Goal: Task Accomplishment & Management: Use online tool/utility

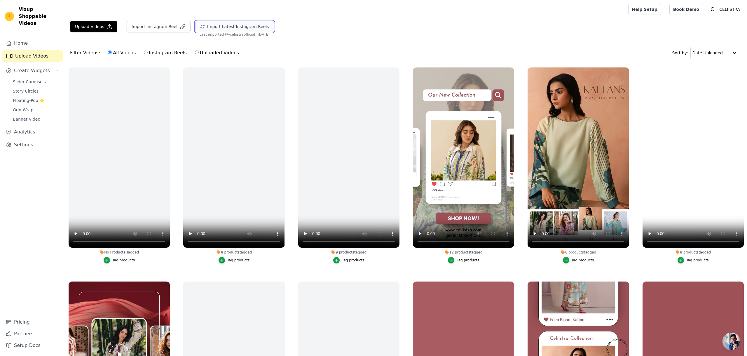
click at [224, 27] on button "Import Latest Instagram Reels" at bounding box center [234, 26] width 79 height 11
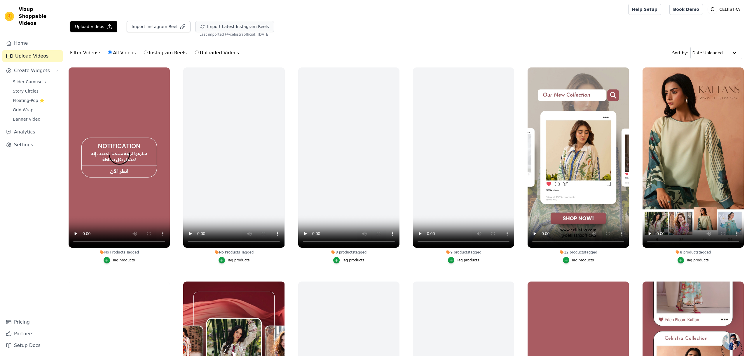
scroll to position [2, 0]
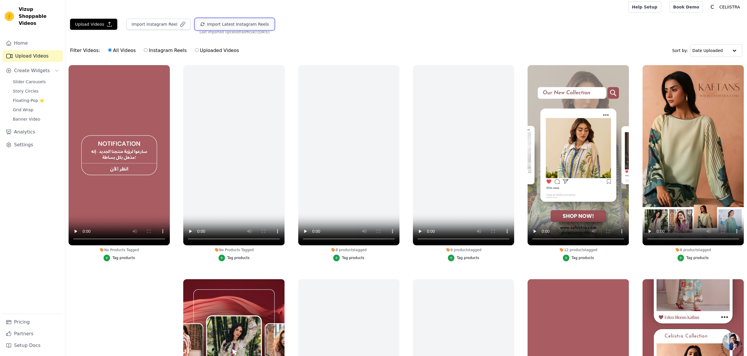
click at [239, 27] on button "Import Latest Instagram Reels" at bounding box center [234, 24] width 79 height 11
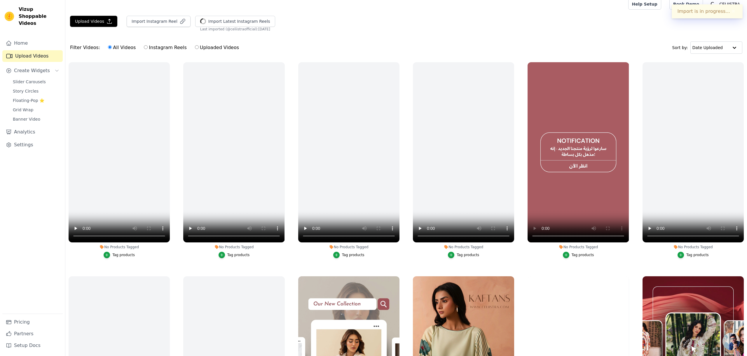
click at [578, 257] on button "Tag products" at bounding box center [578, 255] width 31 height 6
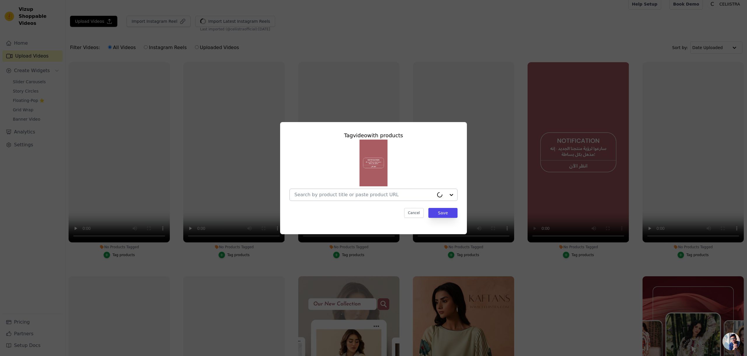
click at [393, 194] on input "No Products Tagged Tag video with products Cancel Save Tag products" at bounding box center [365, 195] width 140 height 6
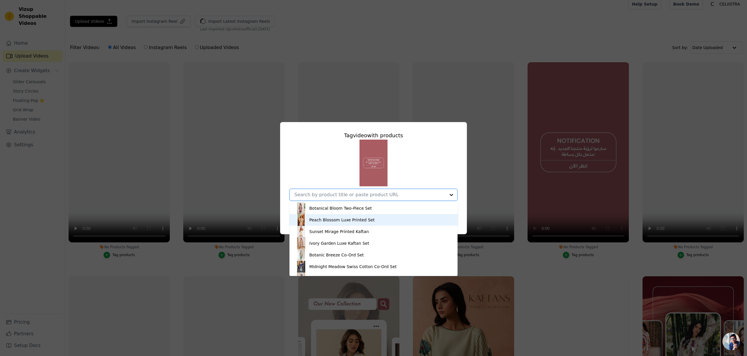
click at [378, 219] on div "Peach Blossom Luxe Printed Set" at bounding box center [373, 220] width 156 height 12
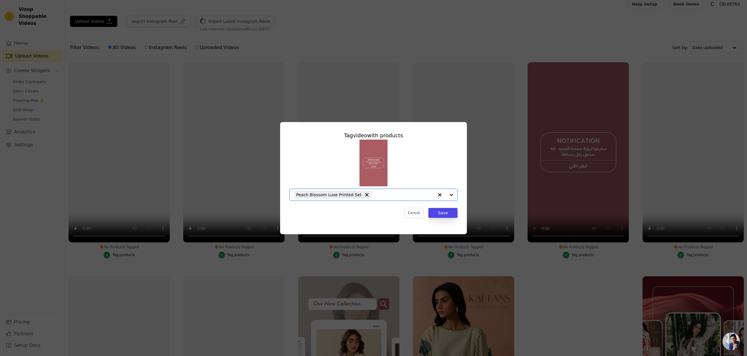
click at [393, 200] on div "Peach Blossom Luxe Printed Set" at bounding box center [365, 195] width 140 height 12
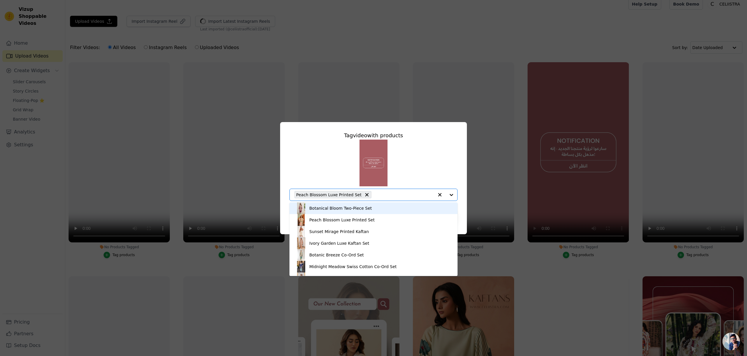
click at [378, 209] on div "Botanical Bloom Two-Piece Set" at bounding box center [373, 208] width 156 height 12
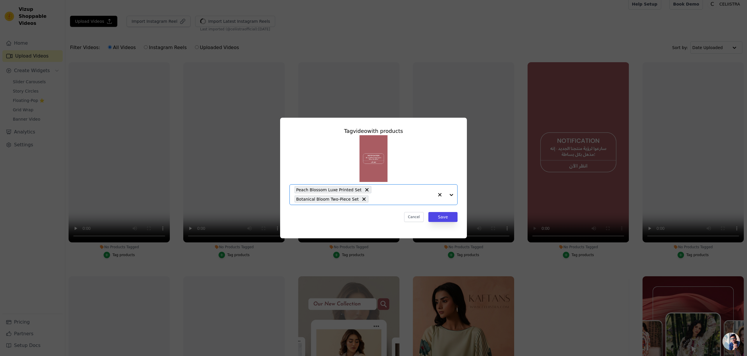
click at [391, 199] on input "No Products Tagged Tag video with products Option Peach Blossom Luxe Printed Se…" at bounding box center [403, 199] width 62 height 6
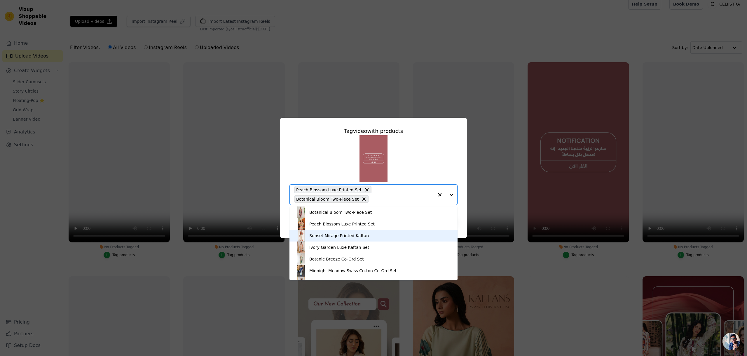
scroll to position [2, 0]
click at [360, 236] on div "Sunset Mirage Printed Kaftan" at bounding box center [373, 234] width 156 height 12
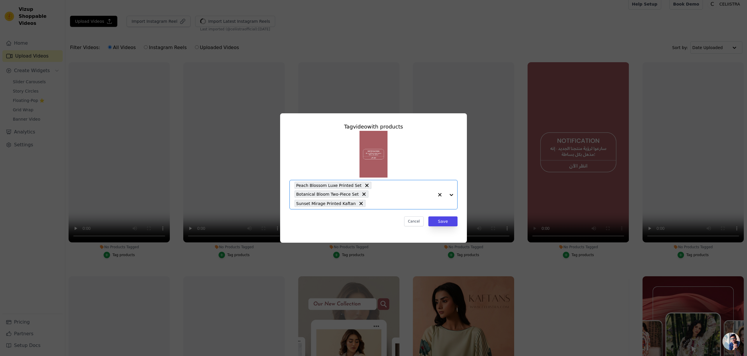
click at [385, 204] on input "No Products Tagged Tag video with products Option Peach Blossom Luxe Printed Se…" at bounding box center [401, 204] width 65 height 6
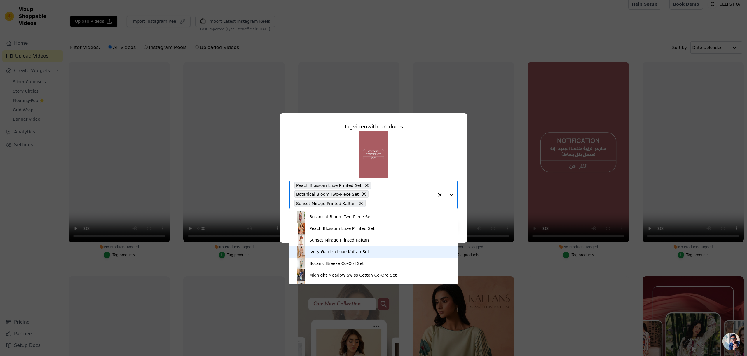
click at [349, 251] on div "Ivory Garden Luxe Kaftan Set" at bounding box center [339, 252] width 60 height 6
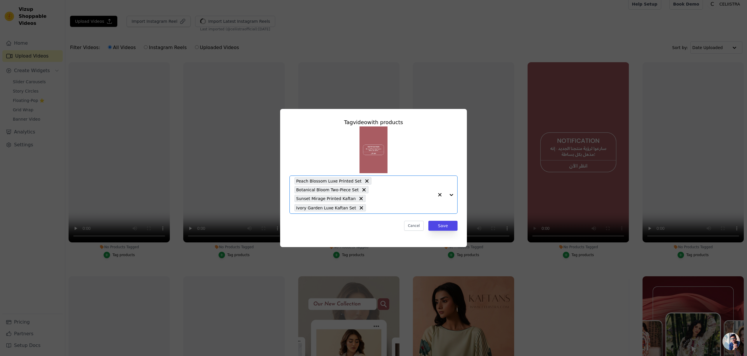
click at [388, 205] on input "No Products Tagged Tag video with products Option Peach Blossom Luxe Printed Se…" at bounding box center [401, 208] width 65 height 6
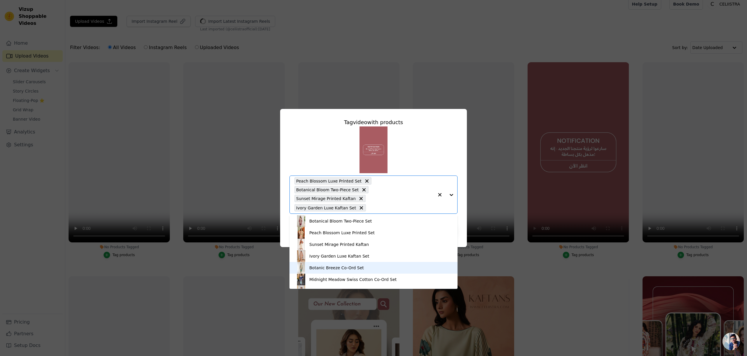
click at [343, 267] on div "Botanic Breeze Co-Ord Set" at bounding box center [336, 268] width 55 height 6
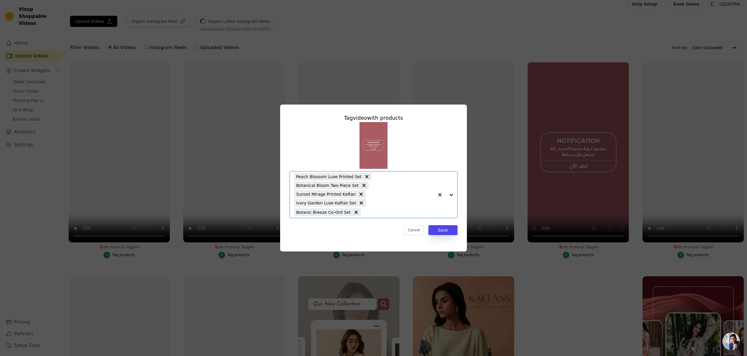
click at [383, 209] on input "No Products Tagged Tag video with products Option Peach Blossom Luxe Printed Se…" at bounding box center [399, 212] width 70 height 6
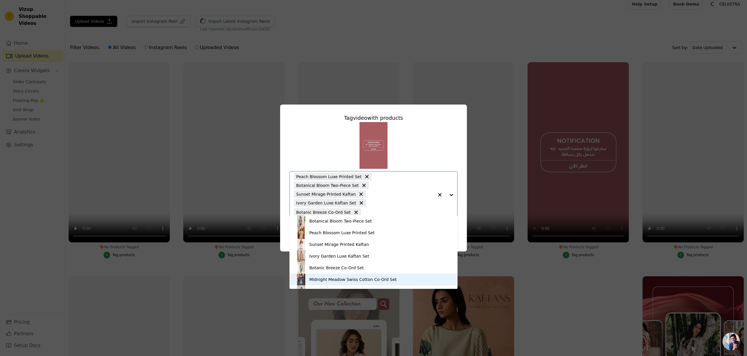
click at [353, 277] on div "Midnight Meadow Swiss Cotton Co-Ord Set" at bounding box center [352, 279] width 87 height 6
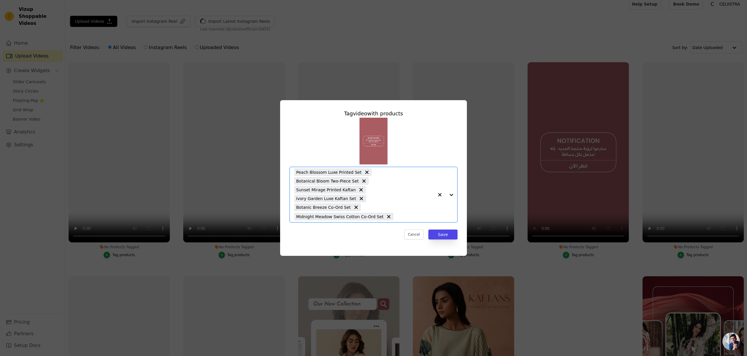
click at [404, 215] on input "No Products Tagged Tag video with products Option Peach Blossom Luxe Printed Se…" at bounding box center [415, 217] width 38 height 6
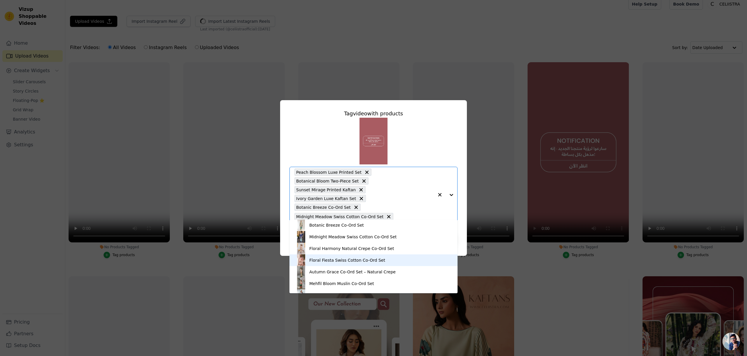
scroll to position [48, 0]
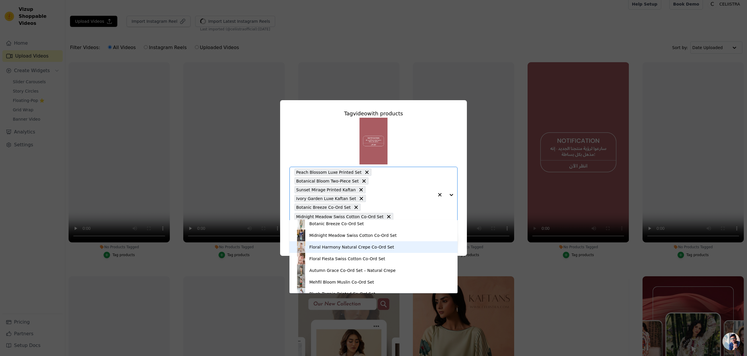
click at [352, 248] on div "Floral Harmony Natural Crepe Co-Ord Set" at bounding box center [351, 247] width 85 height 6
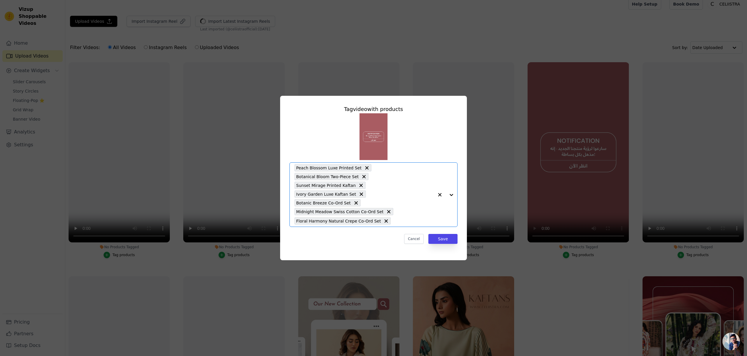
click at [406, 218] on input "No Products Tagged Tag video with products Option Peach Blossom Luxe Printed Se…" at bounding box center [414, 221] width 40 height 6
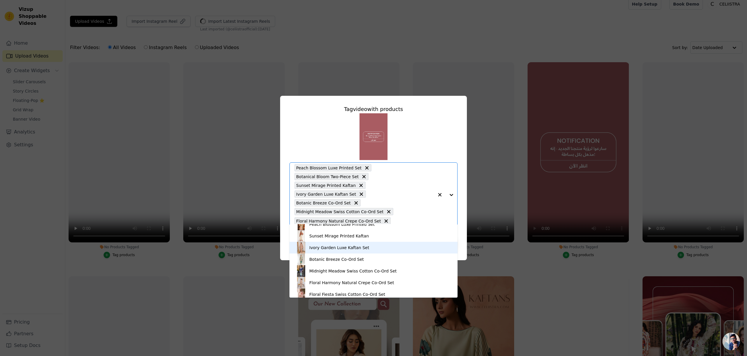
scroll to position [28, 0]
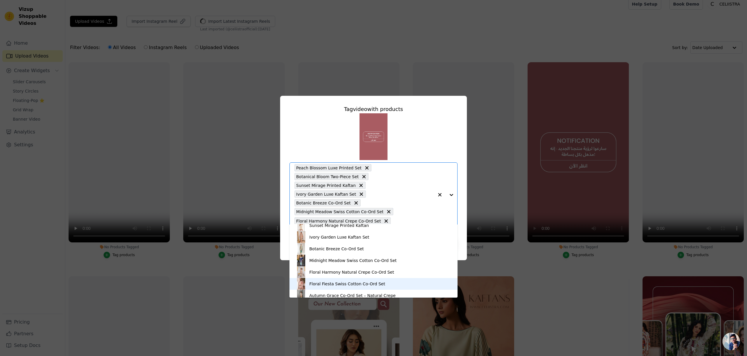
click at [345, 283] on div "Floral Fiesta Swiss Cotton Co-Ord Set" at bounding box center [347, 284] width 76 height 6
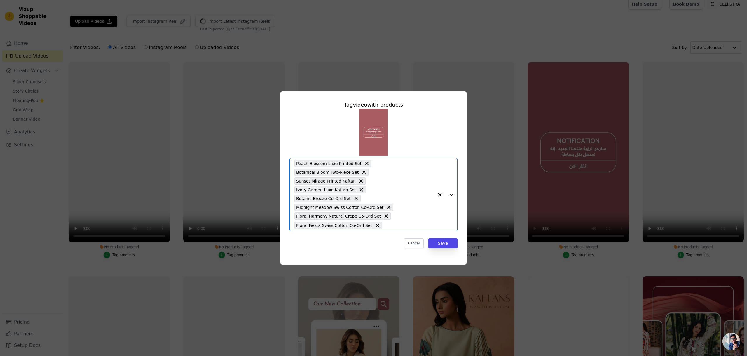
click at [400, 222] on input "No Products Tagged Tag video with products Option Peach Blossom Luxe Printed Se…" at bounding box center [409, 225] width 49 height 6
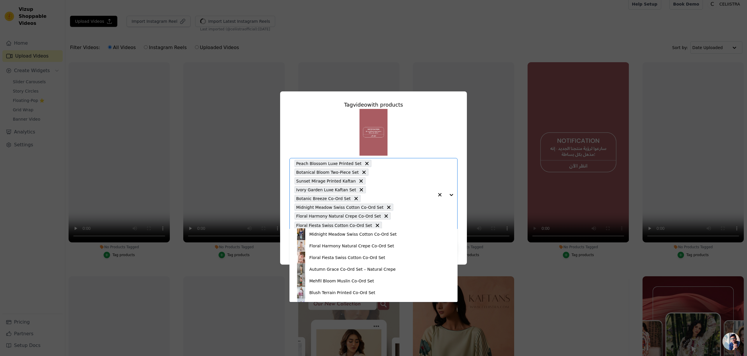
scroll to position [59, 0]
click at [357, 267] on div "Autumn Grace Co-Ord Set – Natural Crepe" at bounding box center [352, 268] width 86 height 6
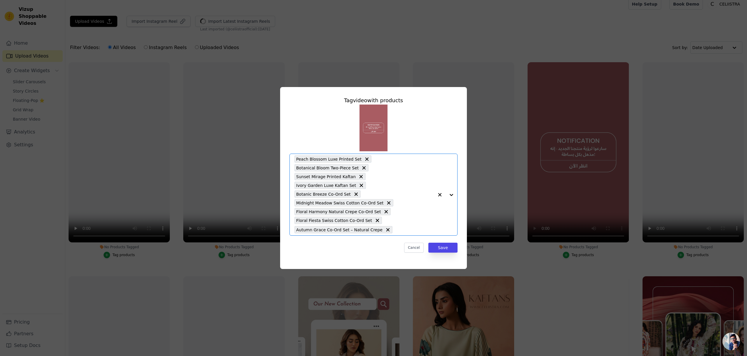
click at [406, 227] on input "No Products Tagged Tag video with products Option Peach Blossom Luxe Printed Se…" at bounding box center [415, 230] width 39 height 6
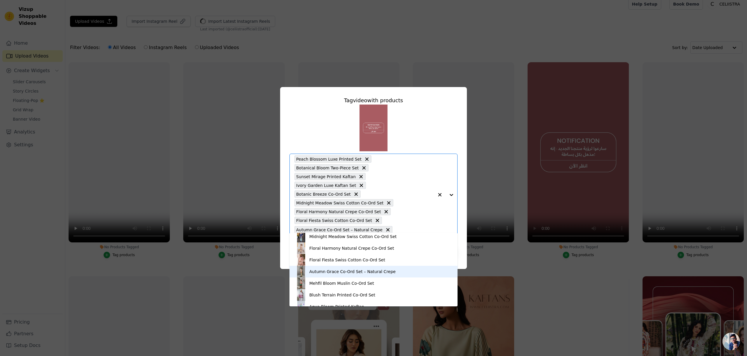
scroll to position [76, 0]
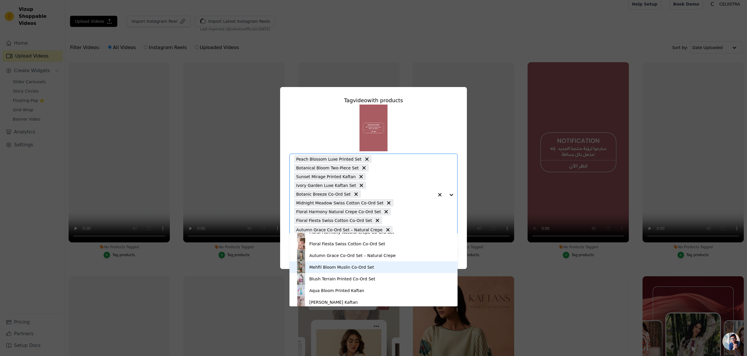
click at [349, 269] on div "Mehfil Bloom Muslin Co-Ord Set" at bounding box center [341, 267] width 65 height 6
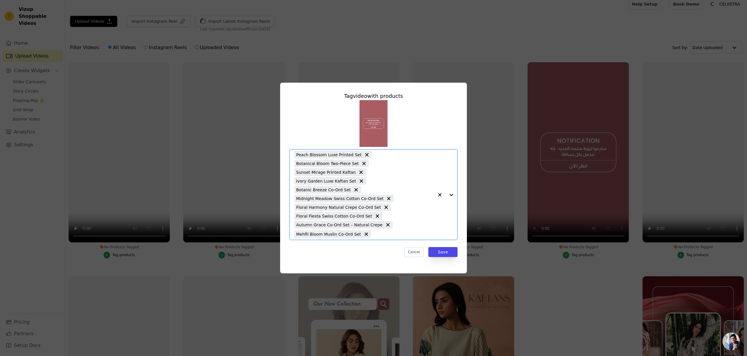
click at [410, 232] on input "No Products Tagged Tag video with products Option Peach Blossom Luxe Printed Se…" at bounding box center [404, 234] width 60 height 6
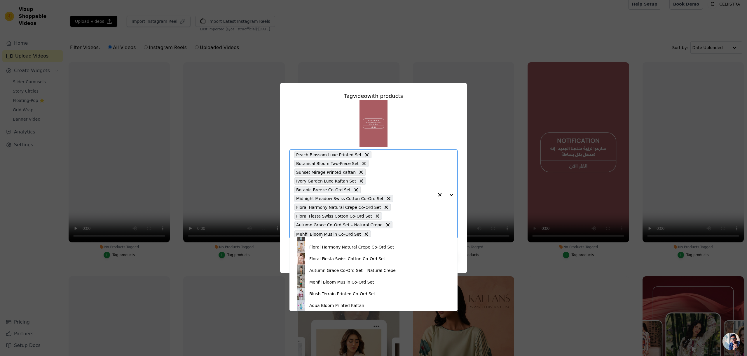
scroll to position [68, 0]
click at [329, 289] on div "Blush Terrain Printed Co-Ord Set" at bounding box center [342, 292] width 66 height 6
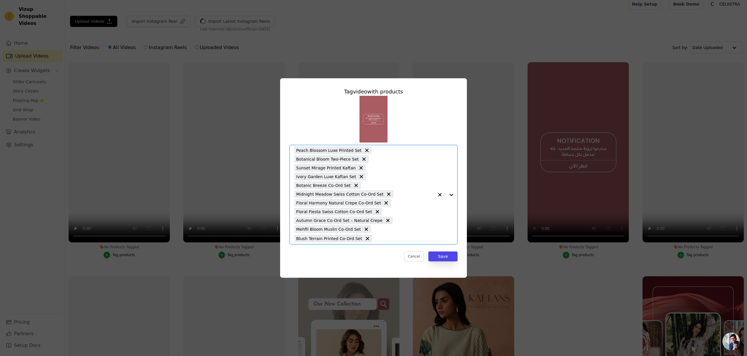
click at [392, 236] on input "No Products Tagged Tag video with products Option Peach Blossom Luxe Printed Se…" at bounding box center [404, 239] width 59 height 6
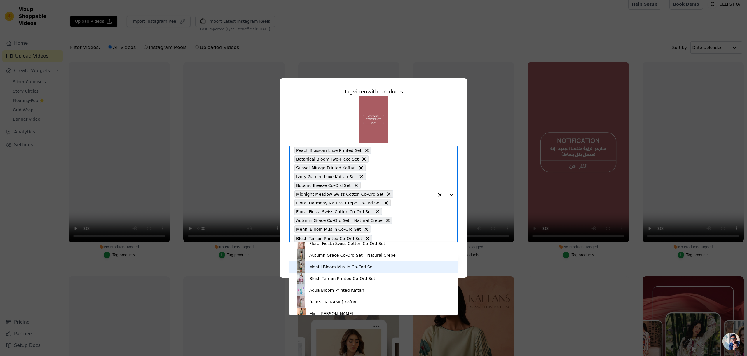
scroll to position [90, 0]
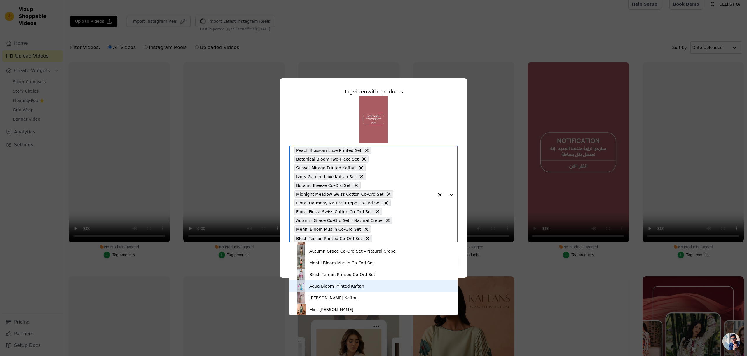
click at [332, 285] on div "Aqua Bloom Printed Kaftan" at bounding box center [336, 286] width 55 height 6
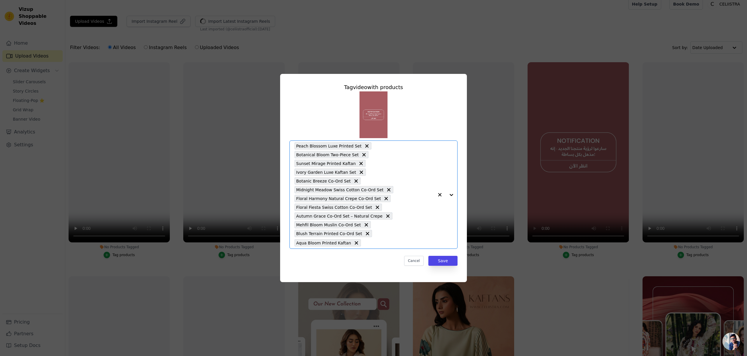
click at [385, 240] on input "No Products Tagged Tag video with products Option Peach Blossom Luxe Printed Se…" at bounding box center [399, 243] width 70 height 6
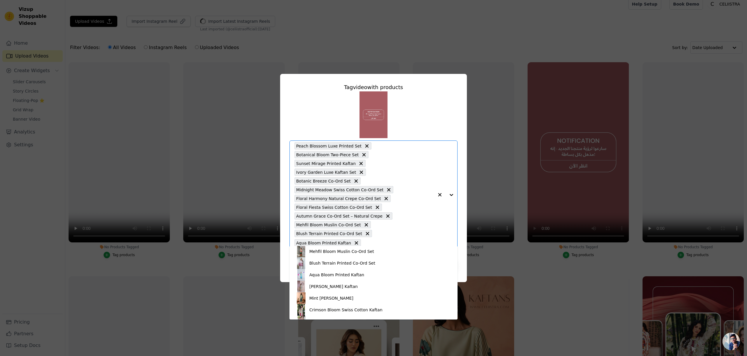
scroll to position [112, 0]
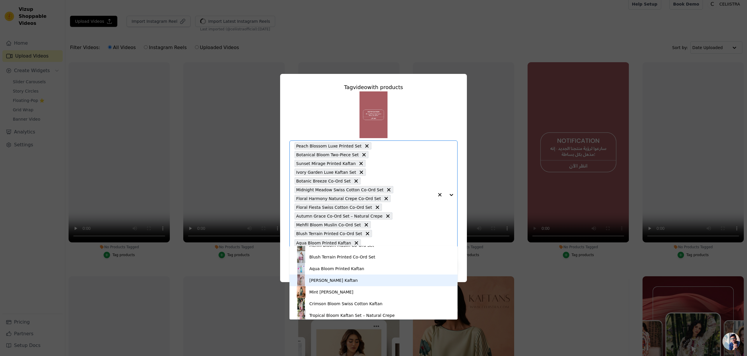
click at [334, 281] on div "[PERSON_NAME] Kaftan" at bounding box center [333, 280] width 48 height 6
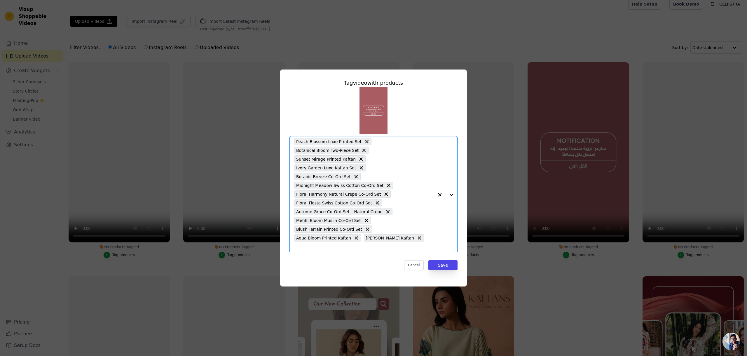
click at [373, 244] on input "No Products Tagged Tag video with products Option Peach Blossom Luxe Printed Se…" at bounding box center [365, 247] width 140 height 6
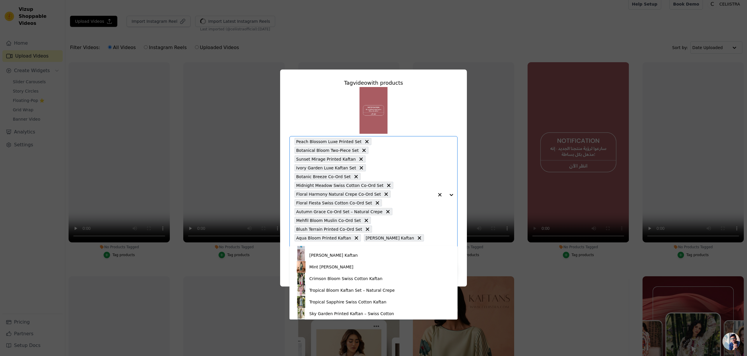
scroll to position [133, 0]
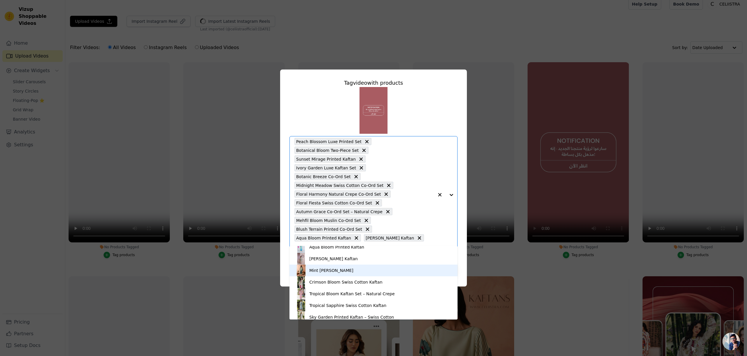
click at [339, 274] on div "Mint [PERSON_NAME]" at bounding box center [373, 270] width 156 height 12
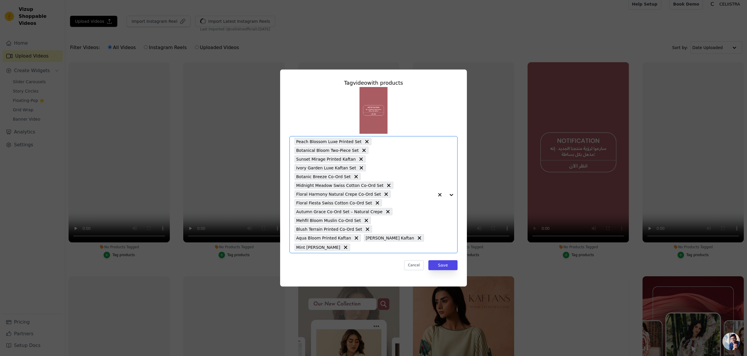
click at [402, 244] on input "No Products Tagged Tag video with products Option Peach Blossom Luxe Printed Se…" at bounding box center [393, 247] width 81 height 6
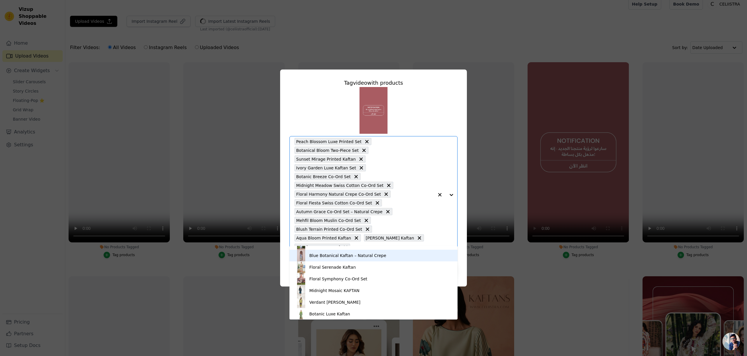
scroll to position [347, 0]
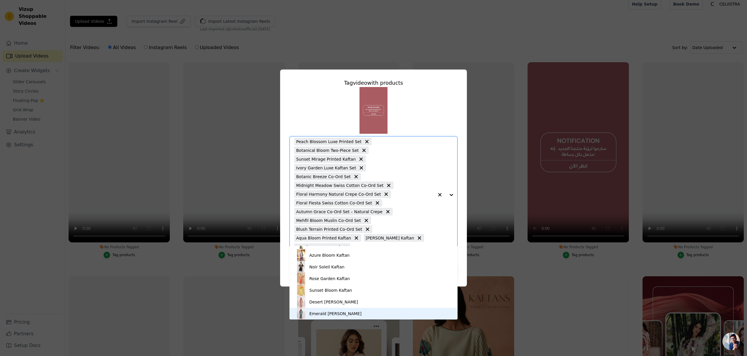
click at [327, 314] on div "Emerald [PERSON_NAME]" at bounding box center [335, 314] width 52 height 6
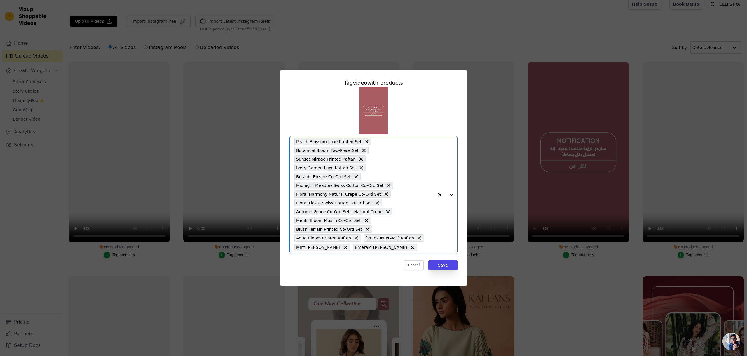
click at [396, 246] on div "Peach Blossom Luxe Printed Set Botanical Bloom Two-Piece Set Sunset Mirage Prin…" at bounding box center [365, 194] width 140 height 116
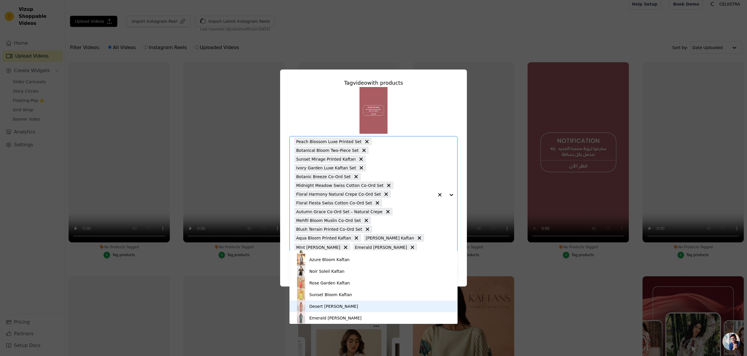
click at [348, 309] on div "Desert [PERSON_NAME]" at bounding box center [373, 306] width 156 height 12
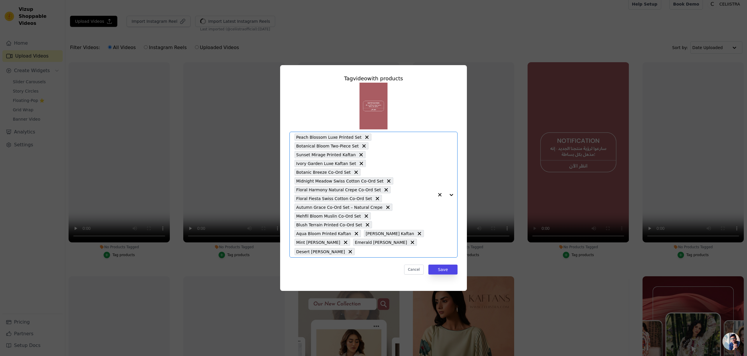
click at [416, 249] on input "No Products Tagged Tag video with products Option Peach Blossom Luxe Printed Se…" at bounding box center [396, 252] width 76 height 6
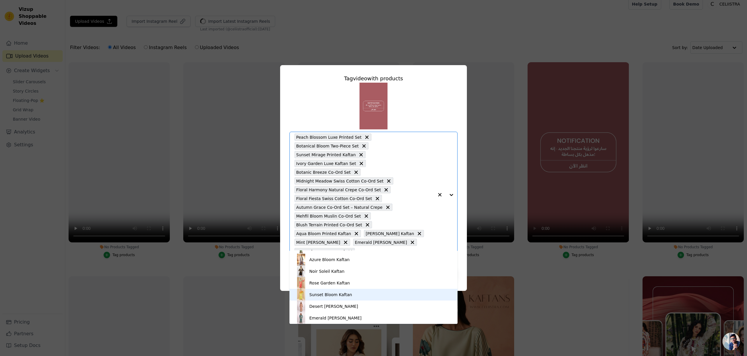
click at [335, 295] on div "Sunset Bloom Kaftan" at bounding box center [330, 295] width 43 height 6
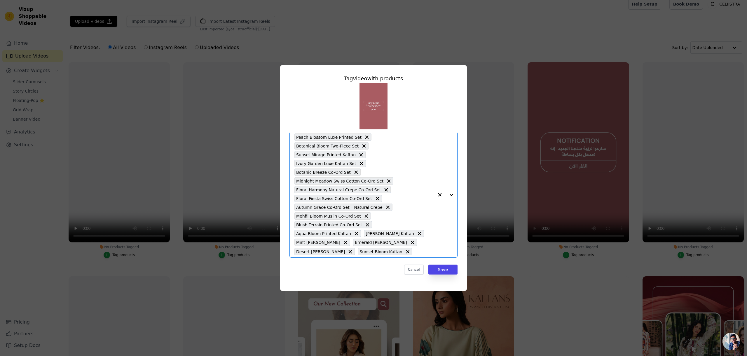
click at [415, 249] on input "No Products Tagged Tag video with products Option Peach Blossom Luxe Printed Se…" at bounding box center [424, 252] width 19 height 6
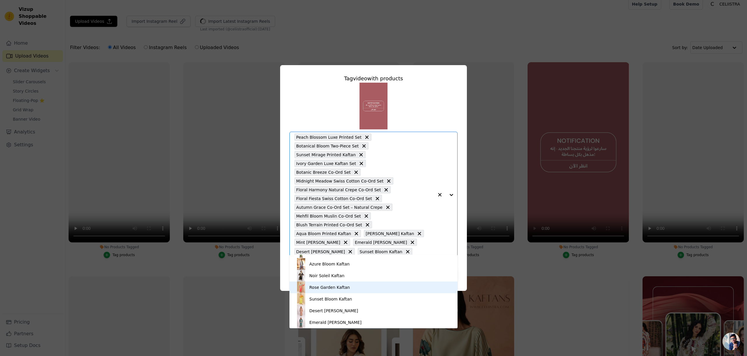
click at [339, 288] on div "Rose Garden Kaftan" at bounding box center [329, 287] width 41 height 6
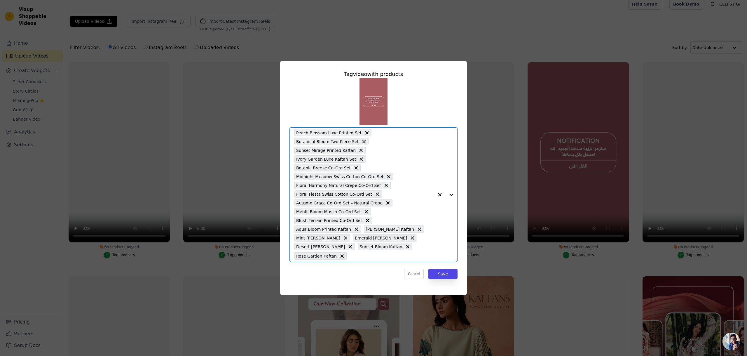
click at [427, 253] on input "No Products Tagged Tag video with products Option Peach Blossom Luxe Printed Se…" at bounding box center [392, 256] width 84 height 6
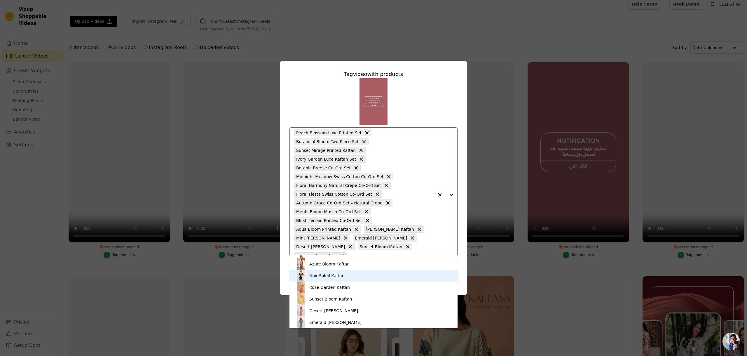
click at [339, 275] on div "Noir Soleil Kaftan" at bounding box center [326, 276] width 35 height 6
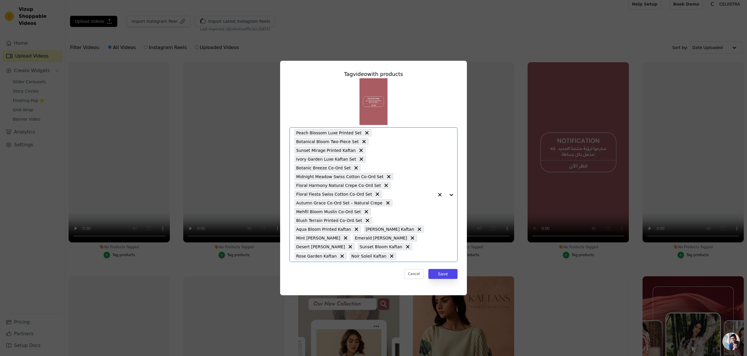
click at [399, 253] on input "No Products Tagged Tag video with products Option Peach Blossom Luxe Printed Se…" at bounding box center [416, 256] width 35 height 6
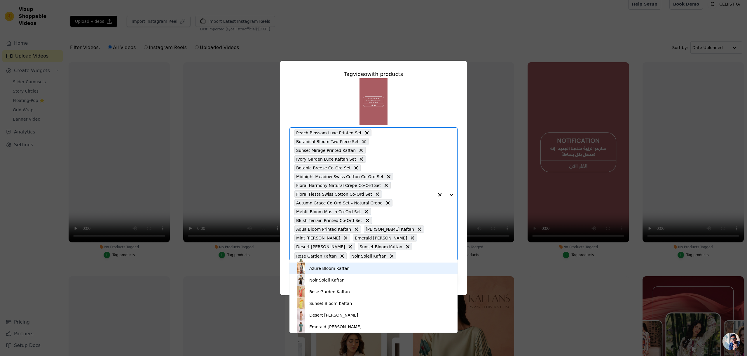
click at [336, 270] on div "Azure Bloom Kaftan" at bounding box center [329, 268] width 40 height 6
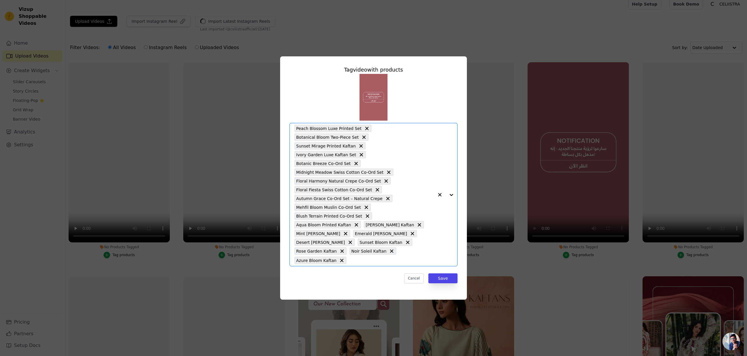
click at [411, 257] on input "No Products Tagged Tag video with products Option Peach Blossom Luxe Printed Se…" at bounding box center [391, 260] width 85 height 6
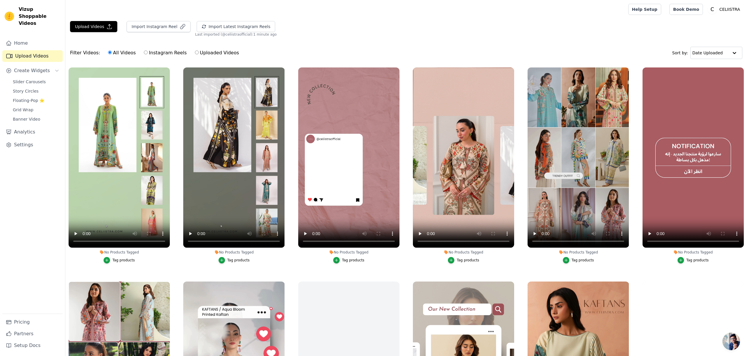
click at [696, 259] on div "Tag products" at bounding box center [698, 260] width 22 height 5
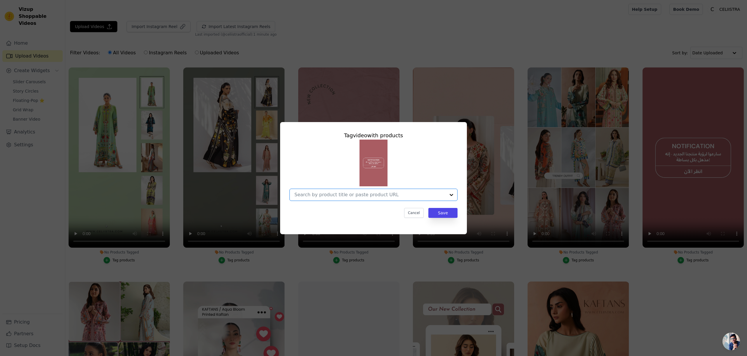
click at [414, 196] on input "No Products Tagged Tag video with products Option undefined, selected. Select i…" at bounding box center [370, 195] width 151 height 6
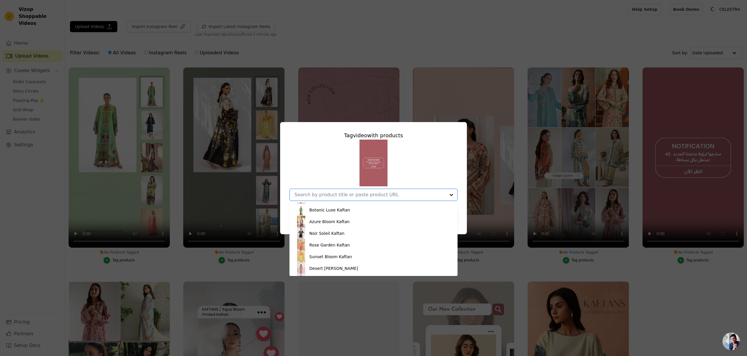
scroll to position [347, 0]
click at [347, 268] on div "Emerald [PERSON_NAME]" at bounding box center [335, 270] width 52 height 6
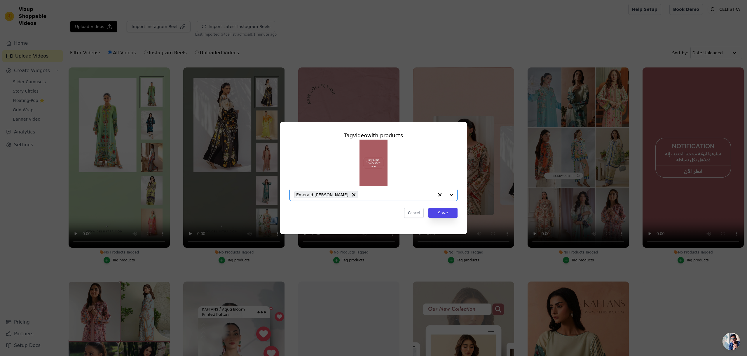
click at [372, 198] on div "Emerald [PERSON_NAME]" at bounding box center [365, 195] width 140 height 12
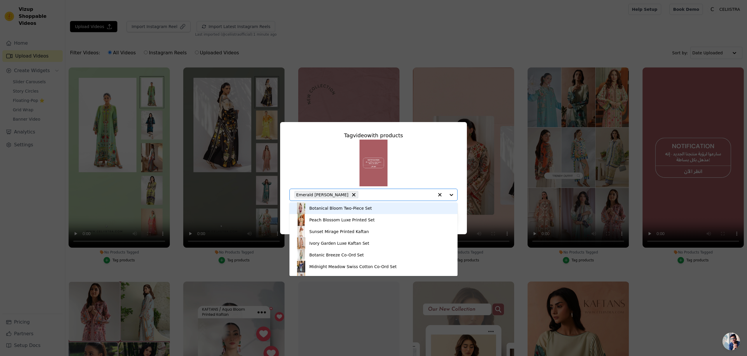
click at [341, 208] on div "Botanical Bloom Two-Piece Set" at bounding box center [340, 208] width 62 height 6
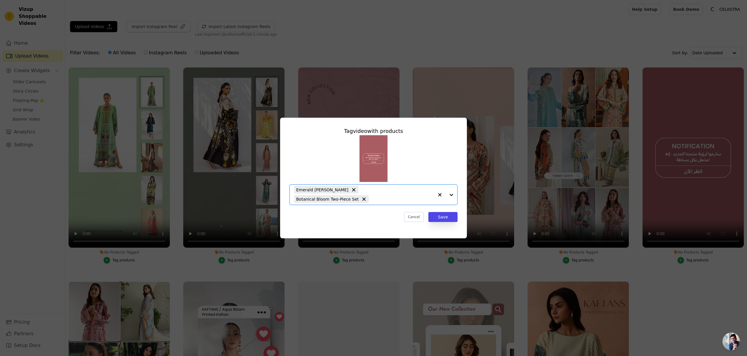
click at [394, 199] on input "No Products Tagged Tag video with products Option Emerald [PERSON_NAME], Botani…" at bounding box center [403, 199] width 62 height 6
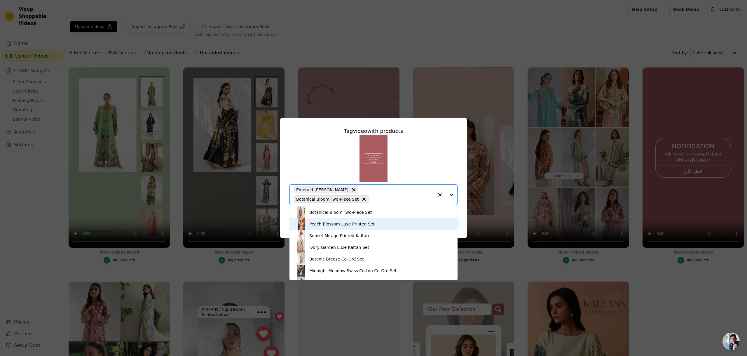
click at [338, 223] on div "Peach Blossom Luxe Printed Set" at bounding box center [341, 224] width 65 height 6
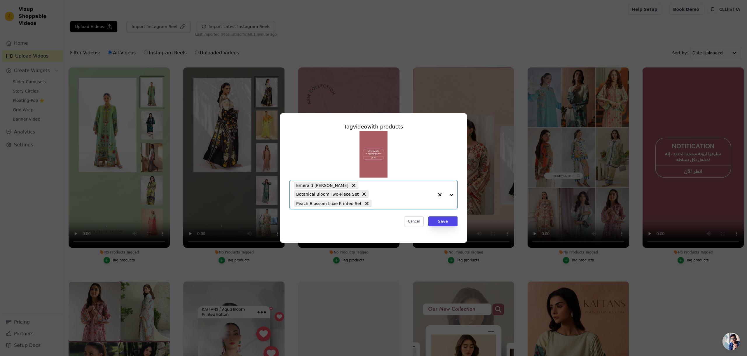
click at [398, 201] on input "No Products Tagged Tag video with products Option Emerald [PERSON_NAME], Botani…" at bounding box center [405, 204] width 60 height 6
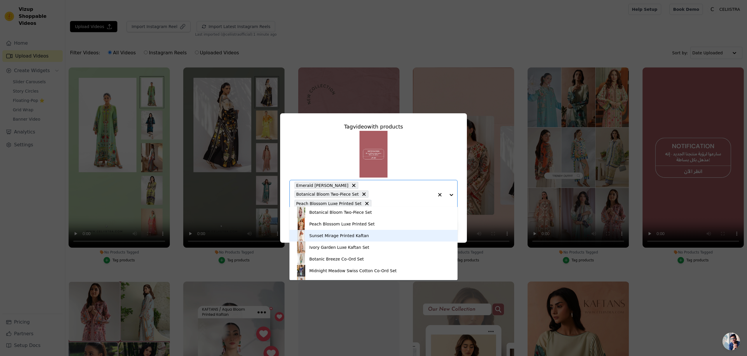
click at [362, 234] on div "Sunset Mirage Printed Kaftan" at bounding box center [339, 236] width 60 height 6
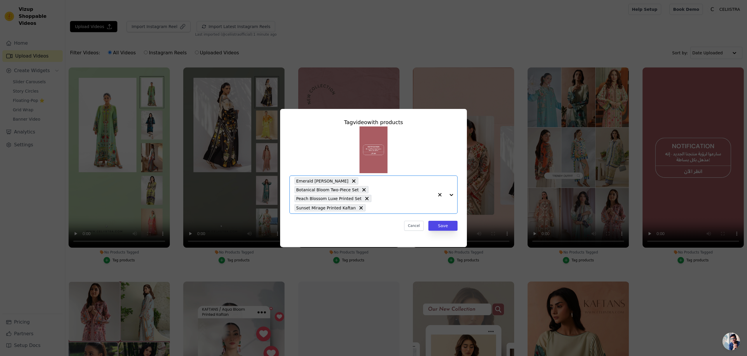
click at [389, 200] on div "Emerald [PERSON_NAME] Botanical Bloom Two-Piece Set Peach Blossom Luxe Printed …" at bounding box center [365, 195] width 140 height 38
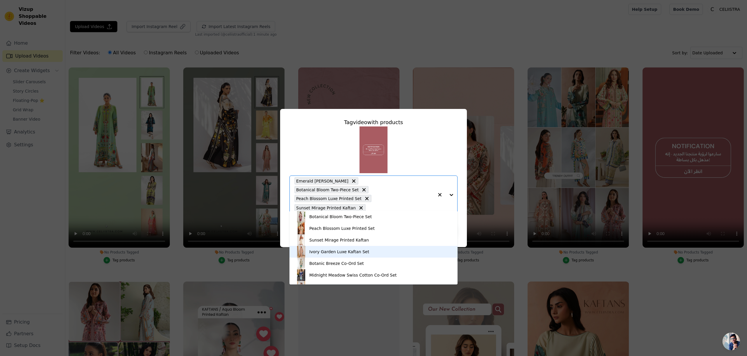
click at [370, 248] on div "Ivory Garden Luxe Kaftan Set" at bounding box center [373, 252] width 156 height 12
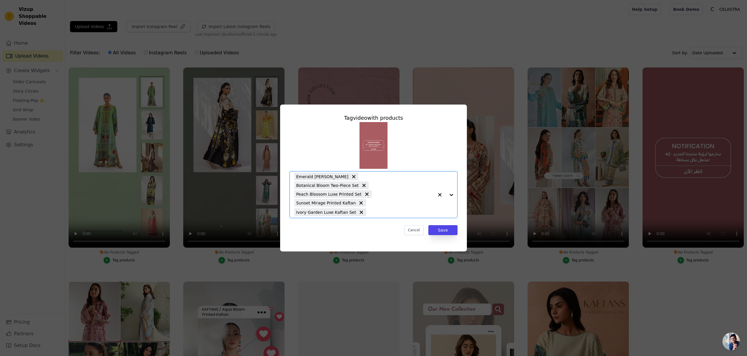
click at [391, 209] on input "No Products Tagged Tag video with products Option Emerald [PERSON_NAME], Botani…" at bounding box center [401, 212] width 65 height 6
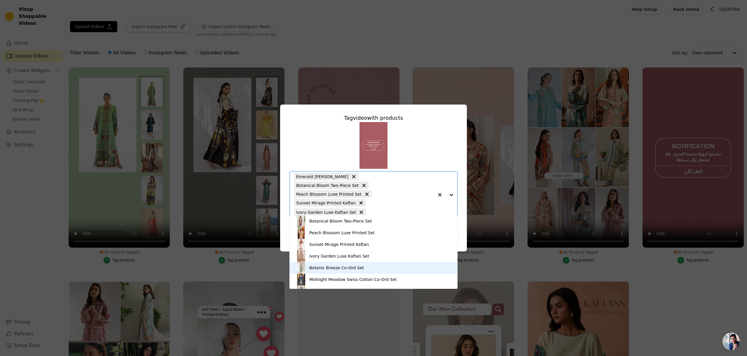
click at [353, 267] on div "Botanic Breeze Co-Ord Set" at bounding box center [336, 268] width 55 height 6
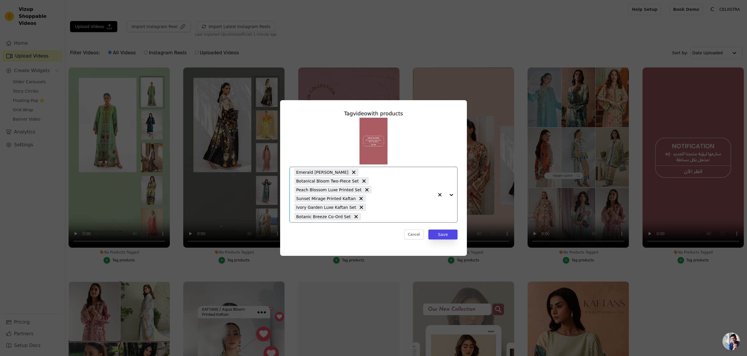
click at [369, 214] on input "No Products Tagged Tag video with products Option Emerald [PERSON_NAME], Botani…" at bounding box center [399, 217] width 70 height 6
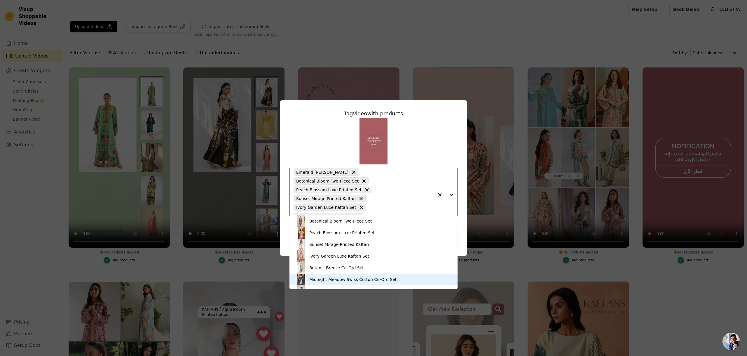
click at [358, 282] on div "Midnight Meadow Swiss Cotton Co-Ord Set" at bounding box center [373, 280] width 156 height 12
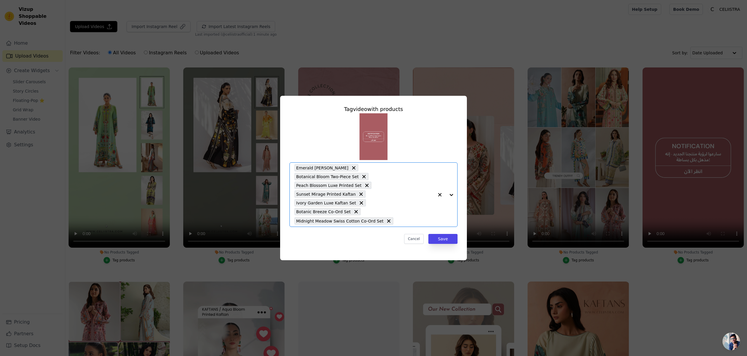
click at [412, 218] on input "No Products Tagged Tag video with products Option Emerald [PERSON_NAME], Botani…" at bounding box center [415, 221] width 38 height 6
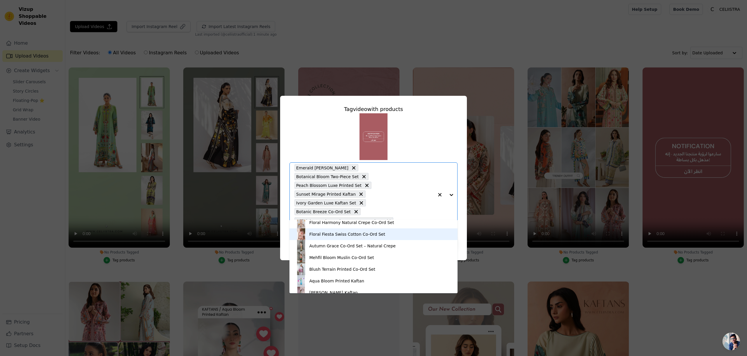
scroll to position [70, 0]
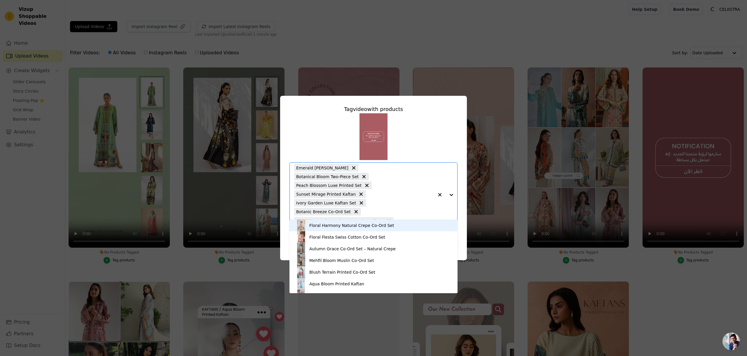
click at [343, 226] on div "Floral Harmony Natural Crepe Co-Ord Set" at bounding box center [351, 225] width 85 height 6
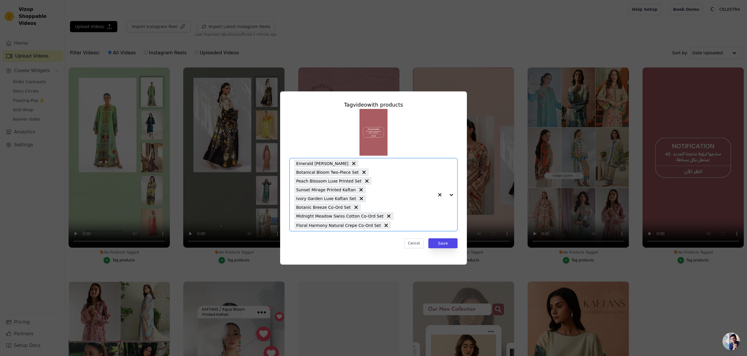
click at [414, 210] on div "Emerald [PERSON_NAME] Botanical Bloom Two-Piece Set Peach Blossom Luxe Printed …" at bounding box center [365, 194] width 140 height 73
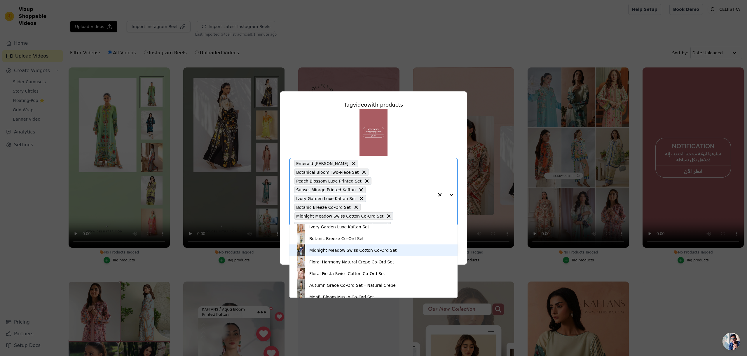
scroll to position [40, 0]
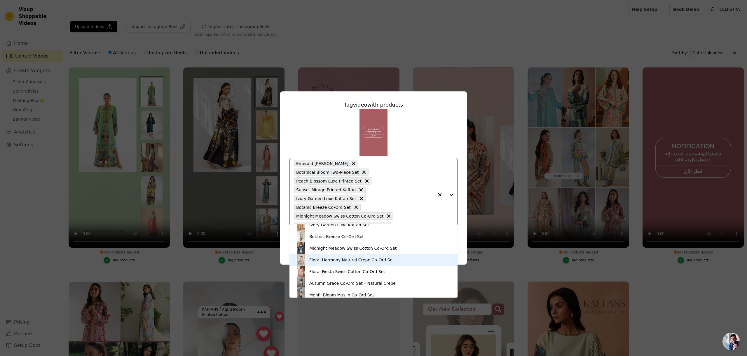
click at [350, 260] on div "Floral Harmony Natural Crepe Co-Ord Set" at bounding box center [351, 260] width 85 height 6
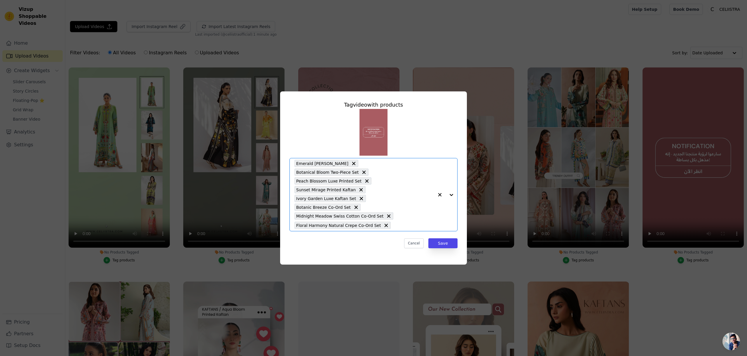
click at [403, 222] on input "No Products Tagged Tag video with products Option Emerald [PERSON_NAME], Botani…" at bounding box center [414, 225] width 40 height 6
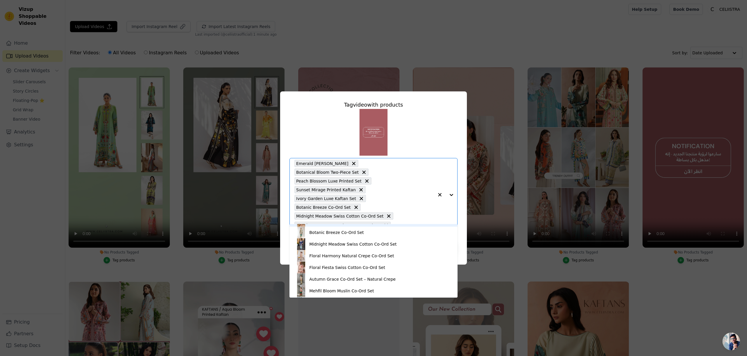
scroll to position [46, 0]
click at [333, 267] on div "Floral Fiesta Swiss Cotton Co-Ord Set" at bounding box center [347, 265] width 76 height 6
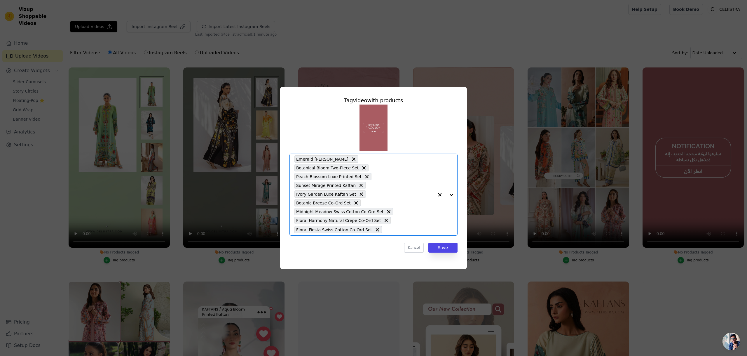
click at [411, 227] on input "No Products Tagged Tag video with products Option Emerald [PERSON_NAME], Botani…" at bounding box center [409, 230] width 49 height 6
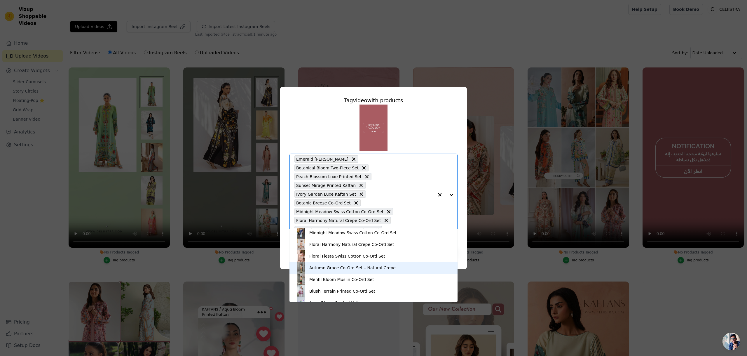
scroll to position [85, 0]
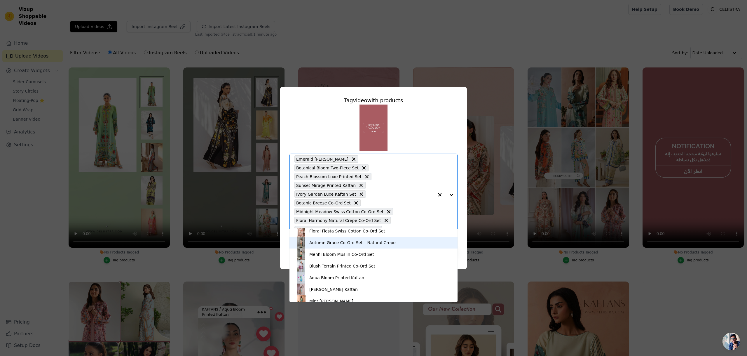
click at [349, 244] on div "Autumn Grace Co-Ord Set – Natural Crepe" at bounding box center [352, 243] width 86 height 6
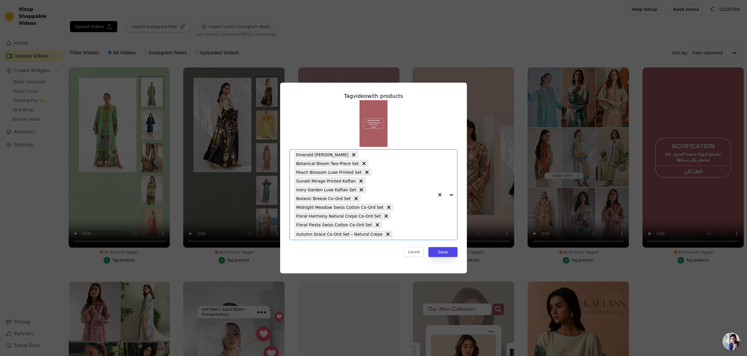
click at [408, 221] on div "Emerald [PERSON_NAME] Botanical Bloom Two-Piece Set Peach Blossom Luxe Printed …" at bounding box center [365, 194] width 140 height 90
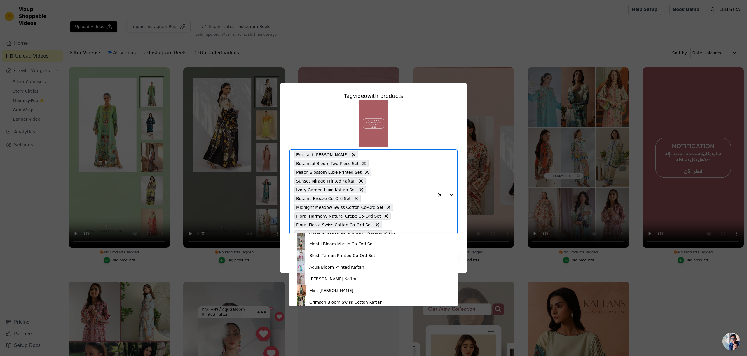
scroll to position [100, 0]
click at [363, 247] on div "Mehfil Bloom Muslin Co-Ord Set" at bounding box center [373, 243] width 156 height 12
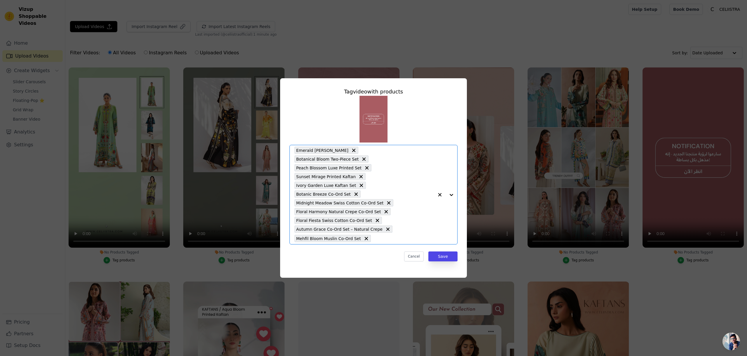
drag, startPoint x: 400, startPoint y: 231, endPoint x: 391, endPoint y: 236, distance: 10.6
click at [400, 236] on input "No Products Tagged Tag video with products Option Emerald [PERSON_NAME], Botani…" at bounding box center [404, 239] width 60 height 6
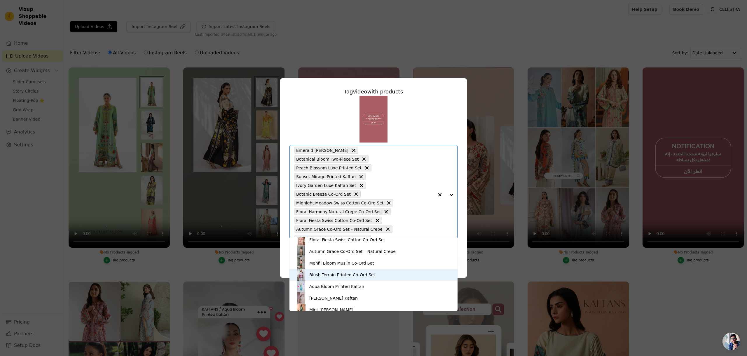
scroll to position [86, 0]
click at [347, 277] on div "Blush Terrain Printed Co-Ord Set" at bounding box center [373, 274] width 156 height 12
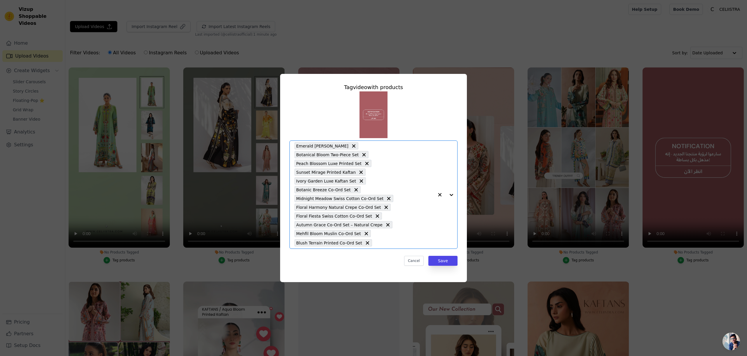
click at [403, 237] on div "Emerald [PERSON_NAME] Botanical Bloom Two-Piece Set Peach Blossom Luxe Printed …" at bounding box center [365, 195] width 140 height 108
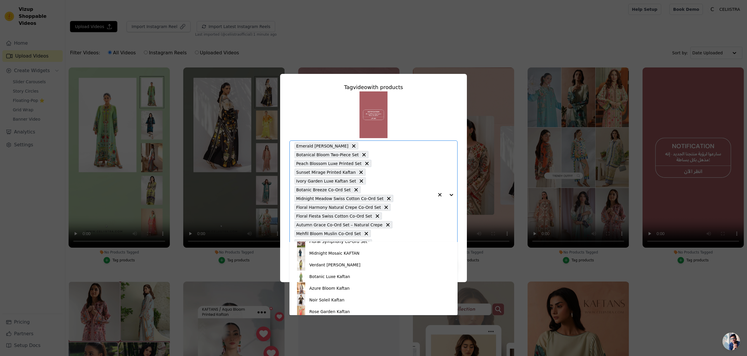
scroll to position [347, 0]
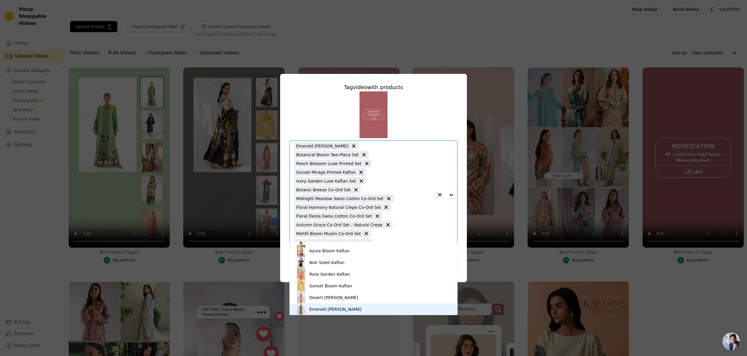
click at [354, 306] on div "Emerald [PERSON_NAME]" at bounding box center [373, 309] width 156 height 12
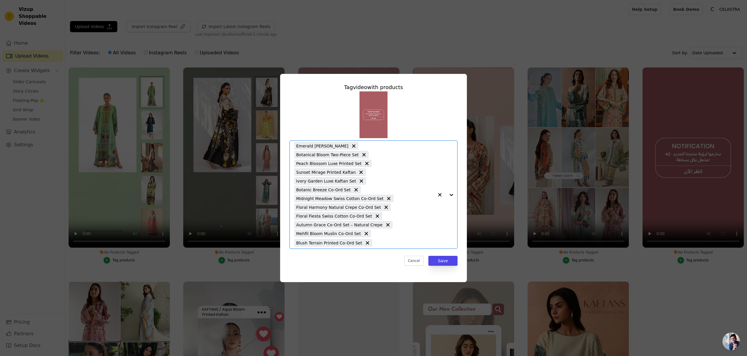
click at [391, 240] on input "No Products Tagged Tag video with products Option Emerald [PERSON_NAME], Botani…" at bounding box center [404, 243] width 59 height 6
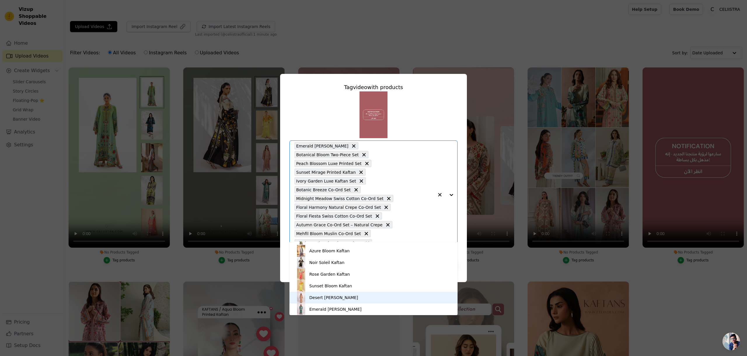
click at [353, 299] on div "Desert [PERSON_NAME]" at bounding box center [373, 298] width 156 height 12
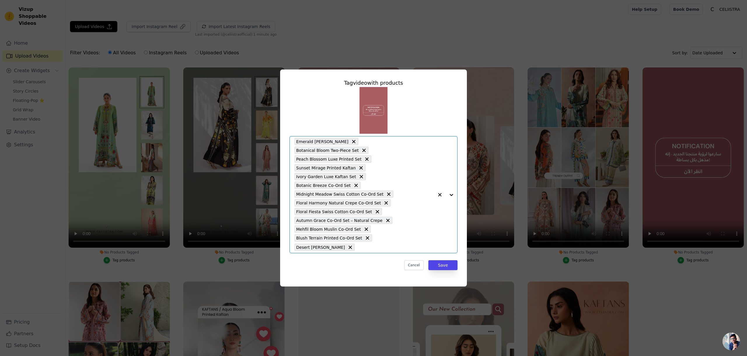
click at [433, 244] on input "No Products Tagged Tag video with products Option Emerald [PERSON_NAME], Botani…" at bounding box center [396, 247] width 76 height 6
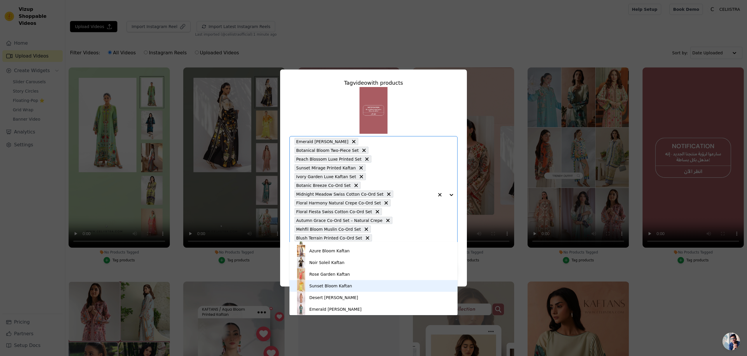
click at [339, 282] on div "Sunset Bloom Kaftan" at bounding box center [373, 286] width 156 height 12
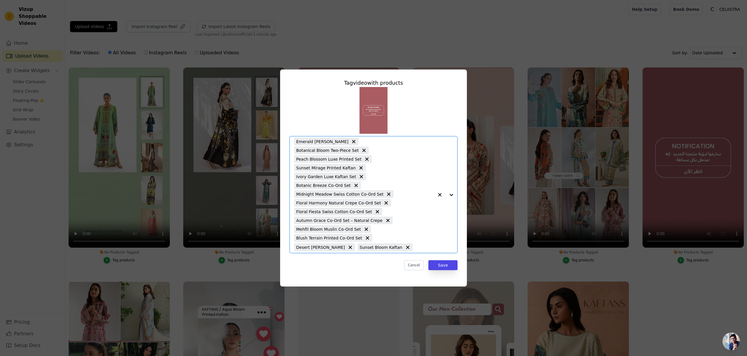
click at [424, 244] on input "No Products Tagged Tag video with products Option Emerald [PERSON_NAME], Botani…" at bounding box center [424, 247] width 19 height 6
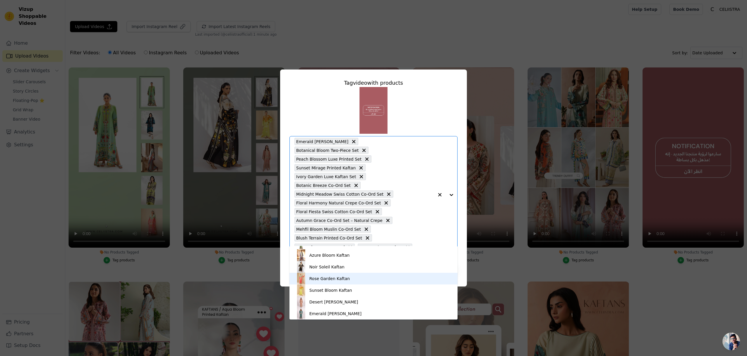
click at [342, 281] on div "Rose Garden Kaftan" at bounding box center [329, 279] width 41 height 6
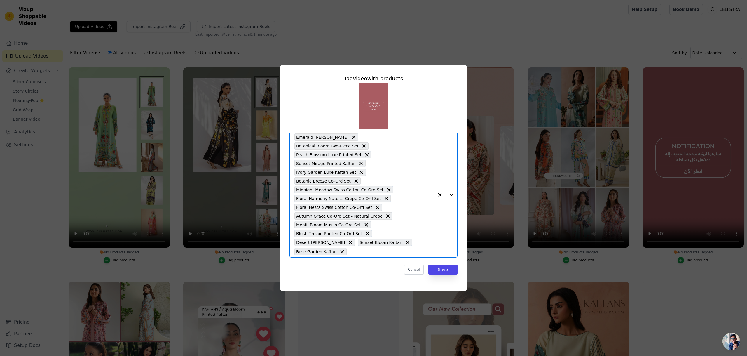
click at [417, 249] on input "No Products Tagged Tag video with products Option Emerald [PERSON_NAME], Botani…" at bounding box center [392, 252] width 84 height 6
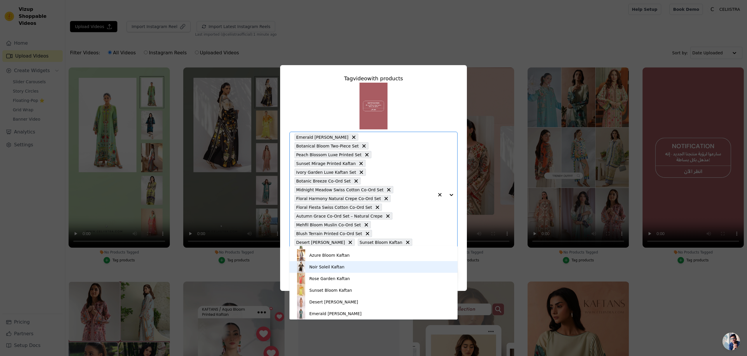
click at [334, 266] on div "Noir Soleil Kaftan" at bounding box center [326, 267] width 35 height 6
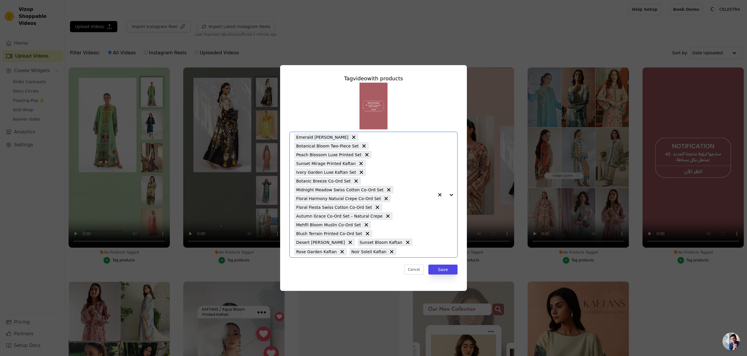
click at [400, 249] on input "No Products Tagged Tag video with products Option Emerald [PERSON_NAME], Botani…" at bounding box center [416, 252] width 35 height 6
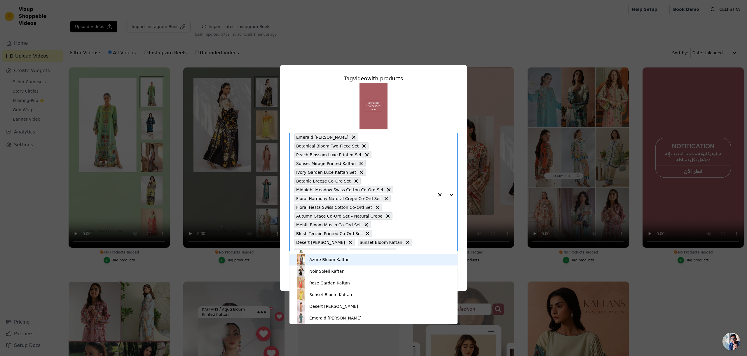
click at [348, 263] on div "Azure Bloom Kaftan" at bounding box center [373, 260] width 156 height 12
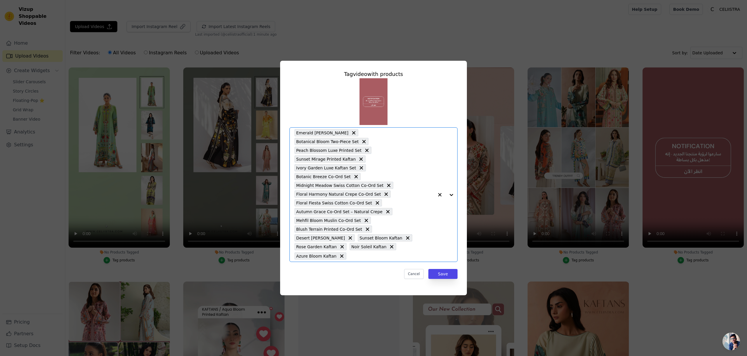
click at [407, 253] on input "No Products Tagged Tag video with products Option Emerald [PERSON_NAME], Botani…" at bounding box center [391, 256] width 85 height 6
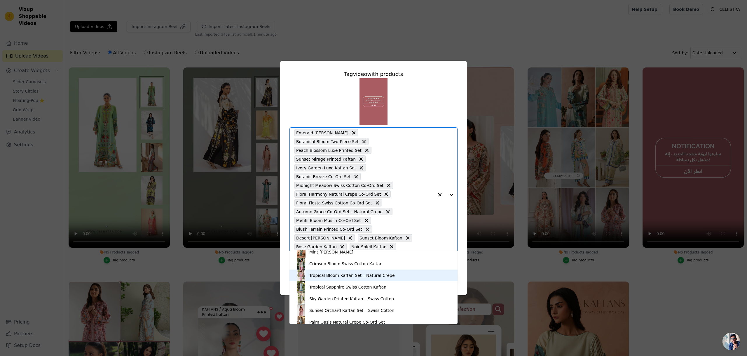
scroll to position [156, 0]
click at [354, 261] on div "Crimson Bloom Swiss Cotton Kaftan" at bounding box center [345, 263] width 73 height 6
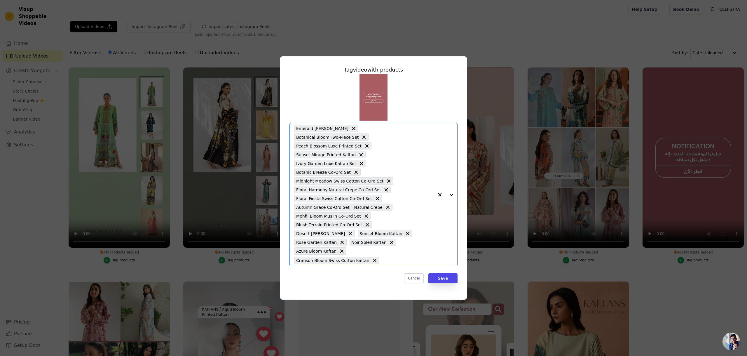
click at [404, 244] on div "Emerald [PERSON_NAME] Botanical Bloom Two-Piece Set Peach Blossom Luxe Printed …" at bounding box center [365, 194] width 140 height 143
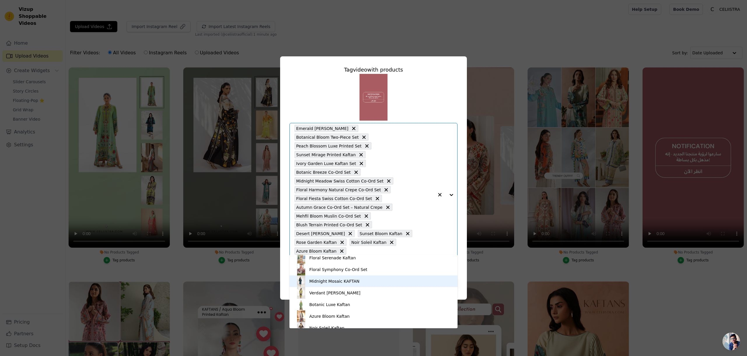
scroll to position [295, 0]
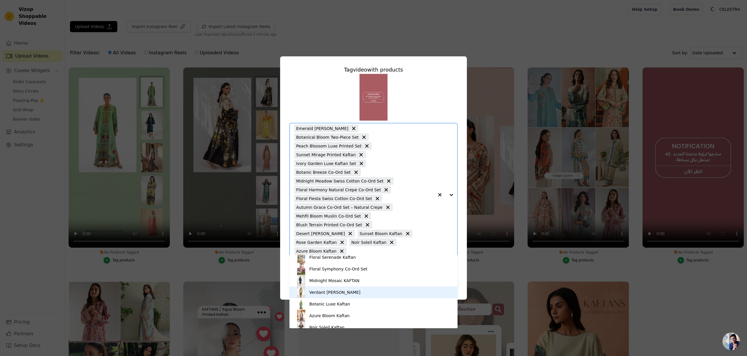
click at [378, 287] on div "Verdant [PERSON_NAME]" at bounding box center [373, 292] width 156 height 12
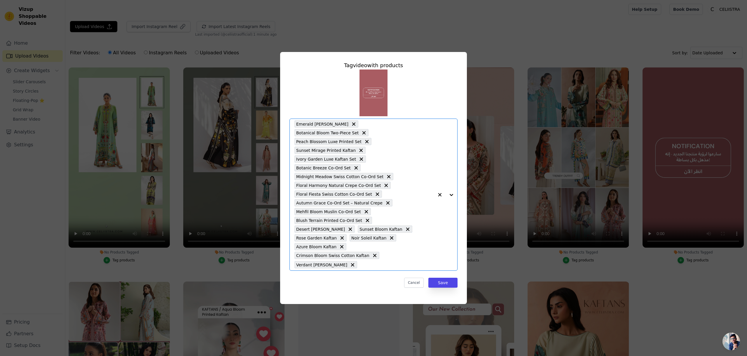
click at [391, 262] on input "No Products Tagged Tag video with products Option Emerald [PERSON_NAME], Botani…" at bounding box center [397, 265] width 74 height 6
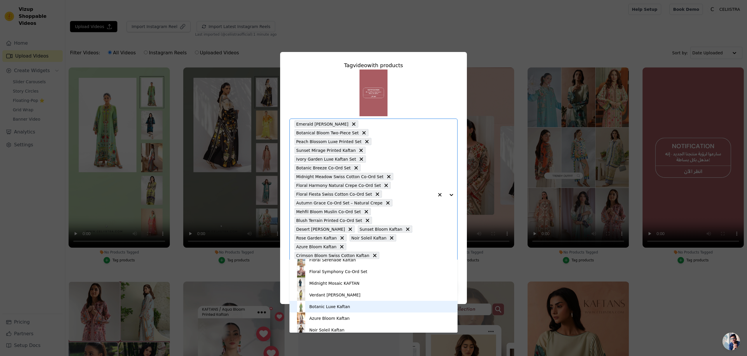
scroll to position [0, 0]
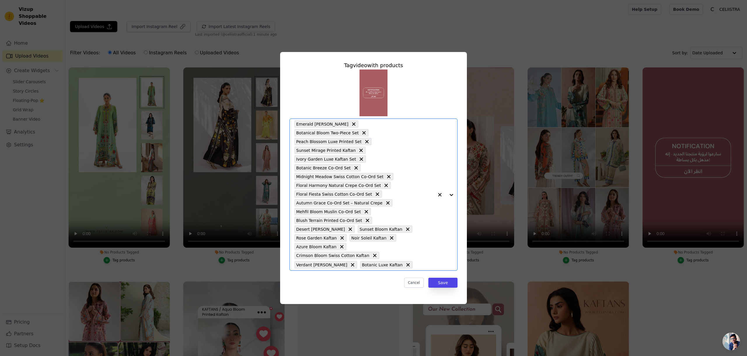
click at [381, 255] on div "Emerald [PERSON_NAME] Botanical Bloom Two-Piece Set Peach Blossom Luxe Printed …" at bounding box center [365, 195] width 140 height 152
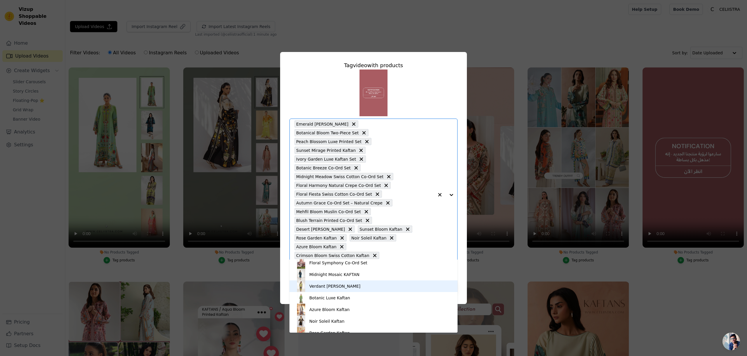
scroll to position [298, 0]
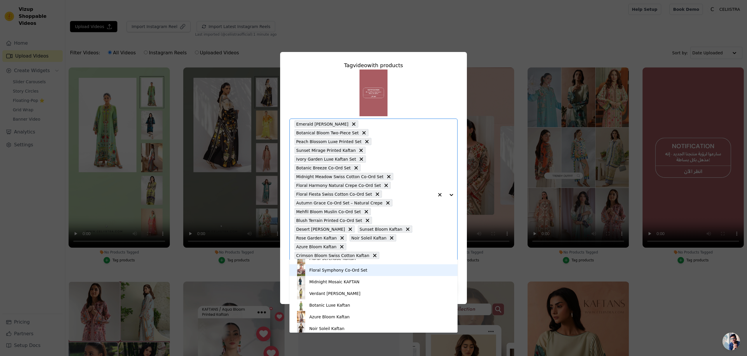
click at [349, 275] on div "Floral Symphony Co-Ord Set" at bounding box center [373, 270] width 156 height 12
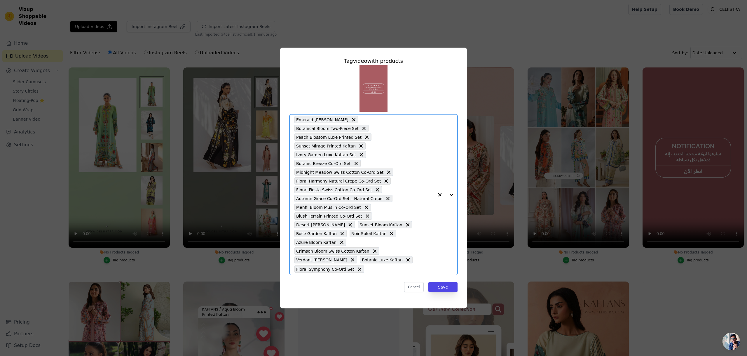
drag, startPoint x: 433, startPoint y: 251, endPoint x: 389, endPoint y: 162, distance: 99.7
click at [365, 153] on div "Emerald [PERSON_NAME] Botanical Bloom Two-Piece Set Peach Blossom Luxe Printed …" at bounding box center [365, 194] width 140 height 160
click at [461, 222] on div "Tag video with products Emerald [PERSON_NAME] Botanical Bloom Two-Piece Set Pea…" at bounding box center [373, 174] width 177 height 244
click at [447, 282] on button "Save" at bounding box center [443, 287] width 29 height 10
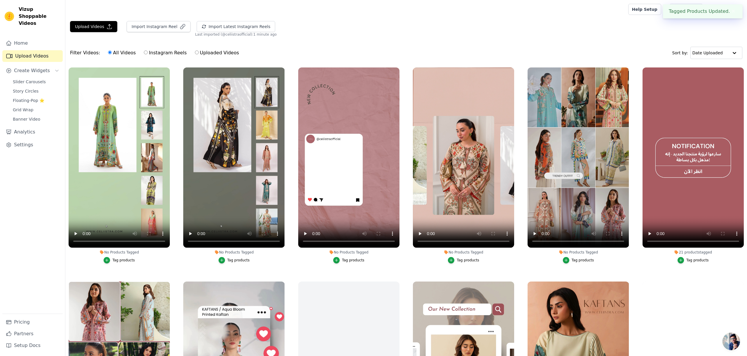
click at [588, 261] on div "Tag products" at bounding box center [583, 260] width 22 height 5
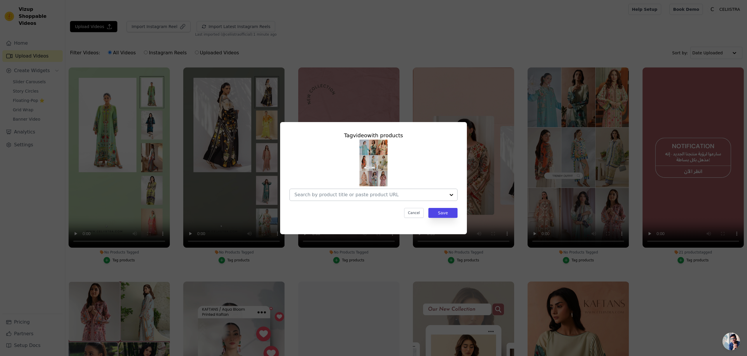
click at [396, 199] on div at bounding box center [370, 195] width 151 height 12
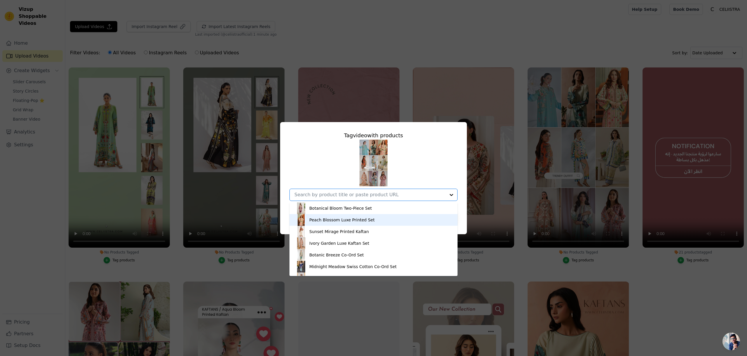
click at [358, 221] on div "Peach Blossom Luxe Printed Set" at bounding box center [341, 220] width 65 height 6
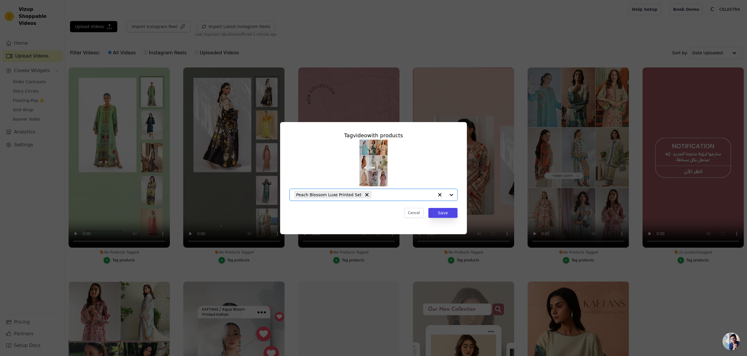
click at [390, 194] on input "No Products Tagged Tag video with products Option Peach Blossom Luxe Printed Se…" at bounding box center [405, 195] width 60 height 6
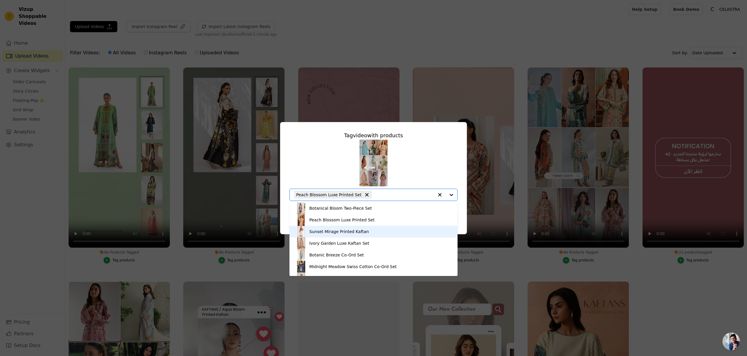
click at [365, 232] on div "Sunset Mirage Printed Kaftan" at bounding box center [373, 232] width 156 height 12
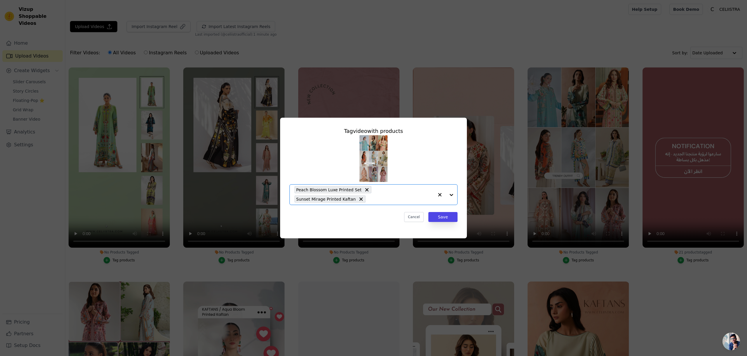
click at [387, 200] on input "No Products Tagged Tag video with products Option Peach Blossom Luxe Printed Se…" at bounding box center [401, 199] width 65 height 6
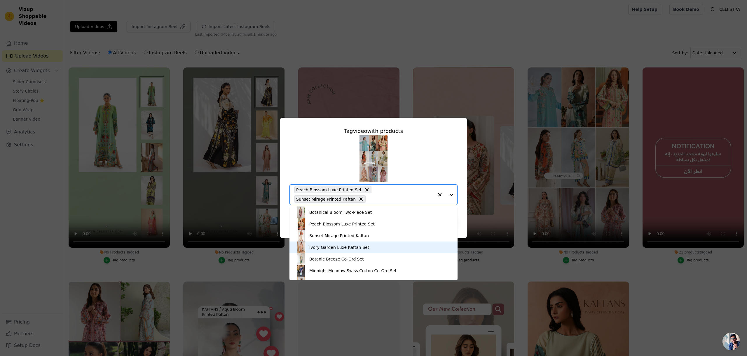
click at [362, 246] on div "Ivory Garden Luxe Kaftan Set" at bounding box center [339, 247] width 60 height 6
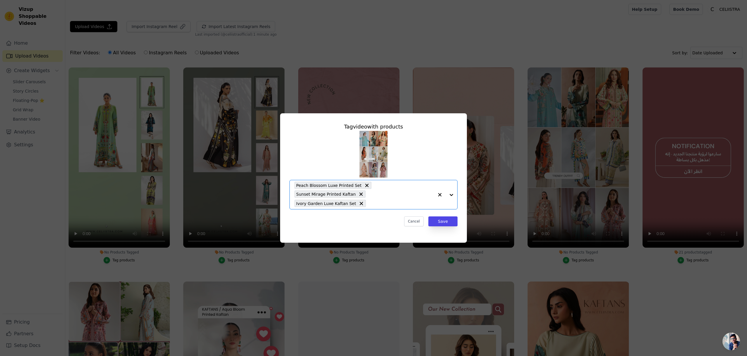
click at [380, 206] on input "No Products Tagged Tag video with products Option Peach Blossom Luxe Printed Se…" at bounding box center [401, 204] width 65 height 6
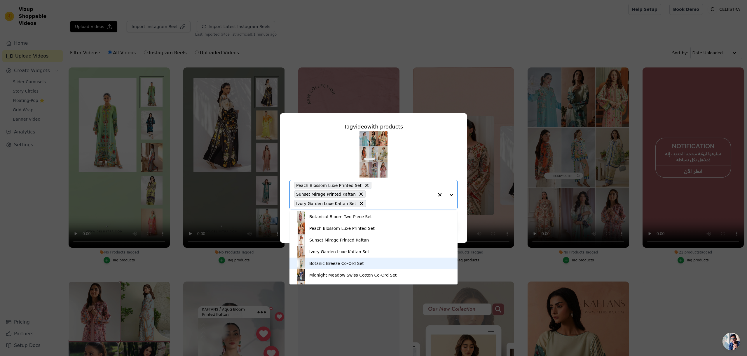
click at [355, 265] on div "Botanic Breeze Co-Ord Set" at bounding box center [336, 263] width 55 height 6
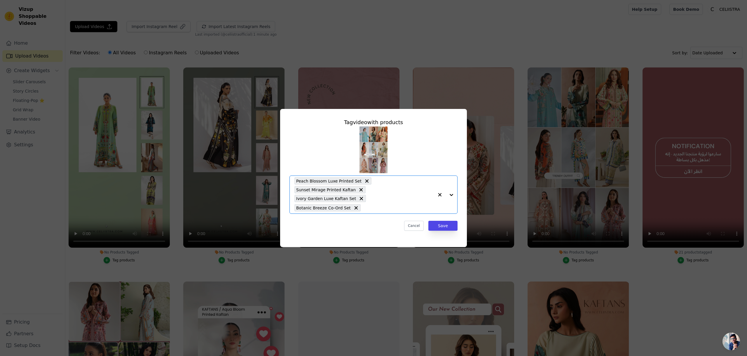
click at [367, 209] on div "Peach Blossom Luxe Printed Set Sunset Mirage Printed Kaftan Ivory Garden Luxe K…" at bounding box center [365, 195] width 140 height 38
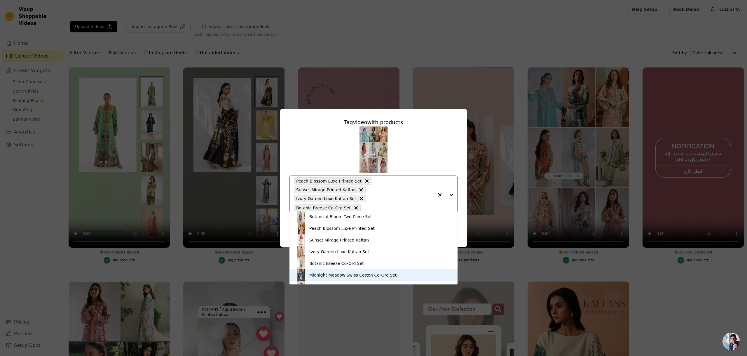
click at [362, 276] on div "Midnight Meadow Swiss Cotton Co-Ord Set" at bounding box center [352, 275] width 87 height 6
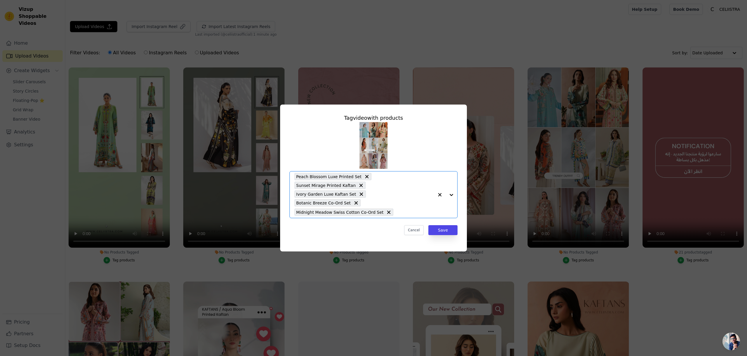
click at [401, 210] on input "No Products Tagged Tag video with products Option Peach Blossom Luxe Printed Se…" at bounding box center [415, 212] width 38 height 6
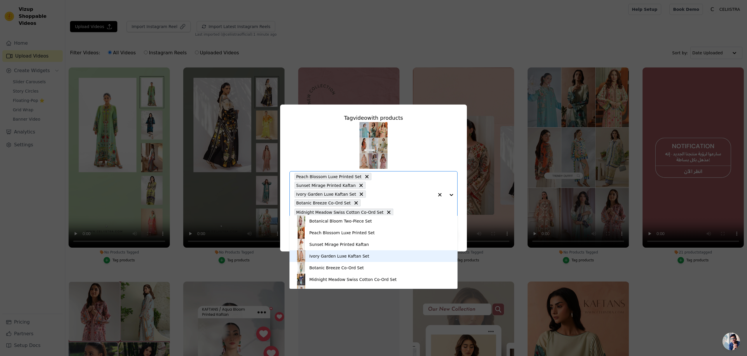
scroll to position [45, 0]
click at [369, 254] on div "Floral Fiesta Swiss Cotton Co-Ord Set" at bounding box center [373, 258] width 156 height 12
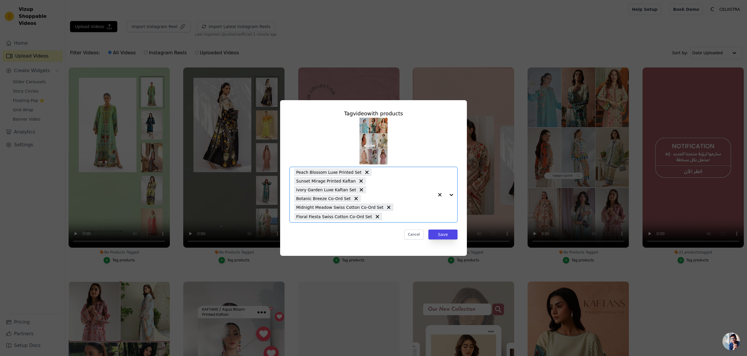
click at [407, 214] on input "No Products Tagged Tag video with products Option Peach Blossom Luxe Printed Se…" at bounding box center [409, 217] width 49 height 6
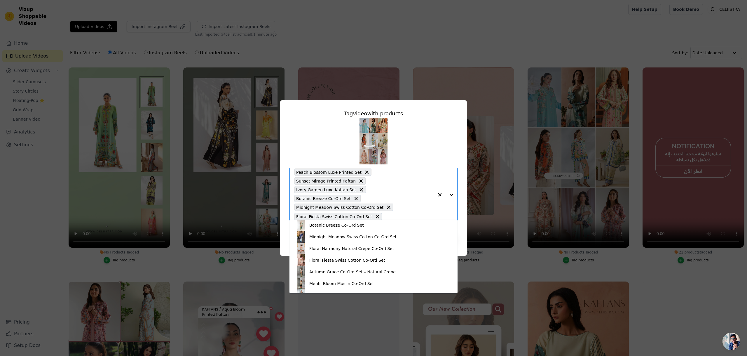
scroll to position [47, 0]
click at [374, 251] on div "Floral Harmony Natural Crepe Co-Ord Set" at bounding box center [373, 248] width 156 height 12
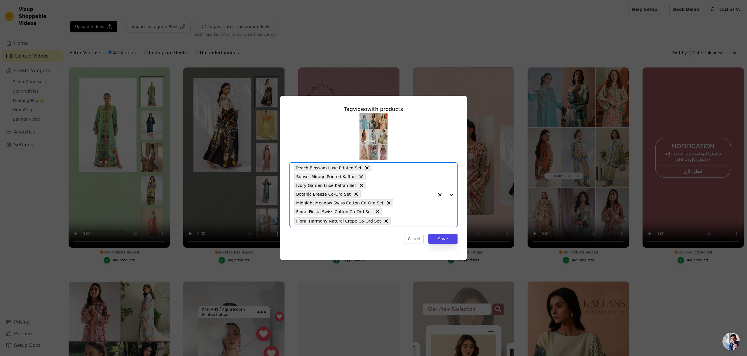
click at [411, 218] on input "No Products Tagged Tag video with products Option Peach Blossom Luxe Printed Se…" at bounding box center [414, 221] width 40 height 6
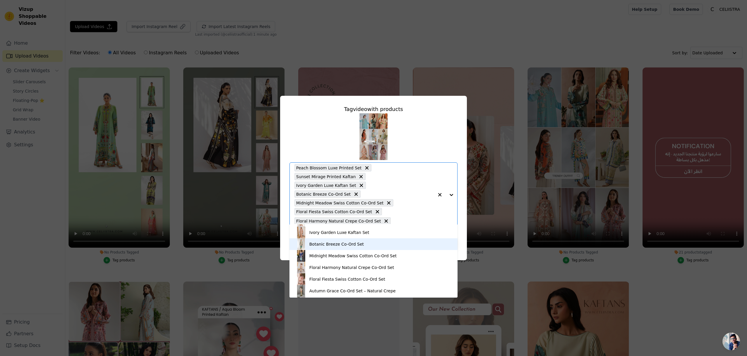
scroll to position [33, 0]
click at [349, 269] on div "Floral Harmony Natural Crepe Co-Ord Set" at bounding box center [351, 267] width 85 height 6
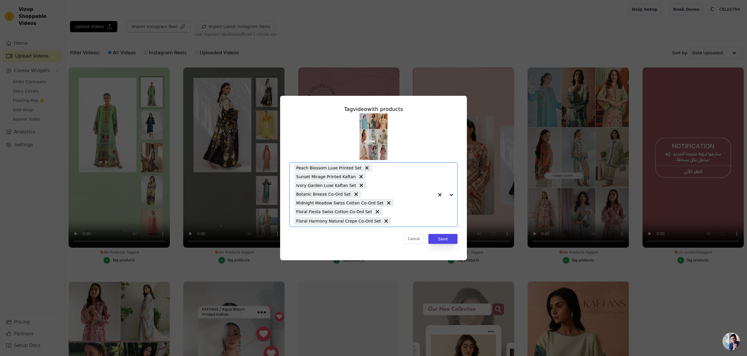
click at [407, 218] on input "No Products Tagged Tag video with products Option Peach Blossom Luxe Printed Se…" at bounding box center [414, 221] width 40 height 6
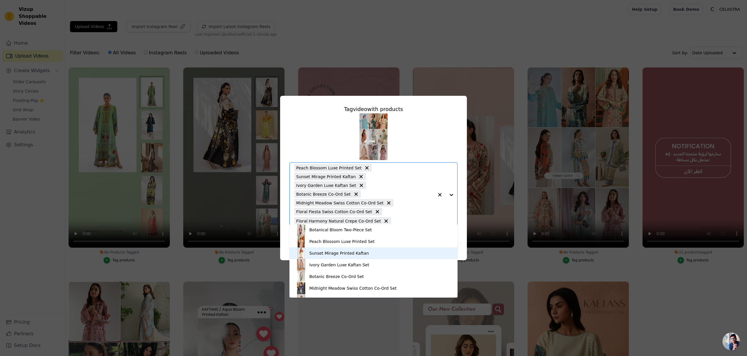
scroll to position [51, 0]
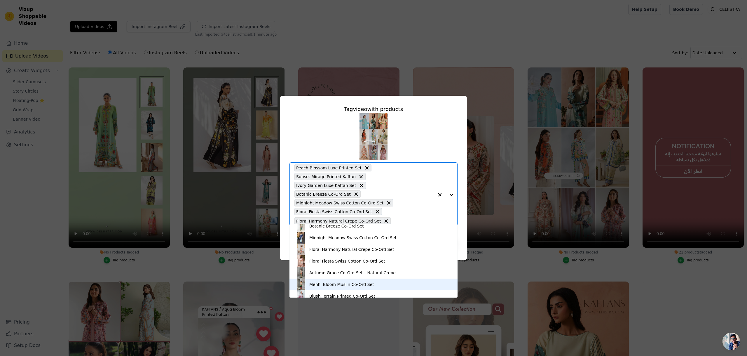
click at [347, 283] on div "Mehfil Bloom Muslin Co-Ord Set" at bounding box center [341, 284] width 65 height 6
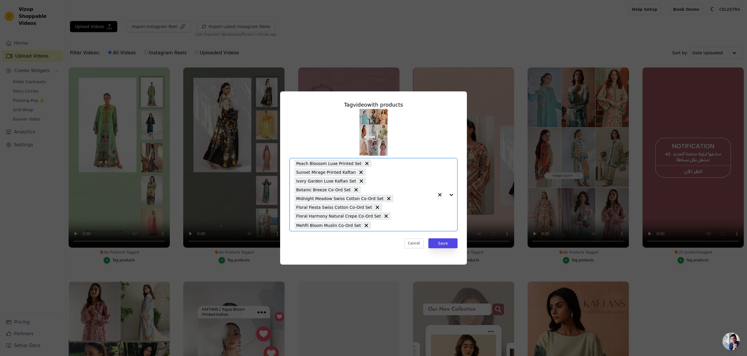
click at [392, 222] on input "No Products Tagged Tag video with products Option Peach Blossom Luxe Printed Se…" at bounding box center [404, 225] width 60 height 6
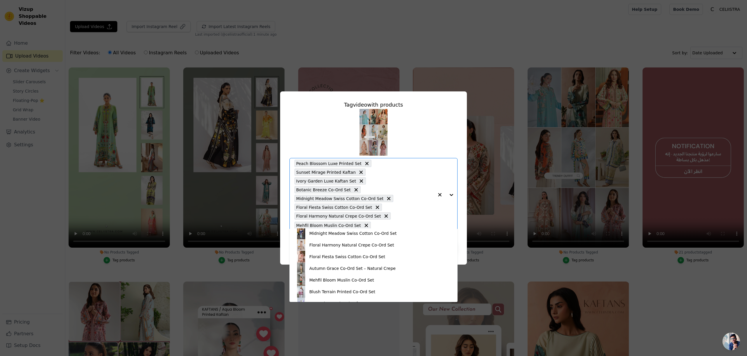
scroll to position [60, 0]
click at [347, 277] on div "Mehfil Bloom Muslin Co-Ord Set" at bounding box center [341, 280] width 65 height 6
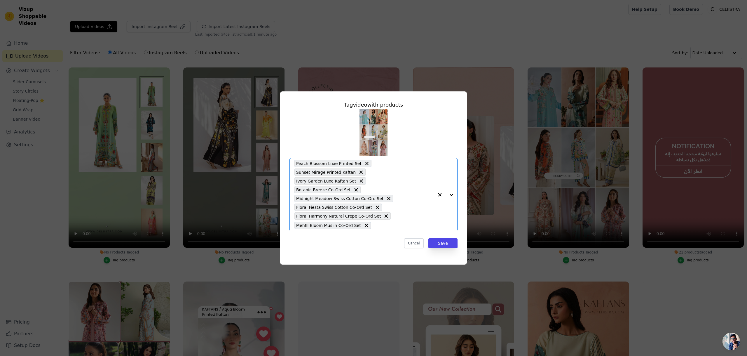
click at [387, 224] on div "Peach Blossom Luxe Printed Set Sunset Mirage Printed Kaftan Ivory Garden Luxe K…" at bounding box center [365, 194] width 140 height 73
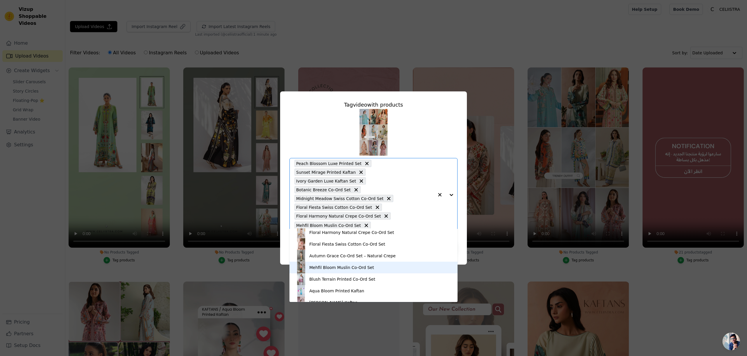
scroll to position [75, 0]
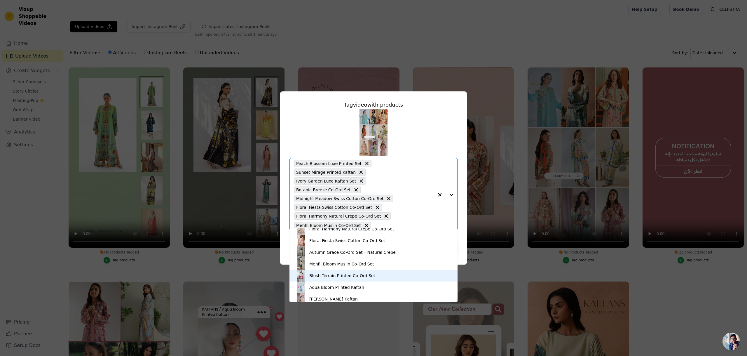
click at [333, 278] on div "Blush Terrain Printed Co-Ord Set" at bounding box center [342, 276] width 66 height 6
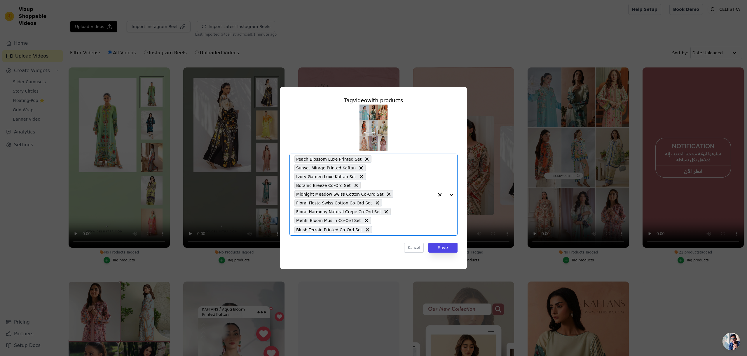
click at [396, 229] on div "Peach Blossom Luxe Printed Set Sunset Mirage Printed Kaftan Ivory Garden Luxe K…" at bounding box center [365, 194] width 140 height 81
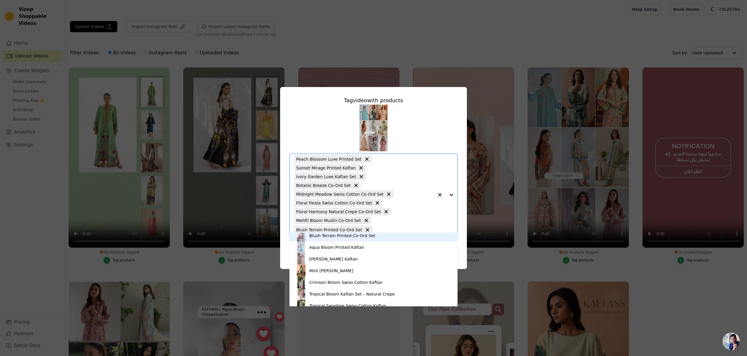
scroll to position [120, 0]
click at [350, 269] on div "Mint [PERSON_NAME]" at bounding box center [373, 270] width 156 height 12
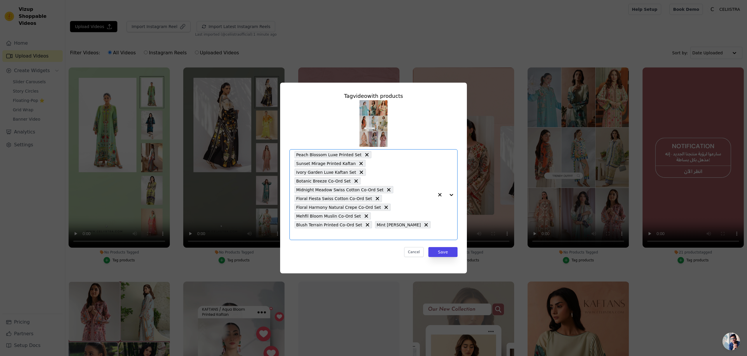
click at [431, 231] on input "No Products Tagged Tag video with products Option Peach Blossom Luxe Printed Se…" at bounding box center [365, 234] width 140 height 6
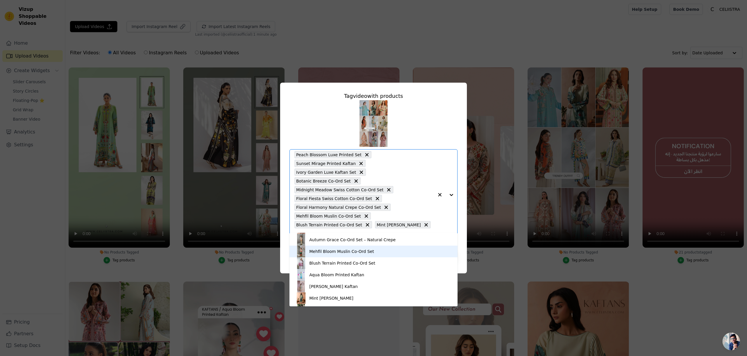
scroll to position [93, 0]
click at [336, 284] on div "[PERSON_NAME] Kaftan" at bounding box center [333, 286] width 48 height 6
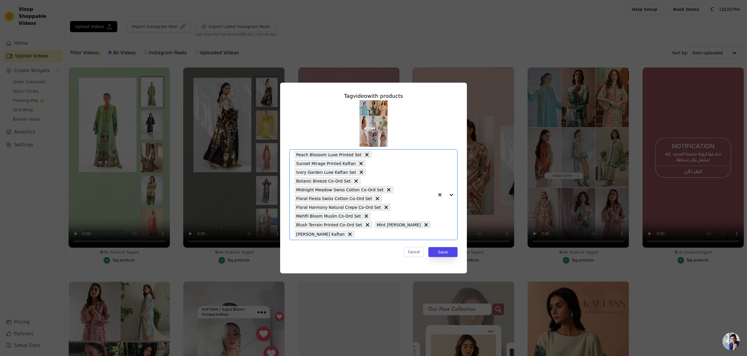
click at [376, 231] on input "No Products Tagged Tag video with products Option Peach Blossom Luxe Printed Se…" at bounding box center [396, 234] width 76 height 6
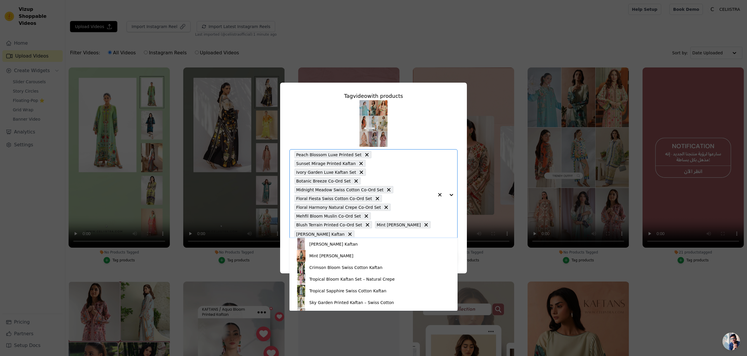
scroll to position [141, 0]
click at [349, 267] on div "Crimson Bloom Swiss Cotton Kaftan" at bounding box center [345, 265] width 73 height 6
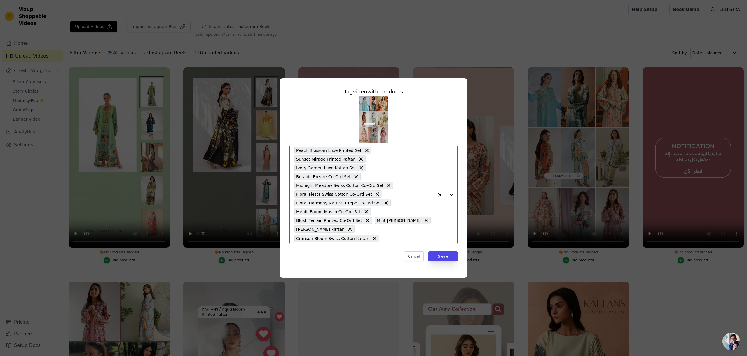
click at [382, 236] on input "No Products Tagged Tag video with products Option Peach Blossom Luxe Printed Se…" at bounding box center [408, 239] width 52 height 6
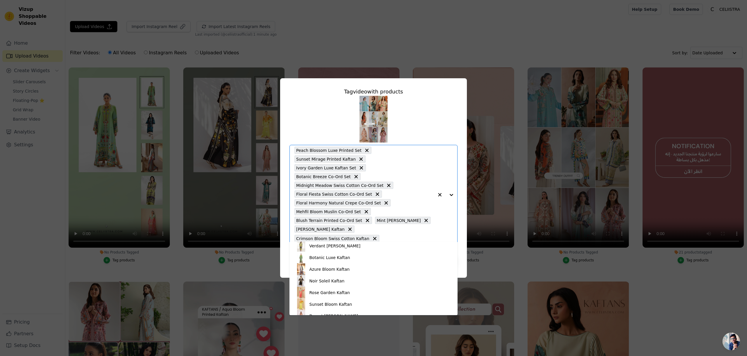
scroll to position [347, 0]
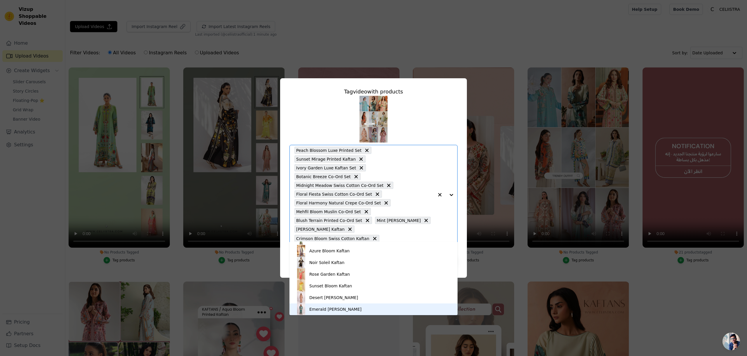
click at [340, 306] on div "Emerald [PERSON_NAME]" at bounding box center [373, 309] width 156 height 12
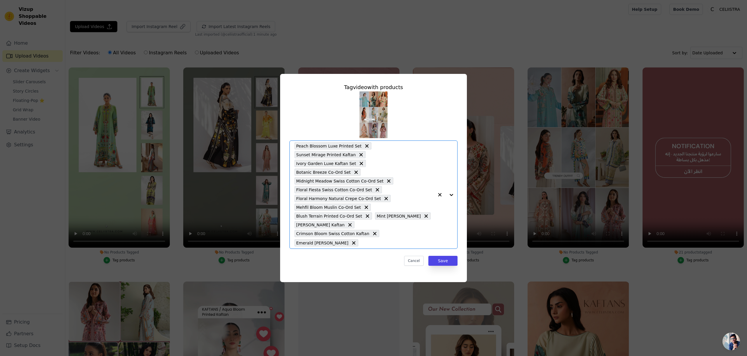
click at [364, 240] on input "No Products Tagged Tag video with products Option Peach Blossom Luxe Printed Se…" at bounding box center [397, 243] width 73 height 6
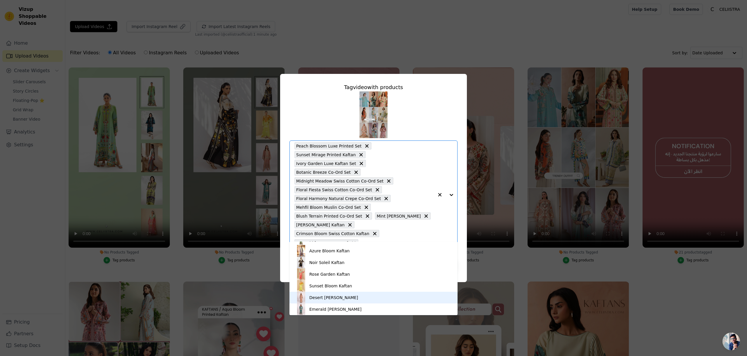
click at [339, 295] on div "Desert [PERSON_NAME]" at bounding box center [333, 298] width 49 height 6
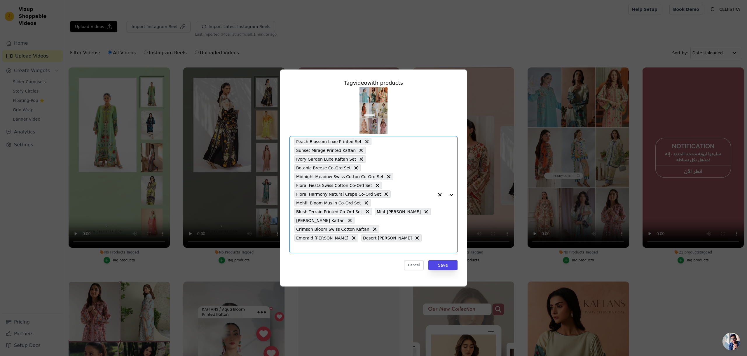
click at [417, 244] on input "No Products Tagged Tag video with products Option Peach Blossom Luxe Printed Se…" at bounding box center [365, 247] width 140 height 6
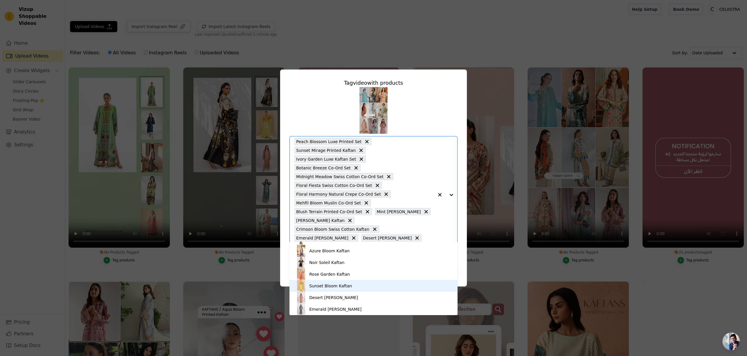
click at [349, 287] on div "Sunset Bloom Kaftan" at bounding box center [330, 286] width 43 height 6
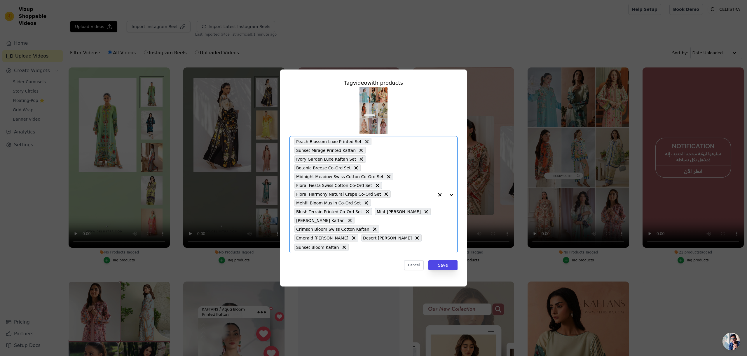
click at [402, 244] on input "No Products Tagged Tag video with products Option Peach Blossom Luxe Printed Se…" at bounding box center [393, 247] width 82 height 6
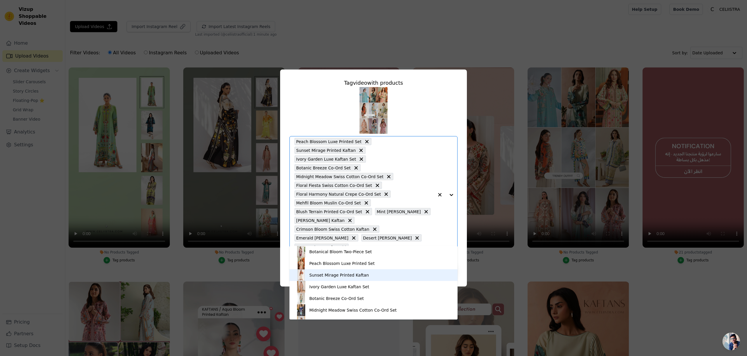
click at [355, 275] on div "Sunset Mirage Printed Kaftan" at bounding box center [339, 275] width 60 height 6
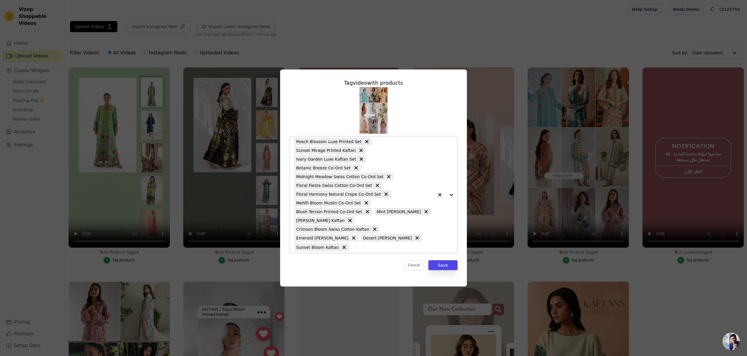
click at [372, 241] on div "Peach Blossom Luxe Printed Set Sunset Mirage Printed Kaftan Ivory Garden Luxe K…" at bounding box center [365, 194] width 140 height 116
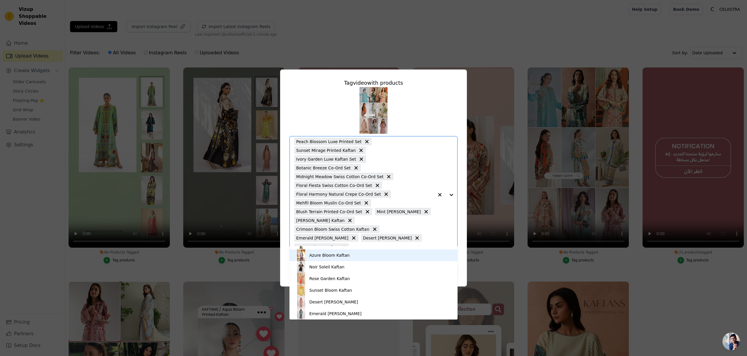
click at [344, 254] on div "Azure Bloom Kaftan" at bounding box center [329, 255] width 40 height 6
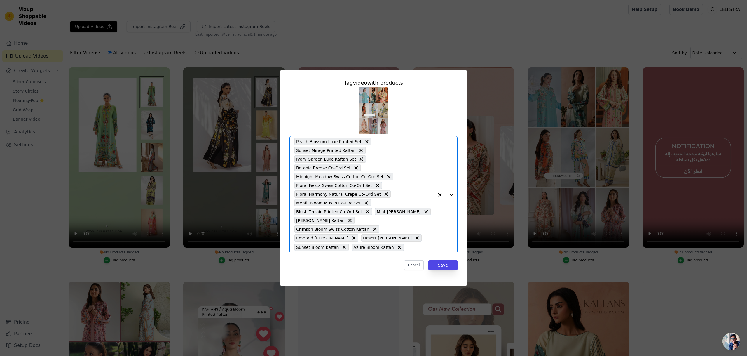
click at [422, 244] on input "No Products Tagged Tag video with products Option Peach Blossom Luxe Printed Se…" at bounding box center [420, 247] width 27 height 6
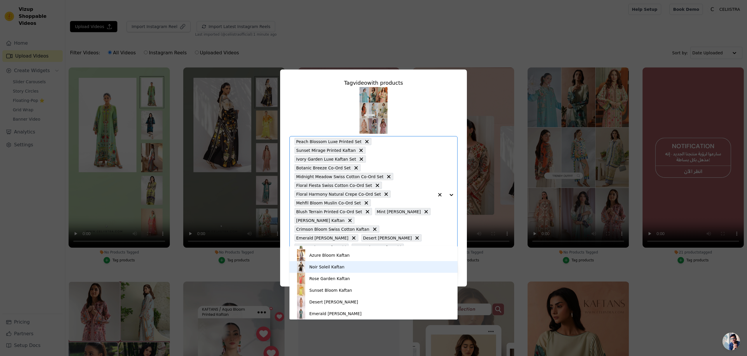
click at [352, 270] on div "Noir Soleil Kaftan" at bounding box center [373, 267] width 156 height 12
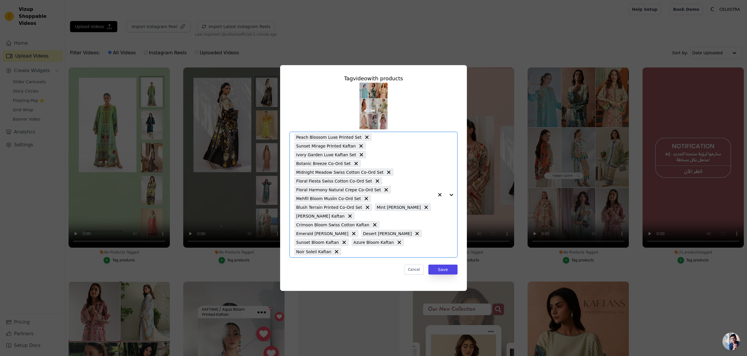
click at [369, 239] on div "Peach Blossom Luxe Printed Set Sunset Mirage Printed Kaftan Ivory Garden Luxe K…" at bounding box center [365, 194] width 140 height 125
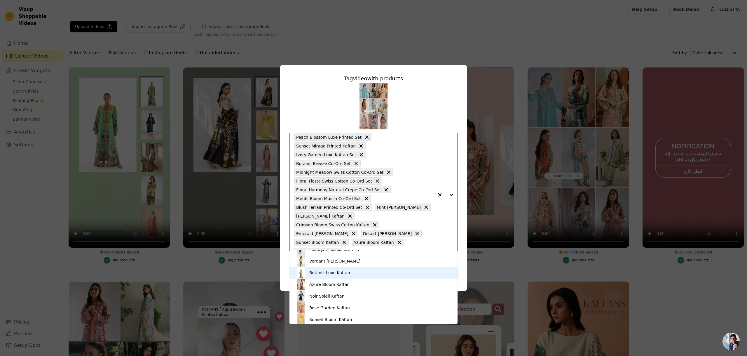
scroll to position [318, 0]
drag, startPoint x: 339, startPoint y: 277, endPoint x: 363, endPoint y: 265, distance: 26.1
click at [339, 277] on div "Botanic Luxe Kaftan" at bounding box center [329, 277] width 41 height 6
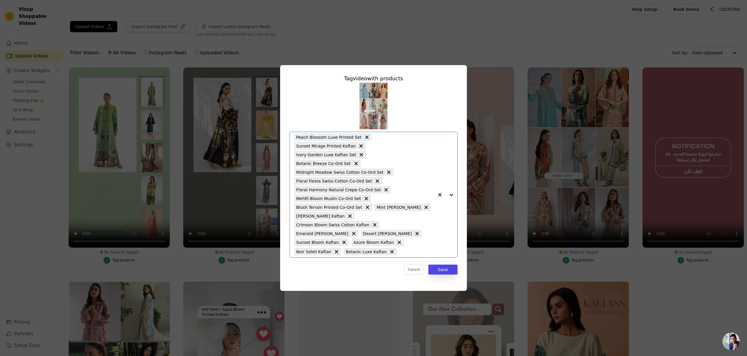
click at [407, 249] on input "No Products Tagged Tag video with products Option Peach Blossom Luxe Printed Se…" at bounding box center [417, 252] width 34 height 6
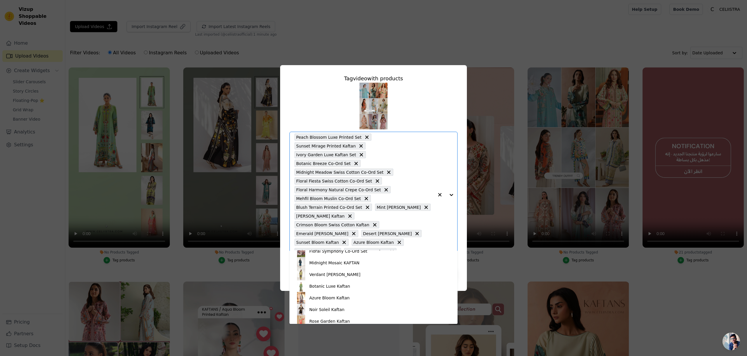
scroll to position [303, 0]
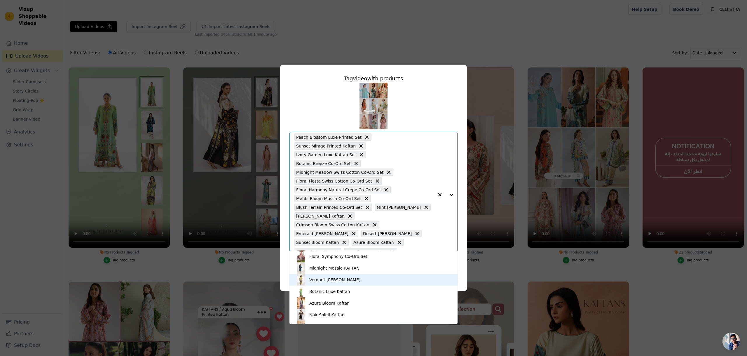
click at [333, 278] on div "Verdant [PERSON_NAME]" at bounding box center [334, 280] width 51 height 6
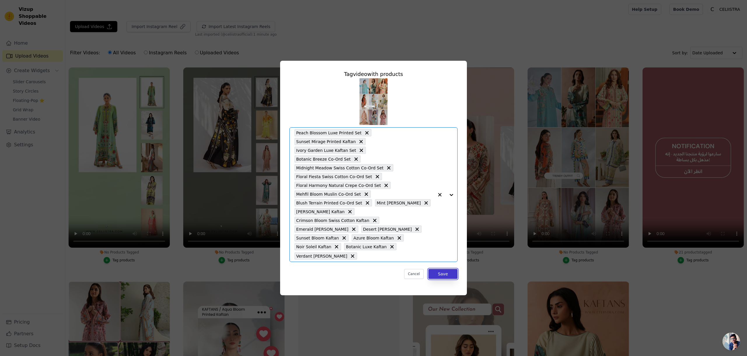
click at [446, 269] on button "Save" at bounding box center [443, 274] width 29 height 10
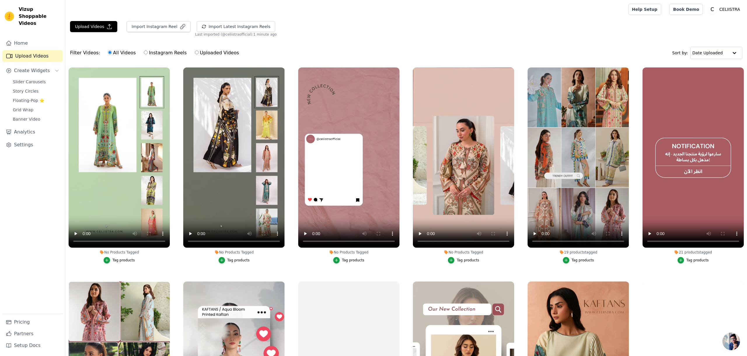
click at [464, 260] on div "Tag products" at bounding box center [468, 260] width 22 height 5
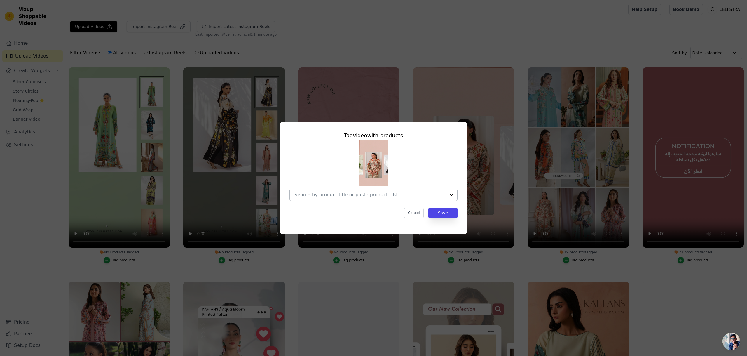
click at [417, 199] on div at bounding box center [370, 195] width 151 height 12
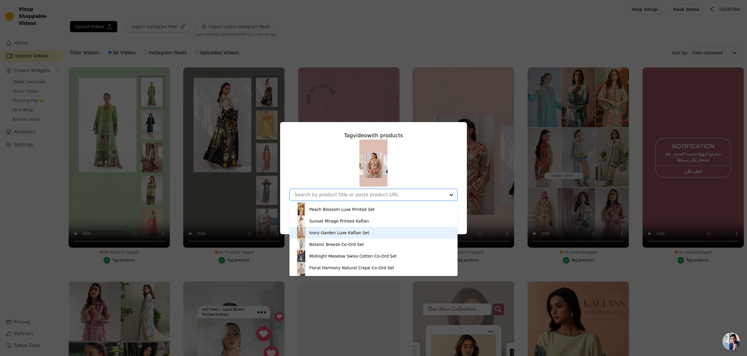
scroll to position [12, 0]
click at [388, 231] on div "Ivory Garden Luxe Kaftan Set" at bounding box center [373, 231] width 156 height 12
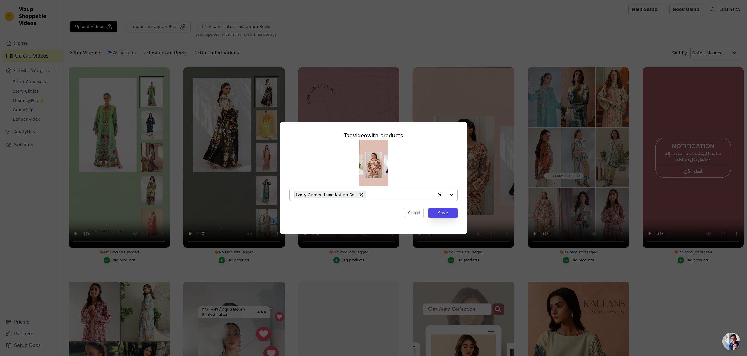
click at [447, 195] on div at bounding box center [445, 195] width 23 height 12
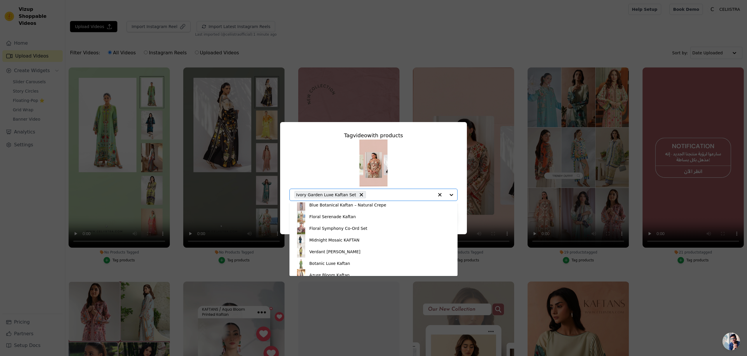
scroll to position [347, 0]
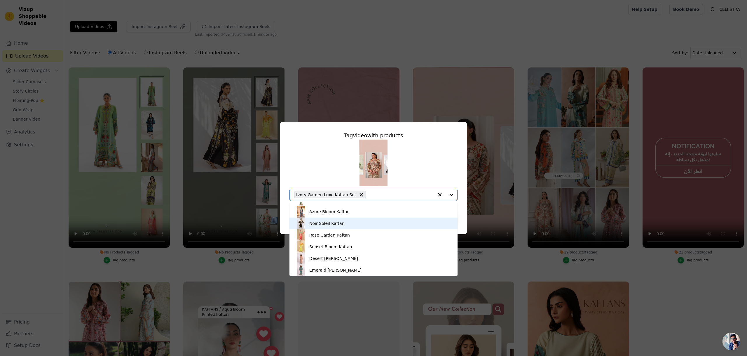
click at [336, 223] on div "Noir Soleil Kaftan" at bounding box center [326, 223] width 35 height 6
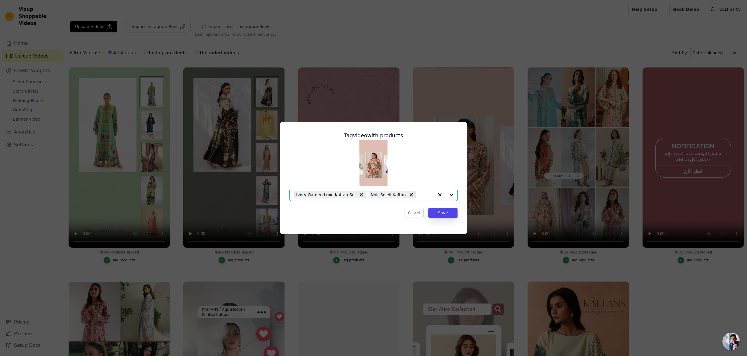
click at [450, 194] on div at bounding box center [445, 195] width 23 height 12
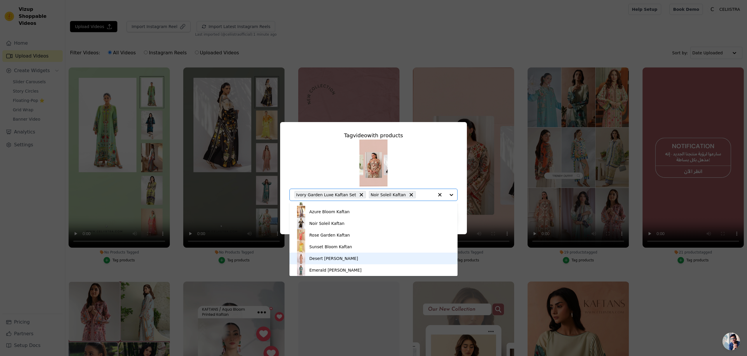
click at [362, 257] on div "Desert [PERSON_NAME]" at bounding box center [373, 259] width 156 height 12
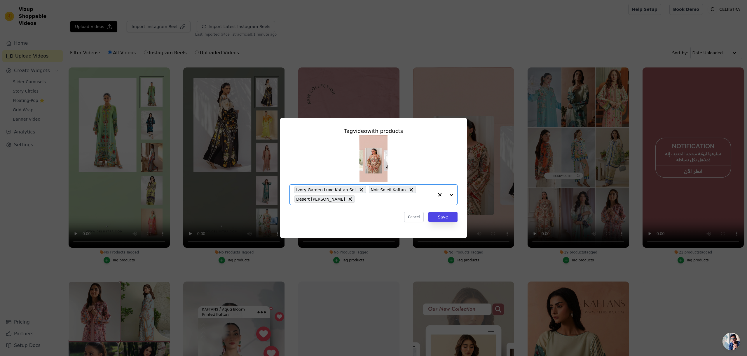
click at [450, 195] on div at bounding box center [445, 194] width 23 height 20
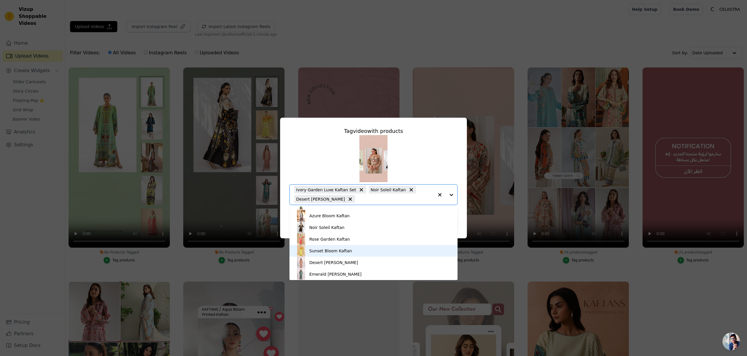
click at [330, 250] on div "Sunset Bloom Kaftan" at bounding box center [330, 251] width 43 height 6
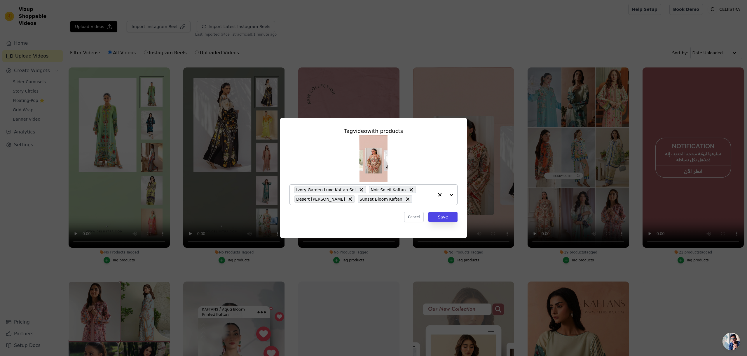
click at [452, 195] on div at bounding box center [445, 194] width 23 height 20
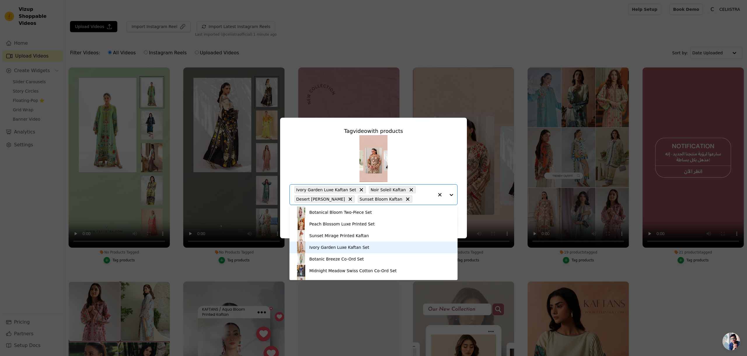
click at [363, 243] on div "Ivory Garden Luxe Kaftan Set" at bounding box center [373, 247] width 156 height 12
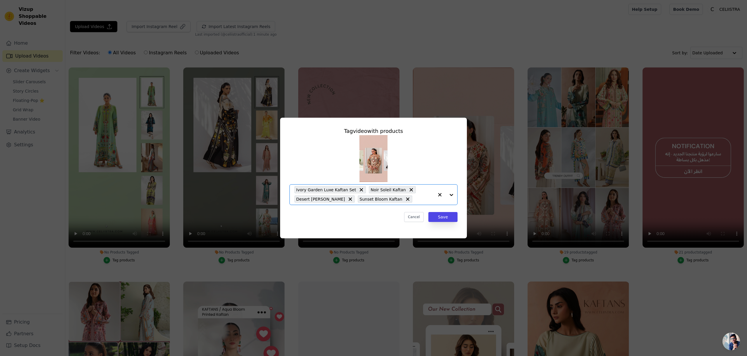
click at [453, 194] on div at bounding box center [445, 194] width 23 height 20
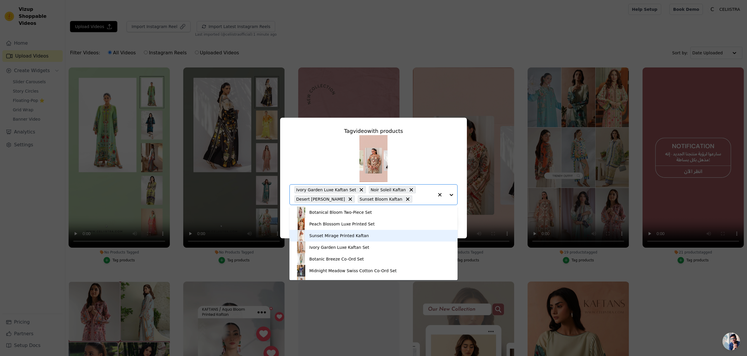
click at [352, 235] on div "Sunset Mirage Printed Kaftan" at bounding box center [339, 236] width 60 height 6
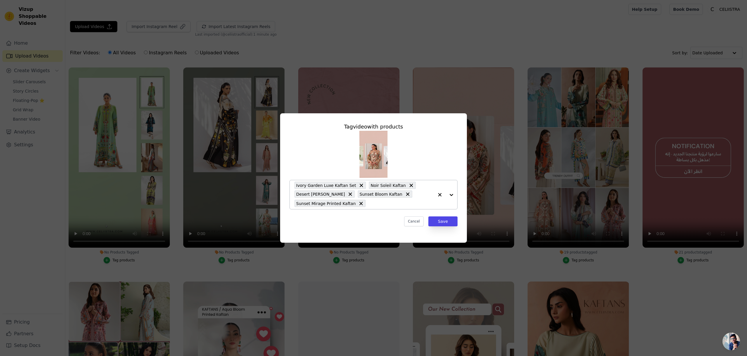
click at [452, 195] on div at bounding box center [445, 194] width 23 height 29
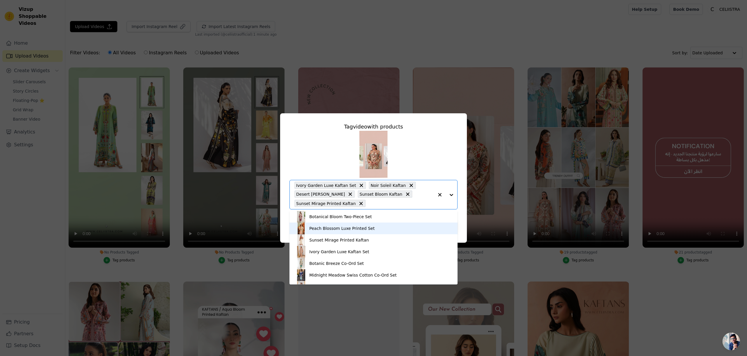
click at [341, 229] on div "Peach Blossom Luxe Printed Set" at bounding box center [341, 228] width 65 height 6
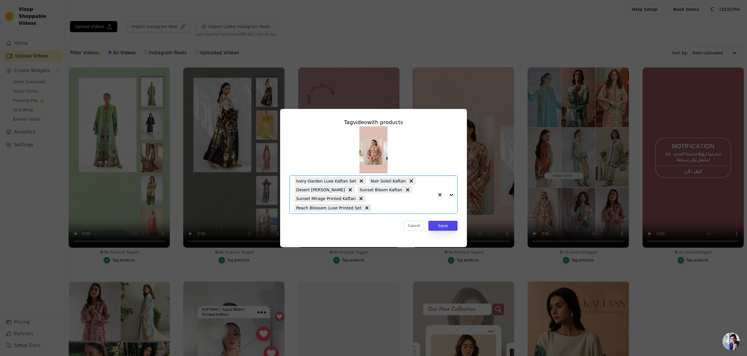
click at [453, 195] on div at bounding box center [445, 195] width 23 height 38
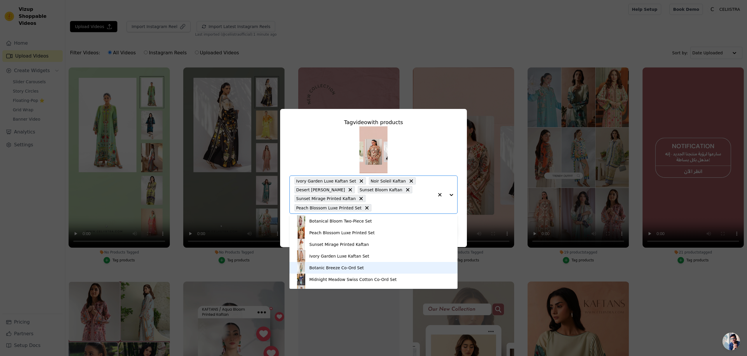
scroll to position [4, 0]
click at [362, 270] on div "Botanical Bloom Two-Piece Set Peach Blossom Luxe Printed Set Sunset Mirage Prin…" at bounding box center [374, 252] width 168 height 74
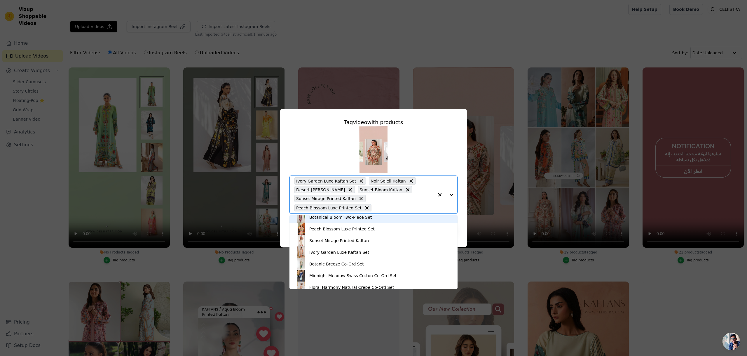
scroll to position [0, 0]
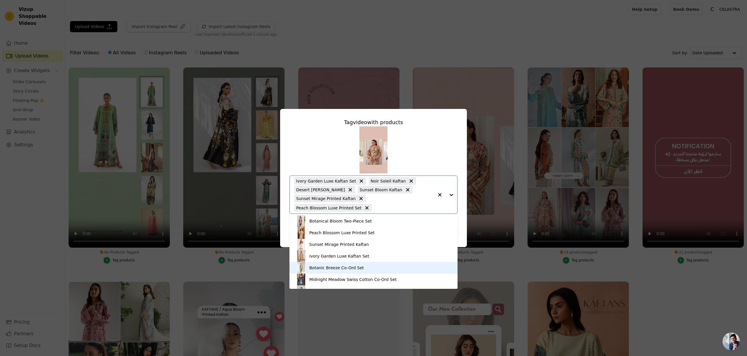
click at [365, 272] on div "Botanic Breeze Co-Ord Set" at bounding box center [373, 268] width 156 height 12
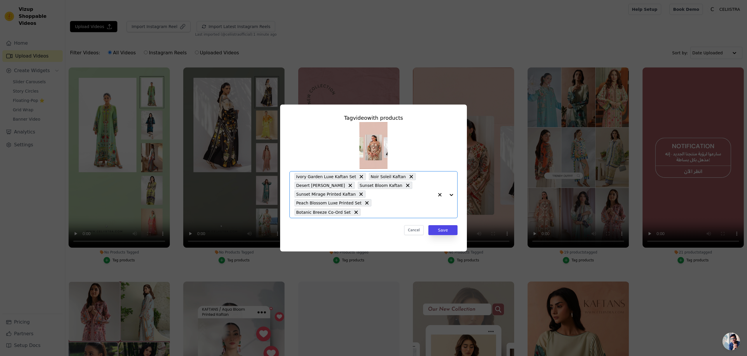
click at [452, 195] on div at bounding box center [445, 194] width 23 height 46
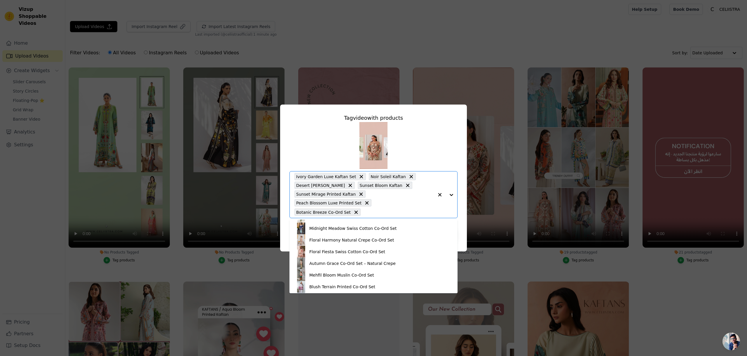
scroll to position [57, 0]
click at [358, 250] on div "Floral Fiesta Swiss Cotton Co-Ord Set" at bounding box center [347, 250] width 76 height 6
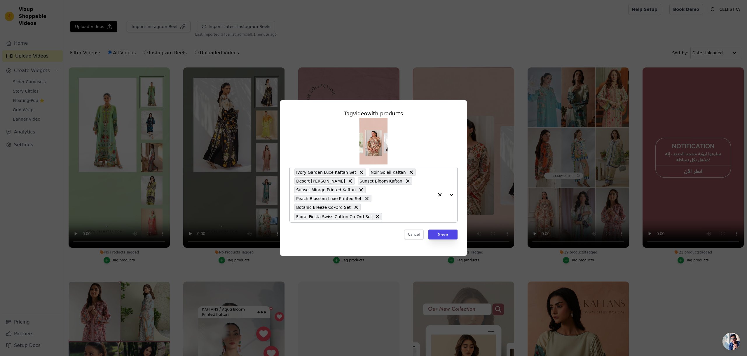
click at [449, 194] on div at bounding box center [445, 194] width 23 height 55
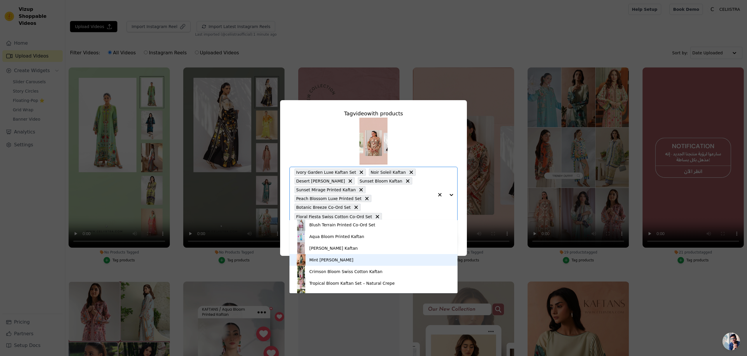
scroll to position [120, 0]
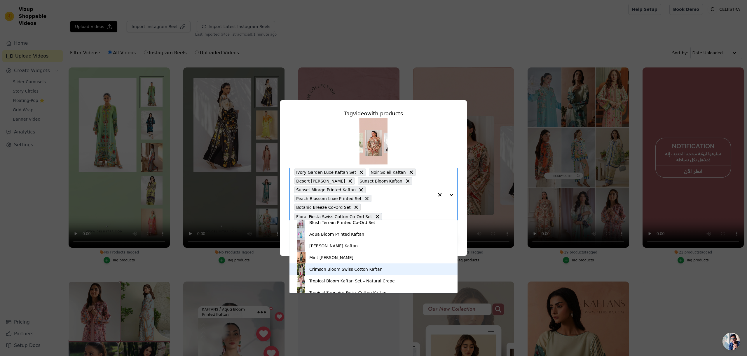
click at [343, 268] on div "Crimson Bloom Swiss Cotton Kaftan" at bounding box center [345, 269] width 73 height 6
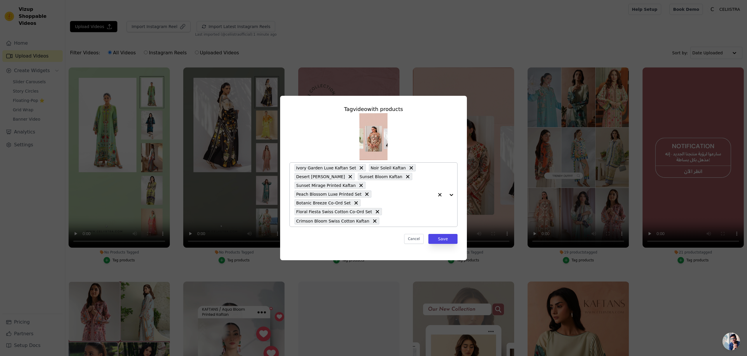
click at [450, 194] on div at bounding box center [445, 195] width 23 height 64
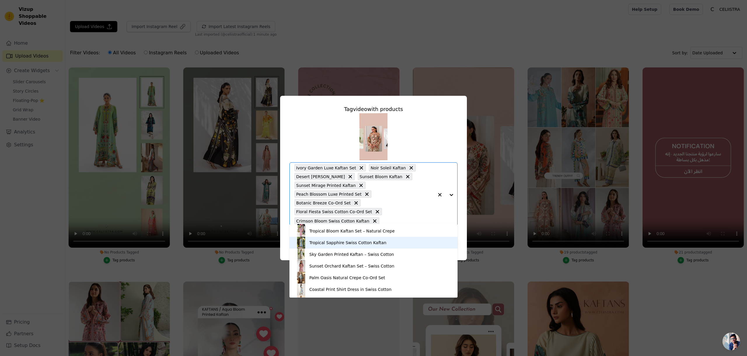
scroll to position [176, 0]
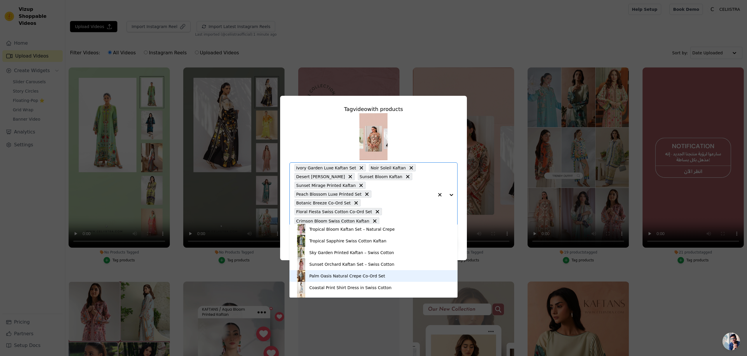
click at [337, 273] on div "Palm Oasis Natural Crepe Co-Ord Set" at bounding box center [347, 276] width 76 height 6
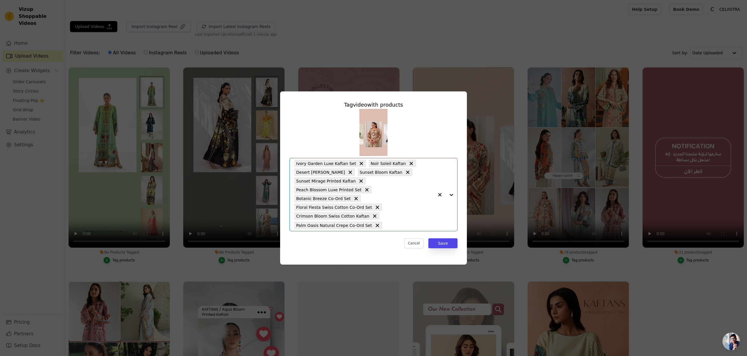
click at [454, 195] on div at bounding box center [445, 194] width 23 height 73
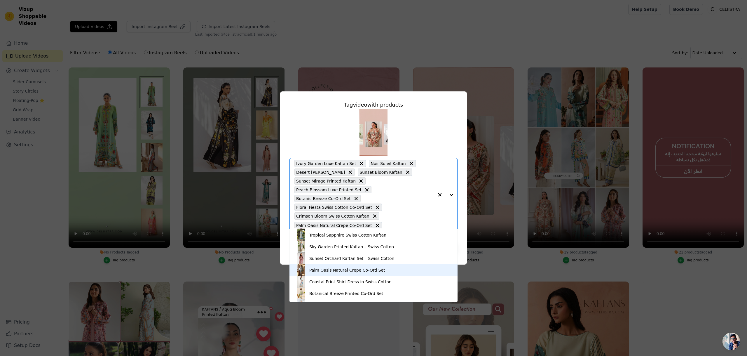
scroll to position [209, 0]
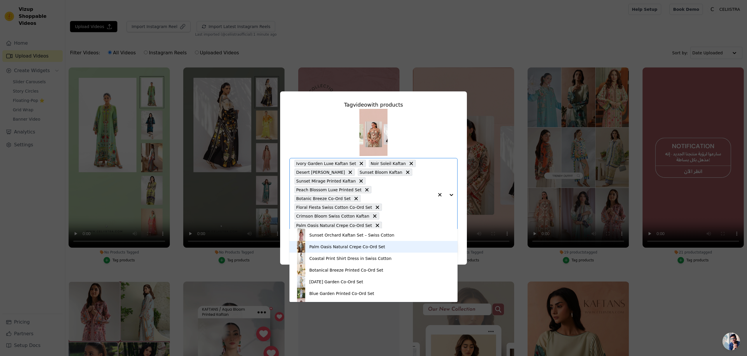
click at [342, 250] on div "Palm Oasis Natural Crepe Co-Ord Set" at bounding box center [373, 247] width 156 height 12
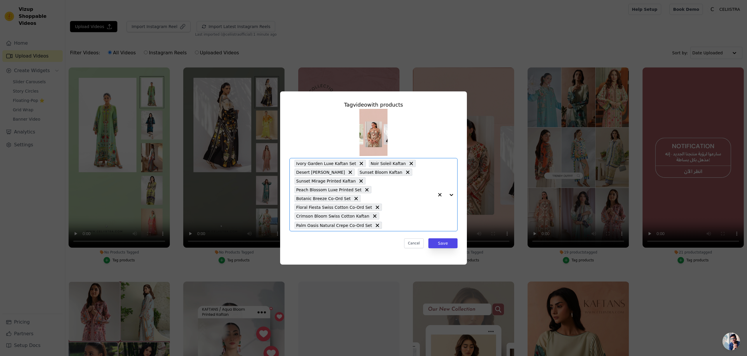
click at [455, 194] on div at bounding box center [445, 194] width 23 height 73
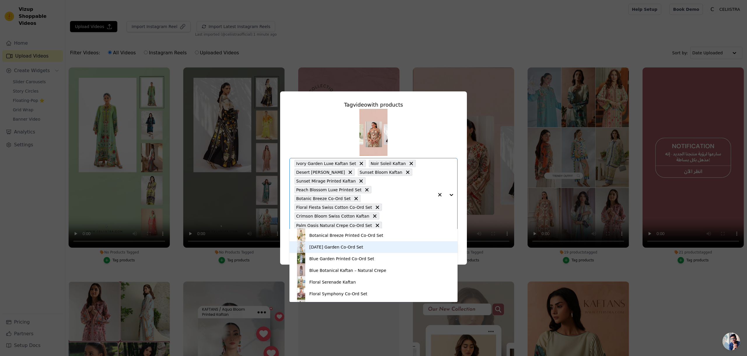
scroll to position [253, 0]
click at [356, 252] on div "Blue Garden Printed Co-Ord Set" at bounding box center [341, 250] width 65 height 6
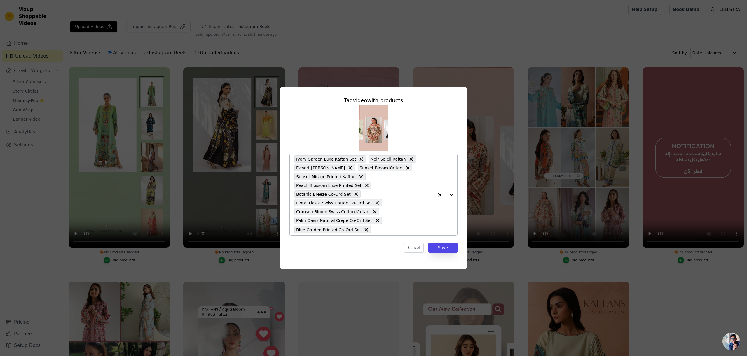
click at [453, 194] on div at bounding box center [445, 194] width 23 height 81
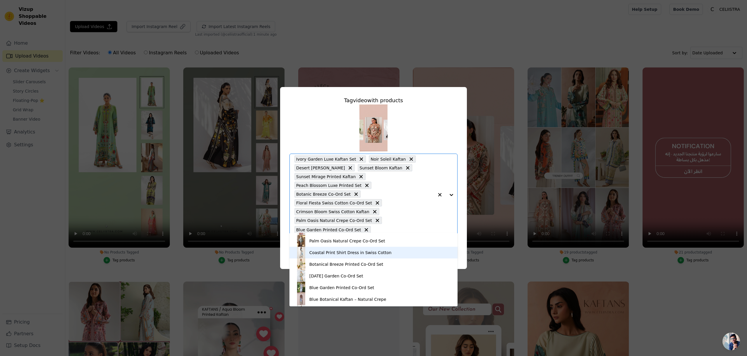
scroll to position [221, 0]
click at [338, 297] on div "Blue Botanical Kaftan – Natural Crepe" at bounding box center [347, 298] width 77 height 6
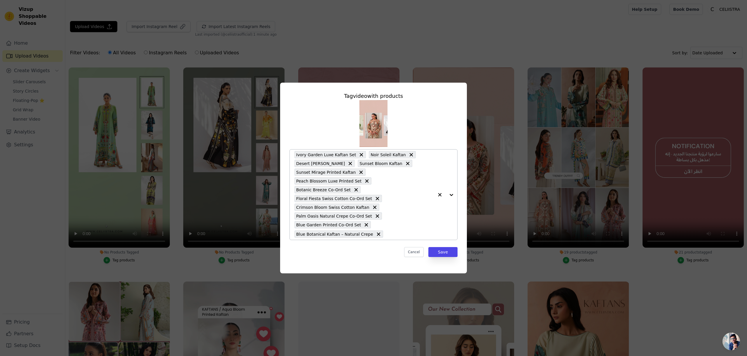
drag, startPoint x: 453, startPoint y: 194, endPoint x: 383, endPoint y: 231, distance: 79.9
click at [453, 194] on div at bounding box center [445, 194] width 23 height 90
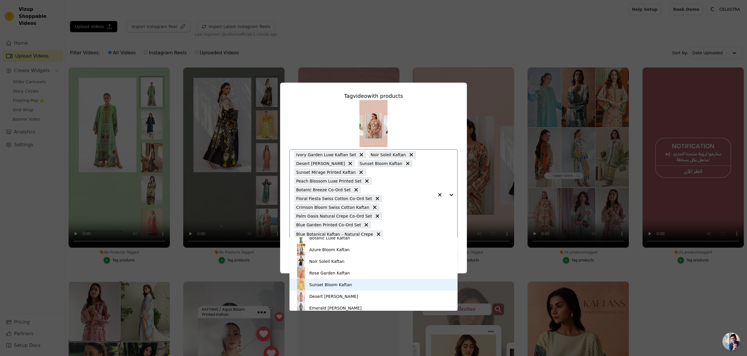
scroll to position [347, 0]
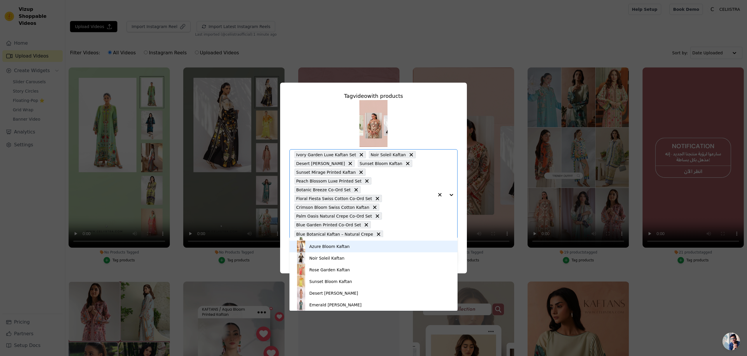
click at [332, 246] on div "Azure Bloom Kaftan" at bounding box center [329, 246] width 40 height 6
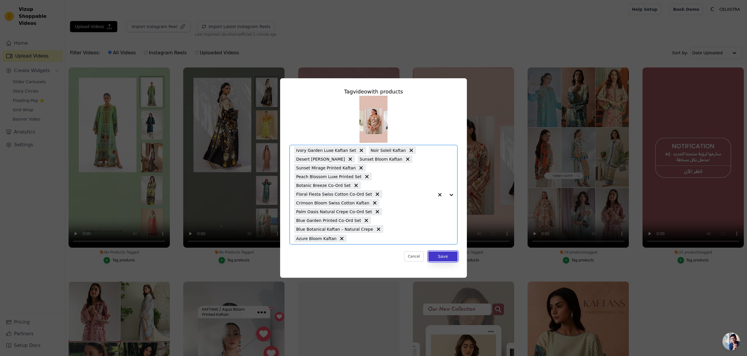
click at [446, 253] on button "Save" at bounding box center [443, 256] width 29 height 10
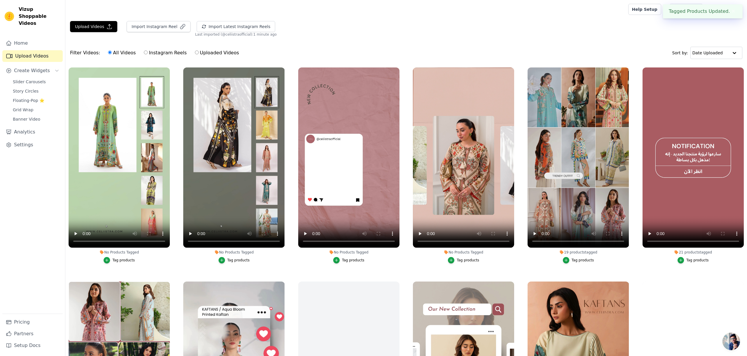
click at [443, 252] on div "No Products Tagged" at bounding box center [463, 252] width 101 height 5
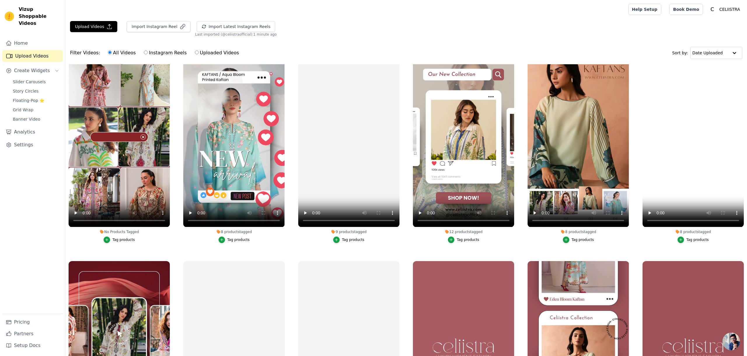
scroll to position [235, 0]
click at [123, 239] on div "Tag products" at bounding box center [123, 239] width 22 height 5
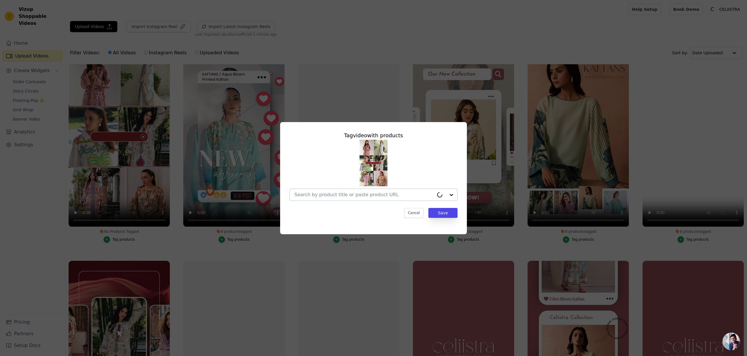
click at [362, 196] on input "No Products Tagged Tag video with products Cancel Save Tag products" at bounding box center [365, 195] width 140 height 6
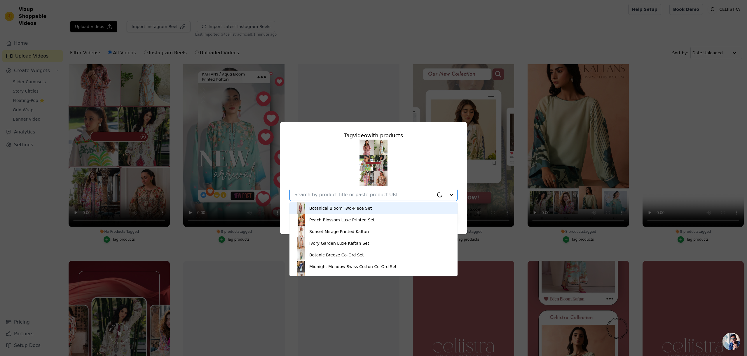
click at [354, 208] on div "Botanical Bloom Two-Piece Set" at bounding box center [340, 208] width 62 height 6
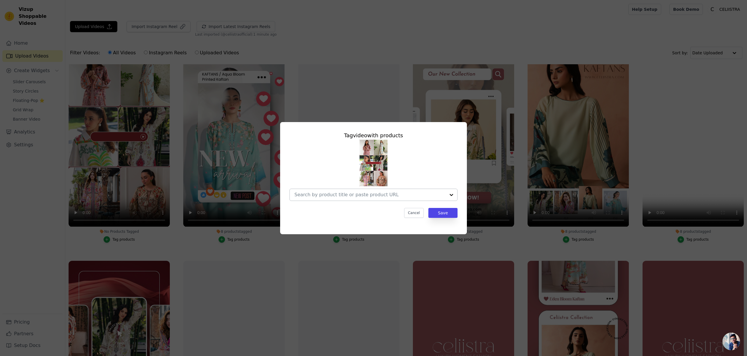
click at [358, 193] on input "No Products Tagged Tag video with products Cancel Save Tag products" at bounding box center [370, 195] width 151 height 6
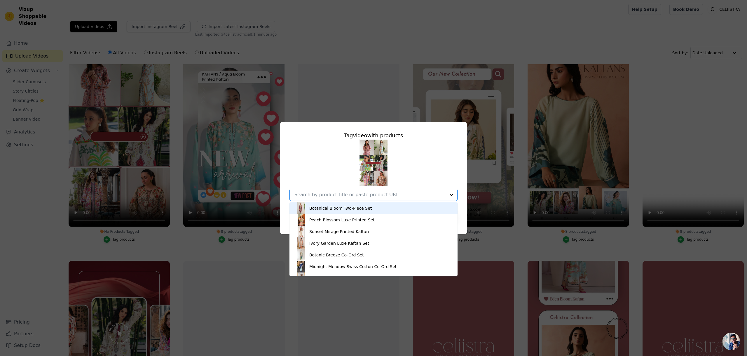
click at [351, 207] on div "Botanical Bloom Two-Piece Set" at bounding box center [340, 208] width 62 height 6
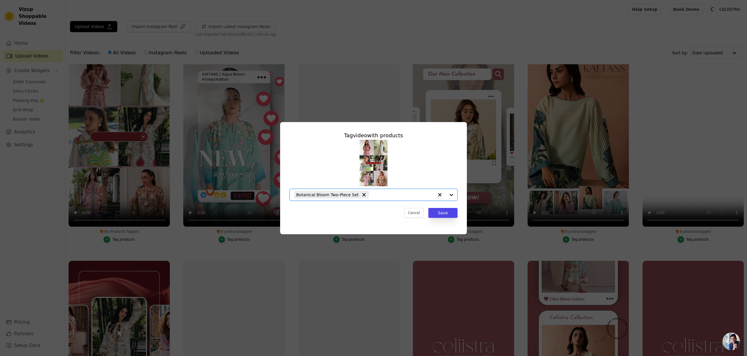
click at [395, 195] on input "No Products Tagged Tag video with products Option Botanical Bloom Two-Piece Set…" at bounding box center [403, 195] width 62 height 6
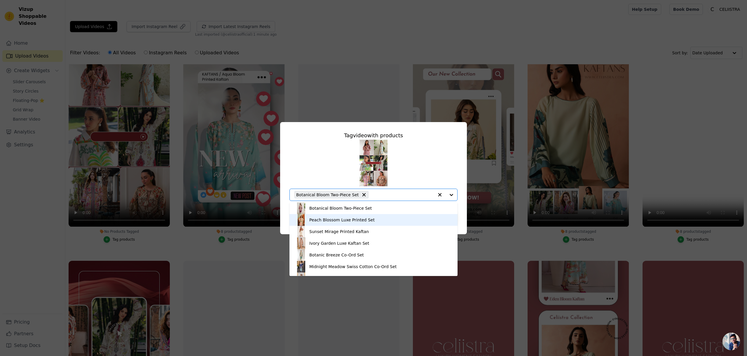
click at [378, 219] on div "Peach Blossom Luxe Printed Set" at bounding box center [373, 220] width 156 height 12
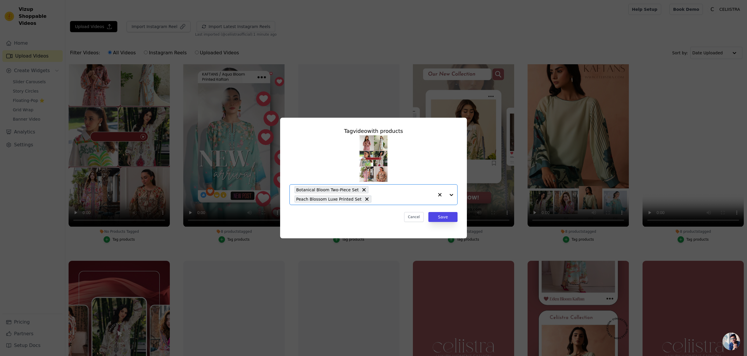
click at [391, 199] on input "No Products Tagged Tag video with products Option Botanical Bloom Two-Piece Set…" at bounding box center [405, 199] width 60 height 6
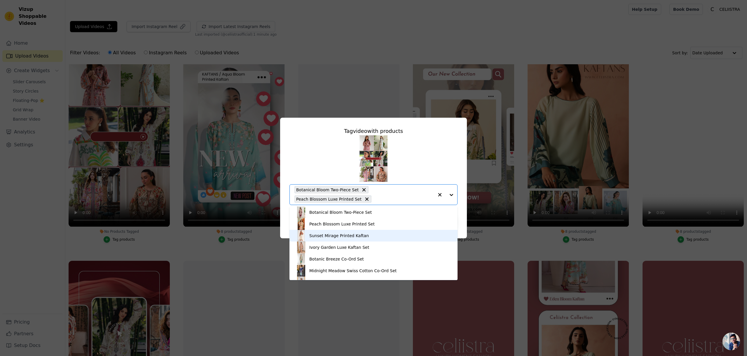
click at [374, 233] on div "Sunset Mirage Printed Kaftan" at bounding box center [373, 236] width 156 height 12
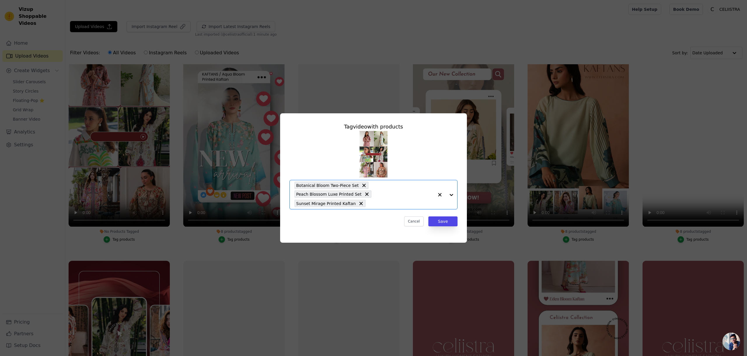
click at [396, 203] on input "No Products Tagged Tag video with products Option Botanical Bloom Two-Piece Set…" at bounding box center [401, 204] width 65 height 6
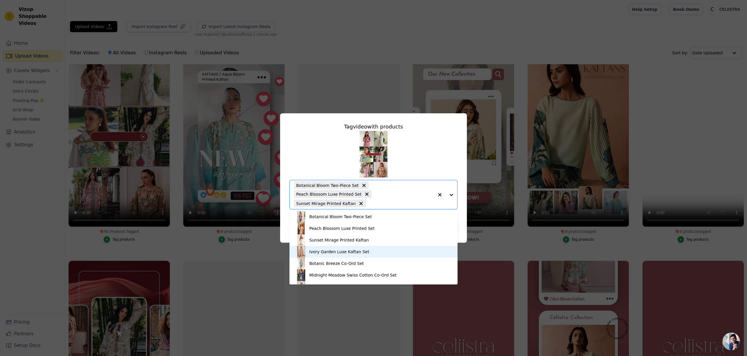
click at [364, 254] on div "Ivory Garden Luxe Kaftan Set" at bounding box center [339, 252] width 60 height 6
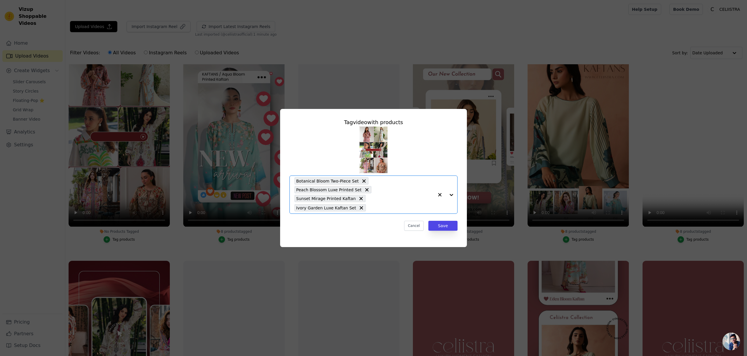
click at [394, 207] on input "No Products Tagged Tag video with products Option Botanical Bloom Two-Piece Set…" at bounding box center [401, 208] width 65 height 6
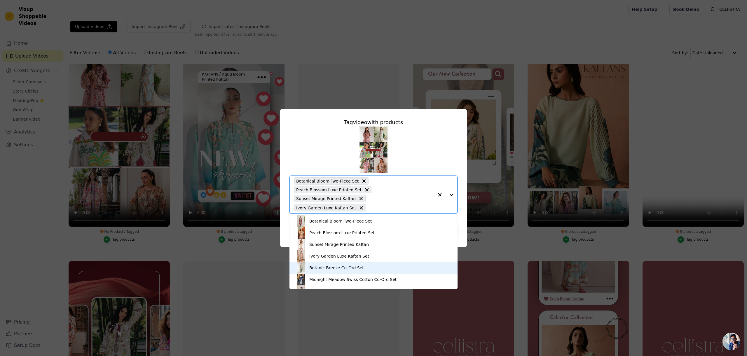
click at [357, 268] on div "Botanic Breeze Co-Ord Set" at bounding box center [336, 268] width 55 height 6
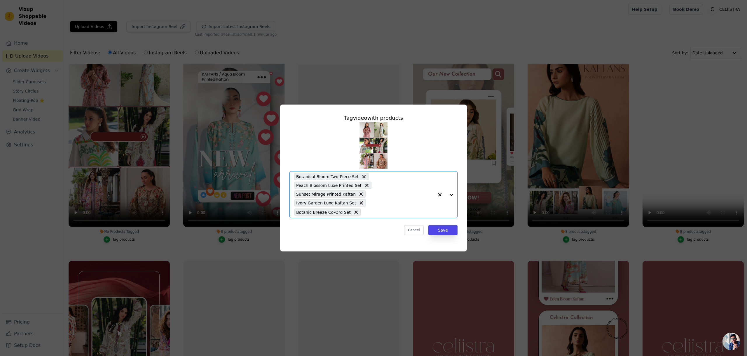
click at [374, 209] on input "No Products Tagged Tag video with products Option Botanical Bloom Two-Piece Set…" at bounding box center [399, 212] width 70 height 6
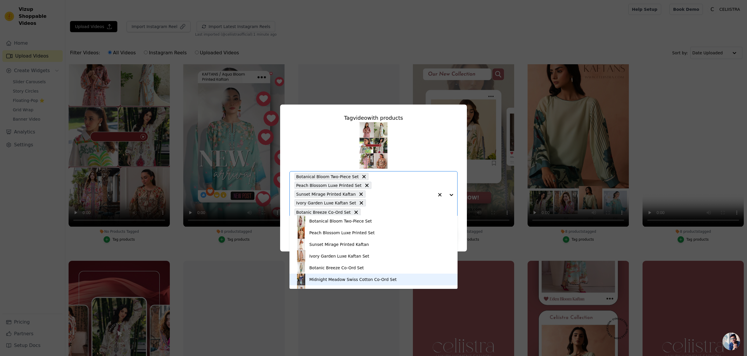
click at [361, 278] on div "Midnight Meadow Swiss Cotton Co-Ord Set" at bounding box center [352, 279] width 87 height 6
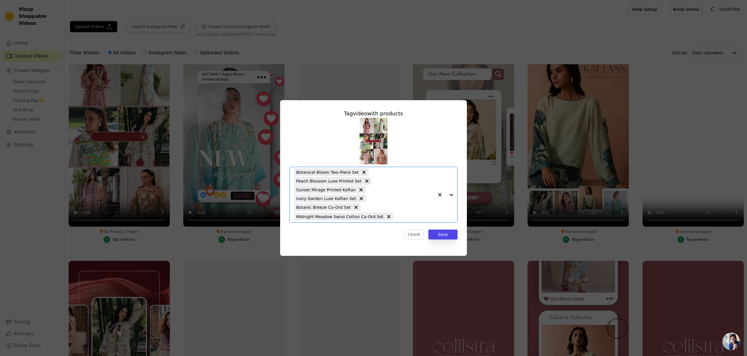
click at [403, 214] on input "No Products Tagged Tag video with products Option Botanical Bloom Two-Piece Set…" at bounding box center [415, 217] width 38 height 6
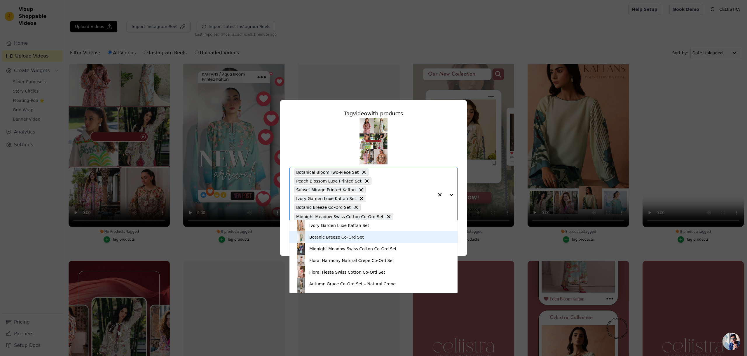
scroll to position [36, 0]
click at [349, 260] on div "Floral Harmony Natural Crepe Co-Ord Set" at bounding box center [351, 259] width 85 height 6
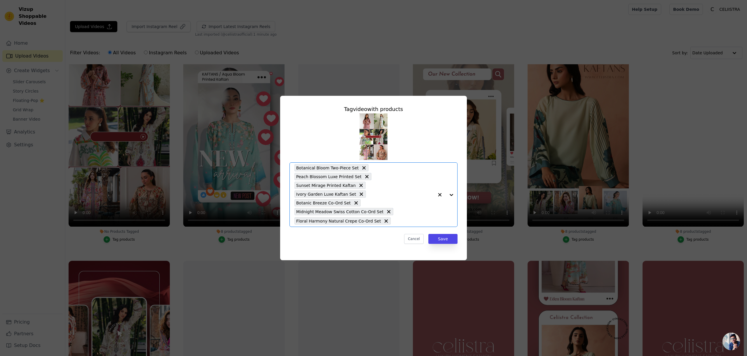
click at [411, 211] on div "Botanical Bloom Two-Piece Set Peach Blossom Luxe Printed Set Sunset Mirage Prin…" at bounding box center [365, 195] width 140 height 64
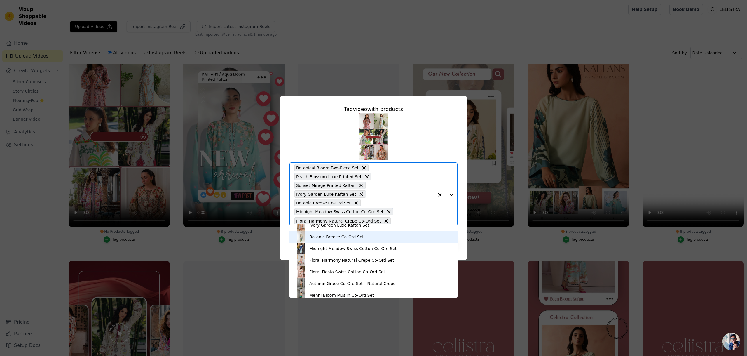
scroll to position [45, 0]
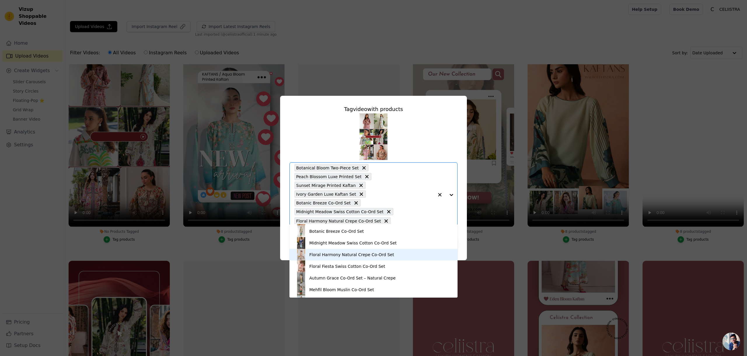
click at [353, 256] on div "Floral Harmony Natural Crepe Co-Ord Set" at bounding box center [351, 255] width 85 height 6
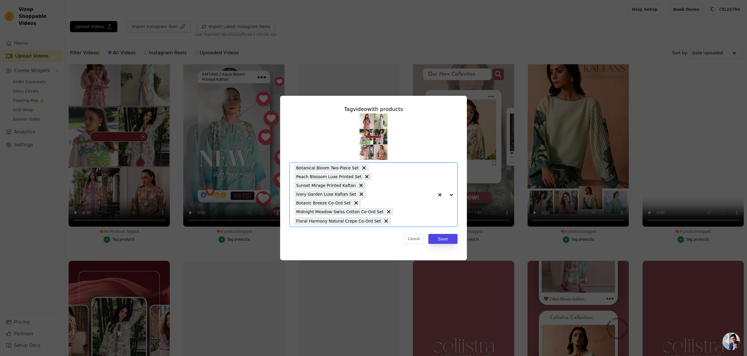
click at [405, 218] on input "No Products Tagged Tag video with products Option Botanical Bloom Two-Piece Set…" at bounding box center [414, 221] width 40 height 6
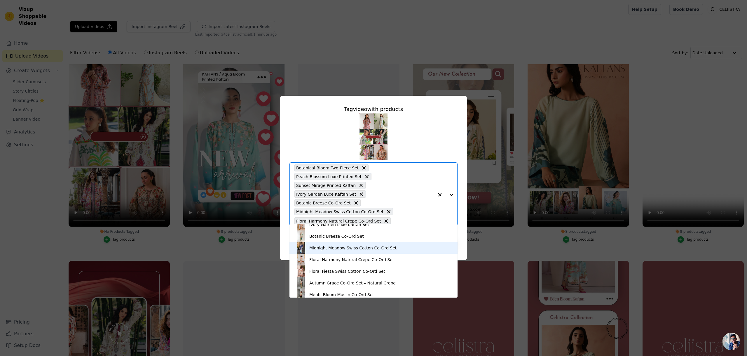
scroll to position [43, 0]
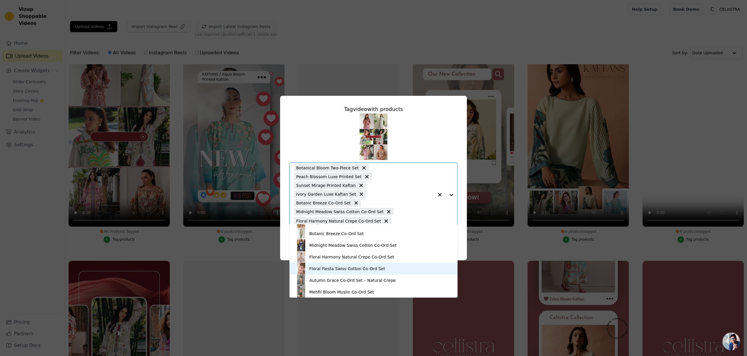
click at [348, 274] on div "Floral Fiesta Swiss Cotton Co-Ord Set" at bounding box center [373, 269] width 156 height 12
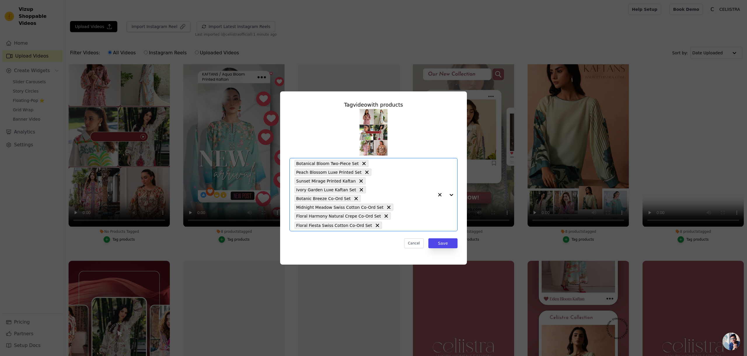
click at [407, 223] on input "No Products Tagged Tag video with products Option Botanical Bloom Two-Piece Set…" at bounding box center [409, 225] width 49 height 6
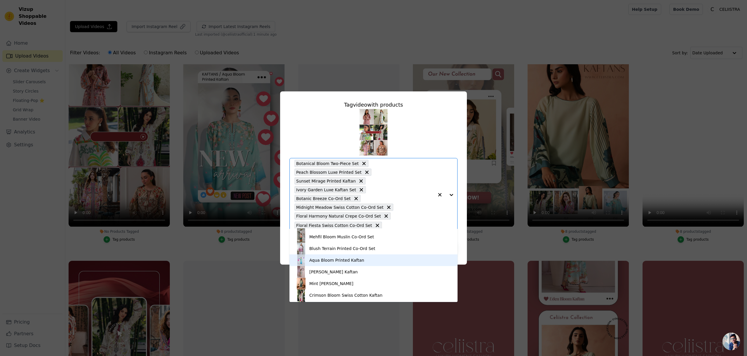
scroll to position [103, 0]
click at [353, 264] on div "Aqua Bloom Printed Kaftan" at bounding box center [373, 260] width 156 height 12
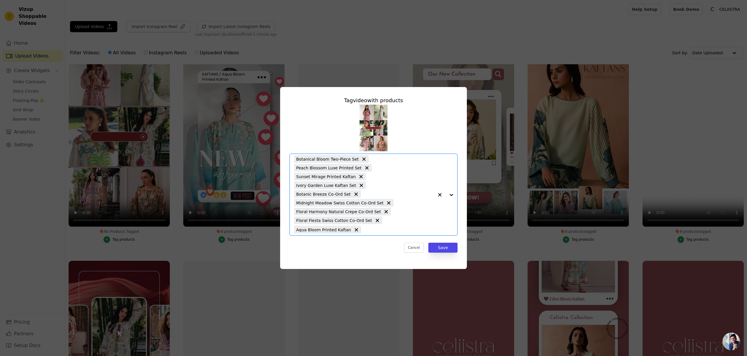
click at [406, 227] on input "No Products Tagged Tag video with products Option Botanical Bloom Two-Piece Set…" at bounding box center [399, 230] width 70 height 6
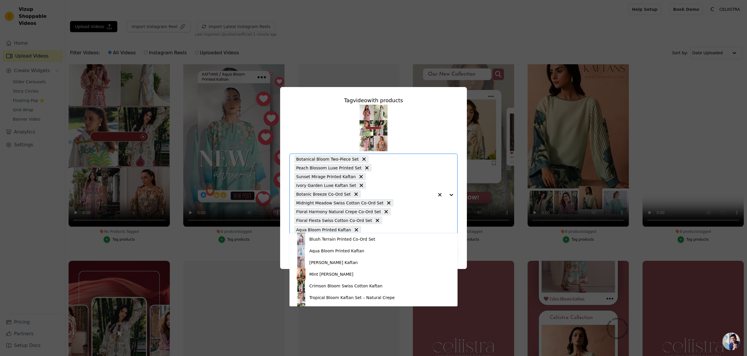
scroll to position [119, 0]
click at [368, 262] on div "[PERSON_NAME] Kaftan" at bounding box center [373, 260] width 156 height 12
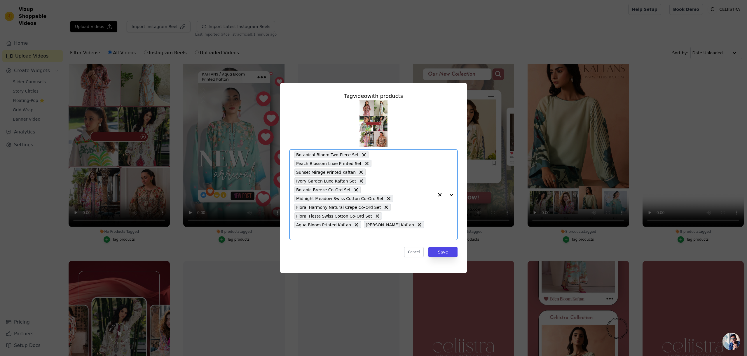
click at [430, 231] on input "No Products Tagged Tag video with products Option Botanical Bloom Two-Piece Set…" at bounding box center [365, 234] width 140 height 6
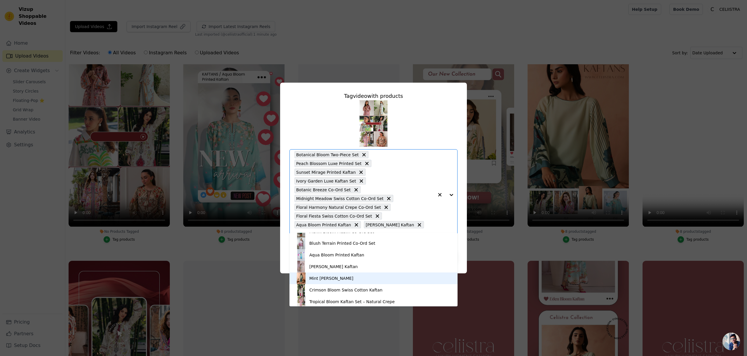
scroll to position [148, 0]
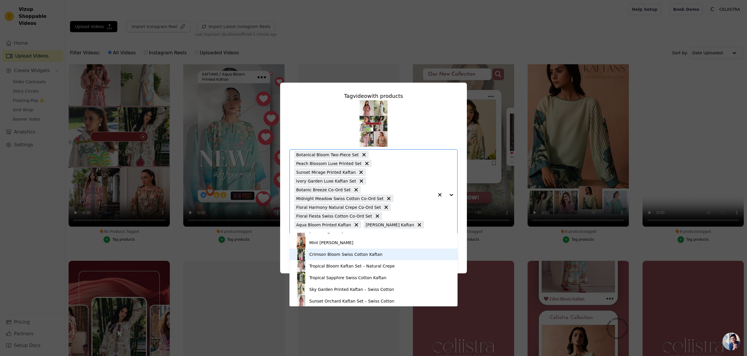
click at [363, 256] on div "Crimson Bloom Swiss Cotton Kaftan" at bounding box center [345, 254] width 73 height 6
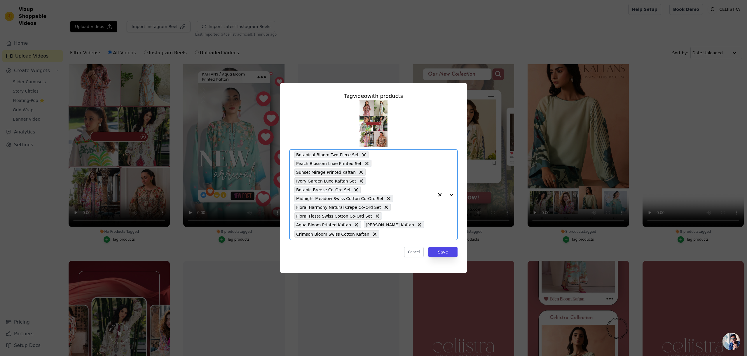
click at [415, 231] on input "No Products Tagged Tag video with products Option Botanical Bloom Two-Piece Set…" at bounding box center [408, 234] width 52 height 6
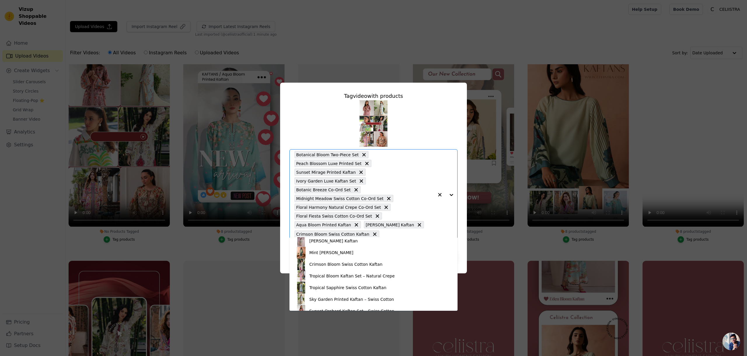
scroll to position [143, 0]
click at [328, 288] on div "Tropical Sapphire Swiss Cotton Kaftan" at bounding box center [347, 286] width 77 height 6
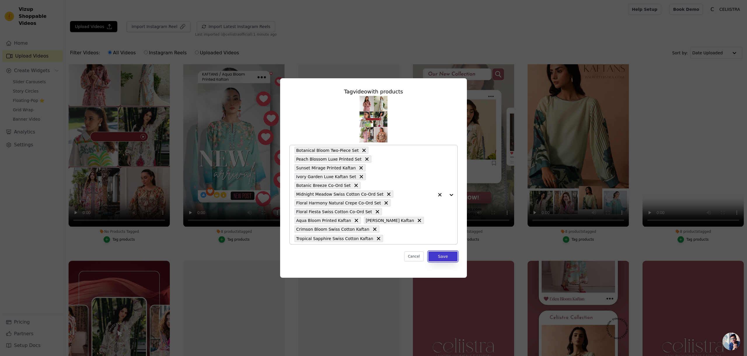
click at [437, 251] on button "Save" at bounding box center [443, 256] width 29 height 10
click at [448, 253] on button "Save" at bounding box center [443, 256] width 29 height 10
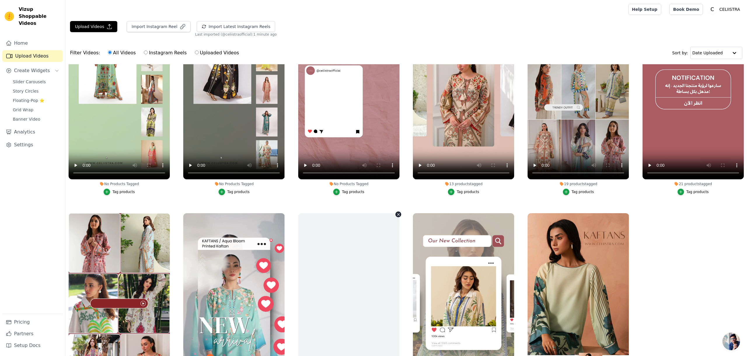
scroll to position [0, 0]
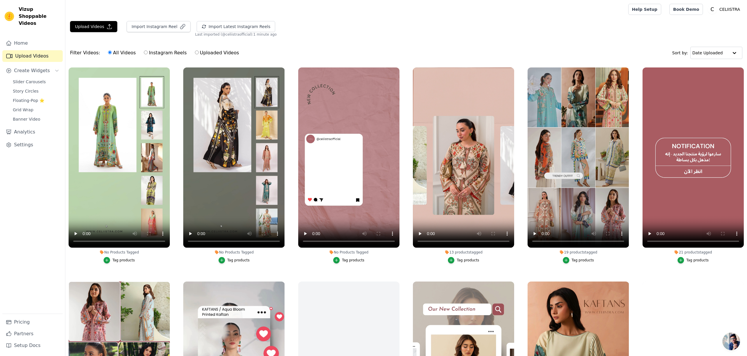
click at [156, 52] on label "Instagram Reels" at bounding box center [165, 53] width 43 height 8
click at [148, 52] on input "Instagram Reels" at bounding box center [146, 53] width 4 height 4
radio input "true"
click at [199, 53] on label "Uploaded Videos" at bounding box center [217, 53] width 45 height 8
click at [199, 53] on input "Uploaded Videos" at bounding box center [197, 53] width 4 height 4
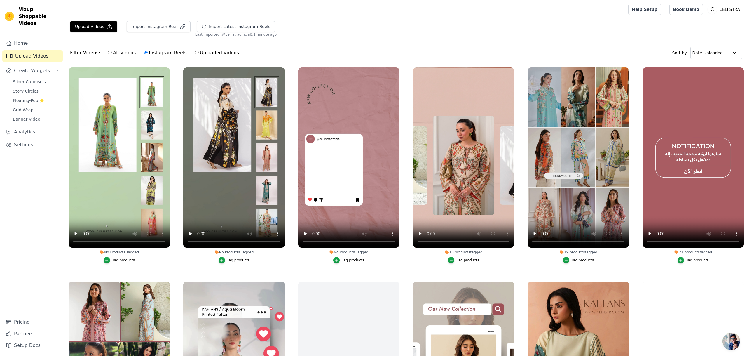
radio input "true"
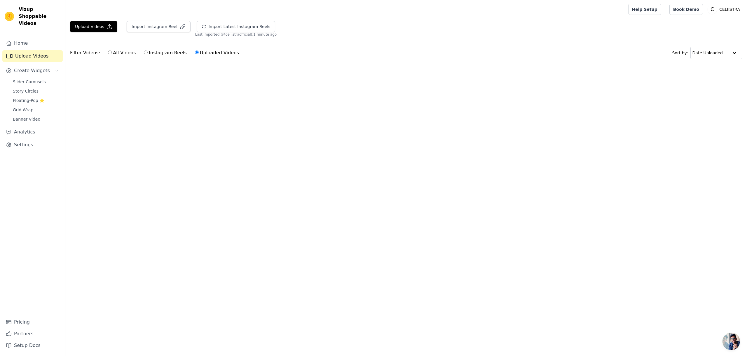
click at [117, 53] on label "All Videos" at bounding box center [122, 53] width 28 height 8
click at [112, 53] on input "All Videos" at bounding box center [110, 53] width 4 height 4
radio input "true"
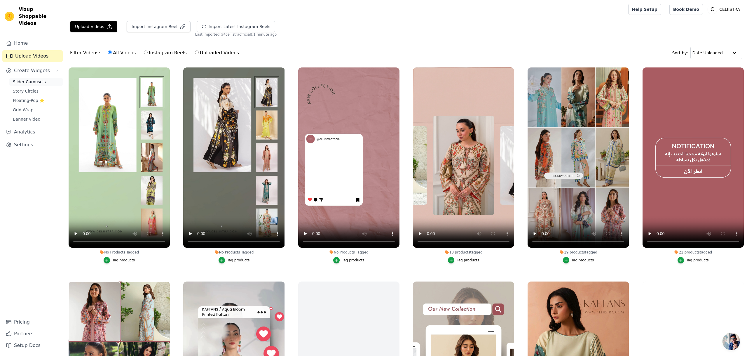
click at [36, 79] on span "Slider Carousels" at bounding box center [29, 82] width 33 height 6
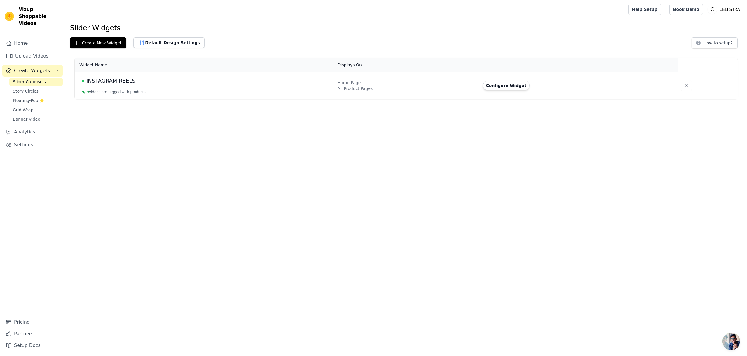
click at [185, 89] on td "INSTAGRAM REELS 9 / 9 videos are tagged with products." at bounding box center [205, 85] width 260 height 27
click at [499, 88] on button "Configure Widget" at bounding box center [506, 85] width 47 height 9
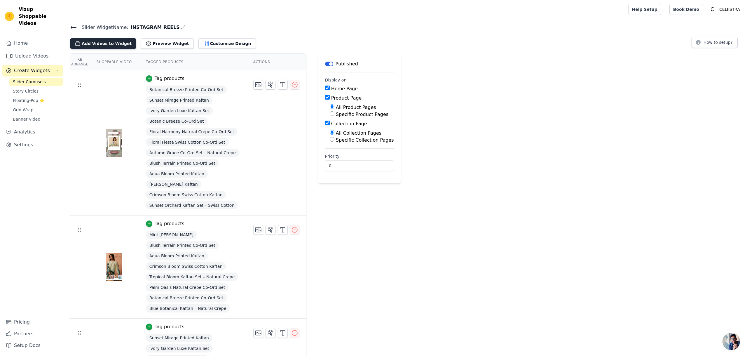
click at [114, 45] on button "Add Videos to Widget" at bounding box center [103, 43] width 66 height 11
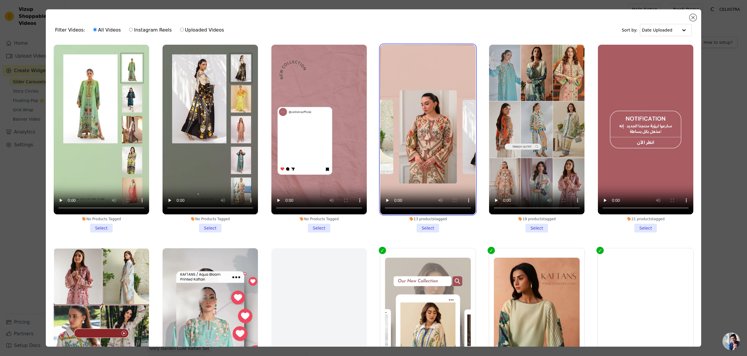
click at [425, 175] on video at bounding box center [427, 130] width 95 height 170
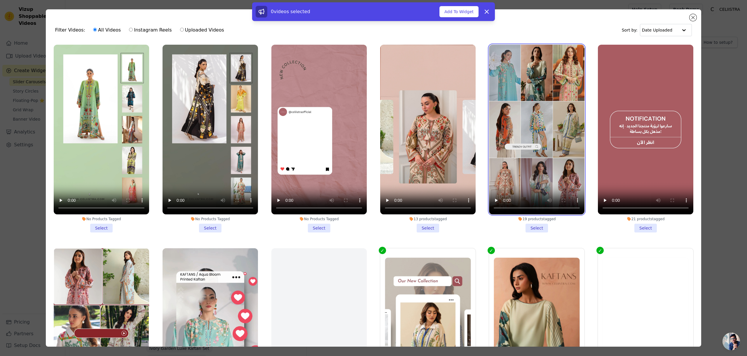
click at [533, 185] on video at bounding box center [536, 130] width 95 height 170
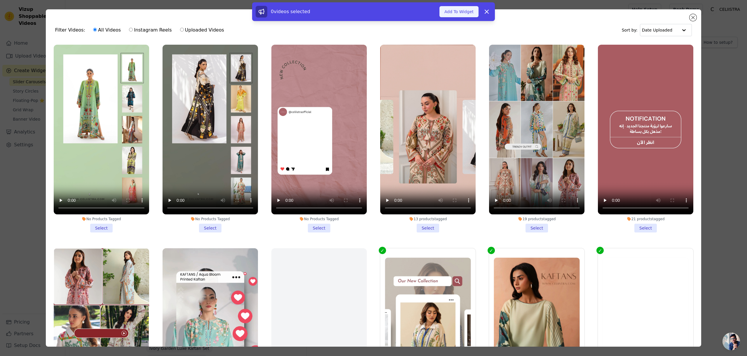
click at [459, 11] on button "Add To Widget" at bounding box center [459, 11] width 39 height 11
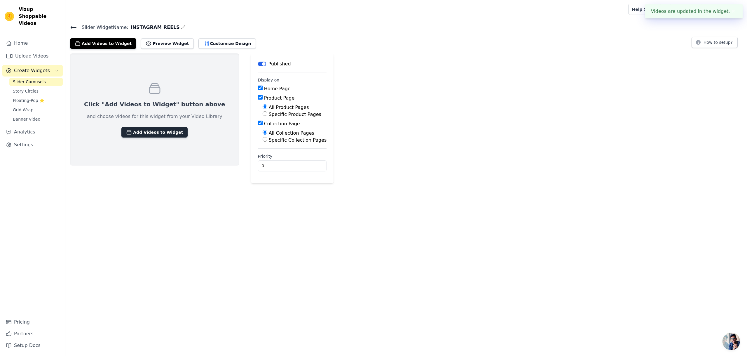
click at [157, 133] on button "Add Videos to Widget" at bounding box center [154, 132] width 66 height 11
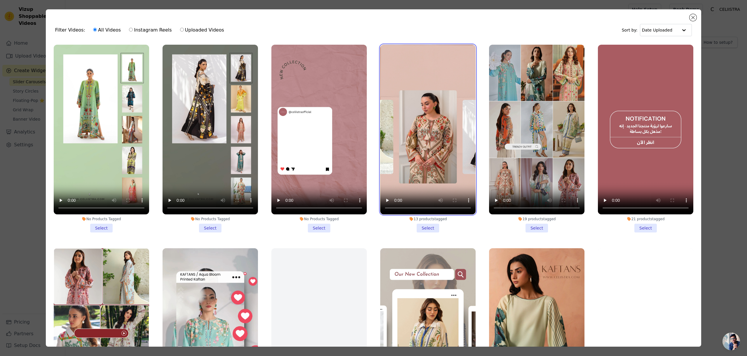
click at [441, 170] on video at bounding box center [427, 130] width 95 height 170
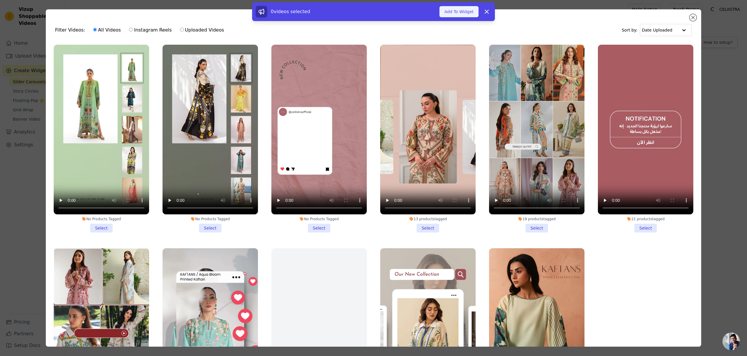
click at [465, 14] on button "Add To Widget" at bounding box center [459, 11] width 39 height 11
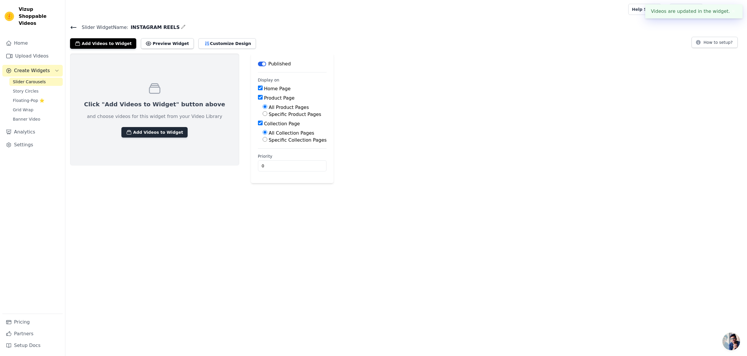
click at [155, 133] on button "Add Videos to Widget" at bounding box center [154, 132] width 66 height 11
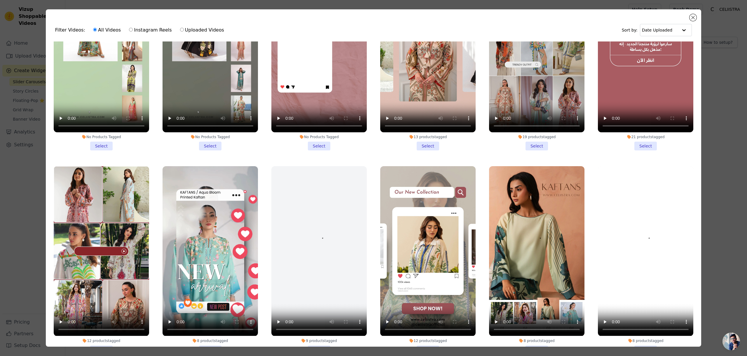
scroll to position [110, 0]
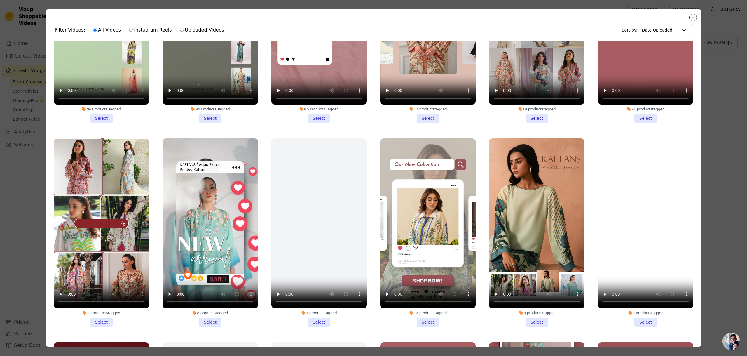
click at [102, 322] on li "12 products tagged Select" at bounding box center [101, 232] width 95 height 188
click at [0, 0] on input "12 products tagged Select" at bounding box center [0, 0] width 0 height 0
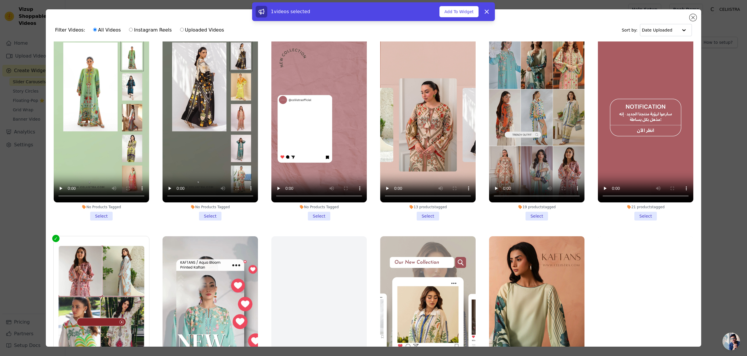
scroll to position [0, 0]
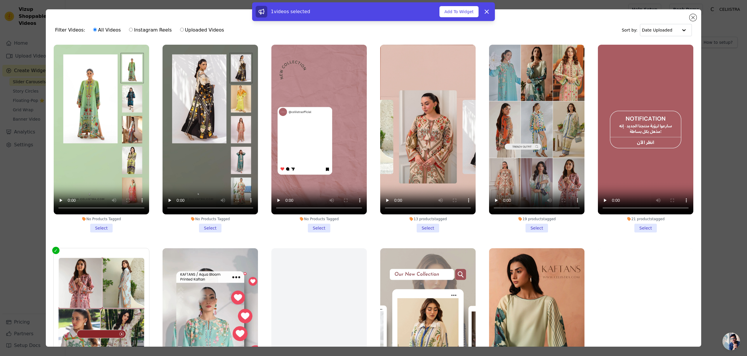
click at [430, 228] on li "13 products tagged Select" at bounding box center [427, 139] width 95 height 188
click at [0, 0] on input "13 products tagged Select" at bounding box center [0, 0] width 0 height 0
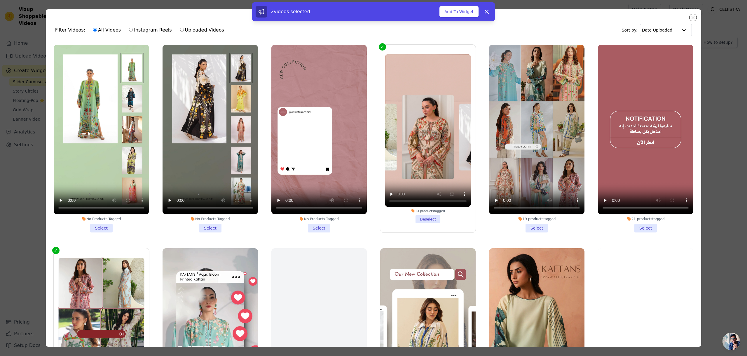
click at [532, 229] on li "19 products tagged Select" at bounding box center [536, 139] width 95 height 188
click at [0, 0] on input "19 products tagged Select" at bounding box center [0, 0] width 0 height 0
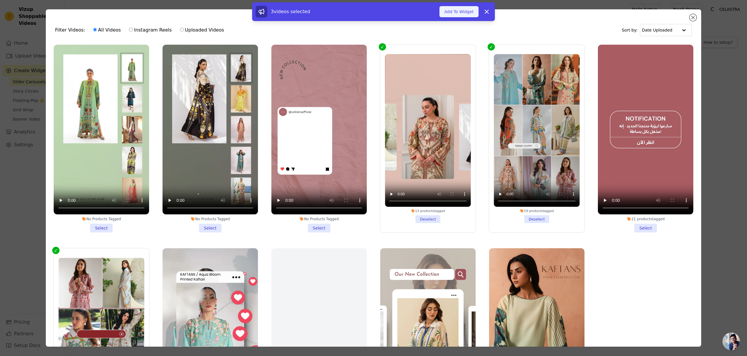
click at [456, 13] on button "Add To Widget" at bounding box center [459, 11] width 39 height 11
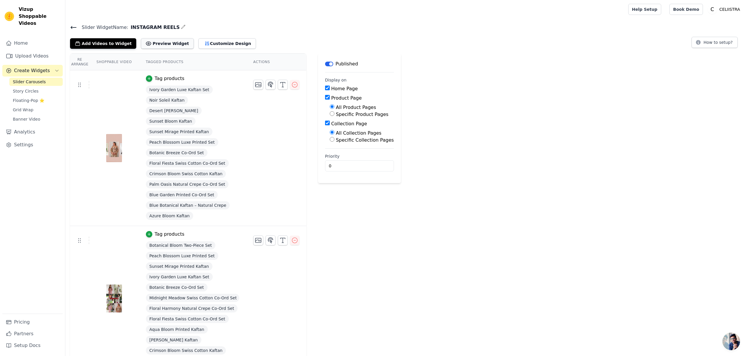
click at [166, 44] on button "Preview Widget" at bounding box center [167, 43] width 53 height 11
click at [108, 42] on button "Add Videos to Widget" at bounding box center [103, 43] width 66 height 11
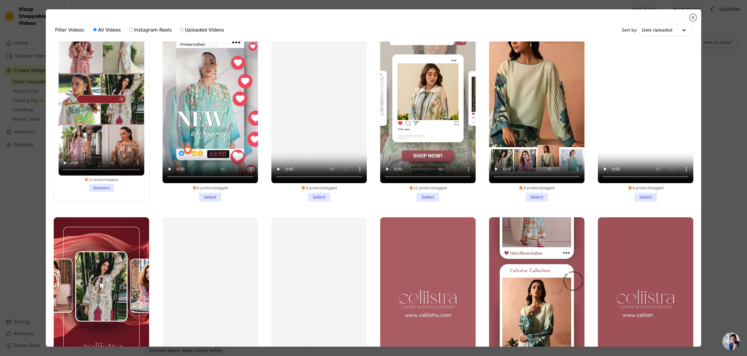
scroll to position [234, 0]
click at [534, 199] on li "8 products tagged Select" at bounding box center [536, 108] width 95 height 188
click at [0, 0] on input "8 products tagged Select" at bounding box center [0, 0] width 0 height 0
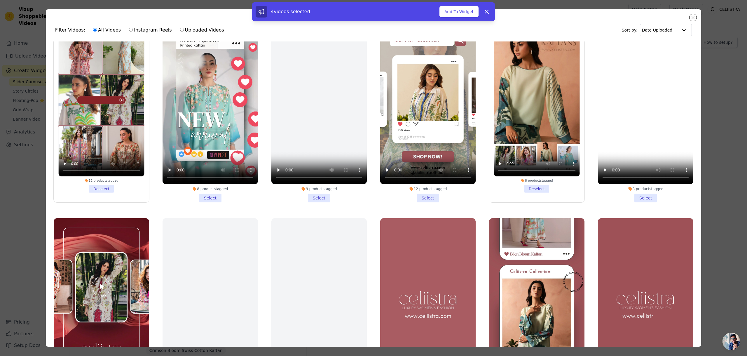
click at [430, 199] on li "12 products tagged Select" at bounding box center [427, 108] width 95 height 188
click at [0, 0] on input "12 products tagged Select" at bounding box center [0, 0] width 0 height 0
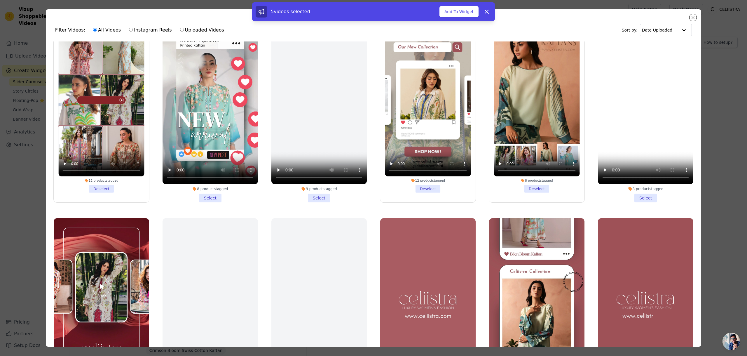
click at [208, 198] on li "8 products tagged Select" at bounding box center [210, 108] width 95 height 188
click at [0, 0] on input "8 products tagged Select" at bounding box center [0, 0] width 0 height 0
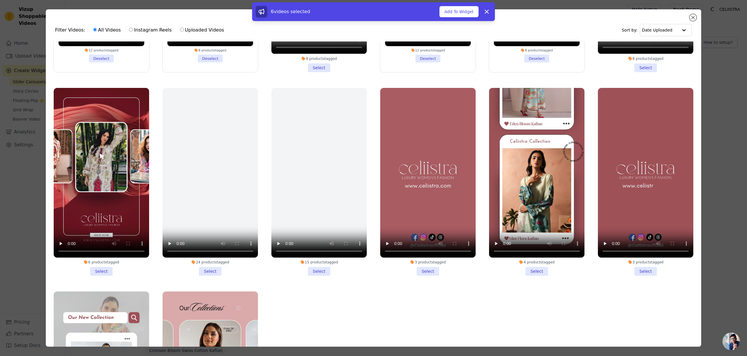
scroll to position [364, 0]
click at [324, 272] on li "15 products tagged Select" at bounding box center [318, 182] width 95 height 188
click at [0, 0] on input "15 products tagged Select" at bounding box center [0, 0] width 0 height 0
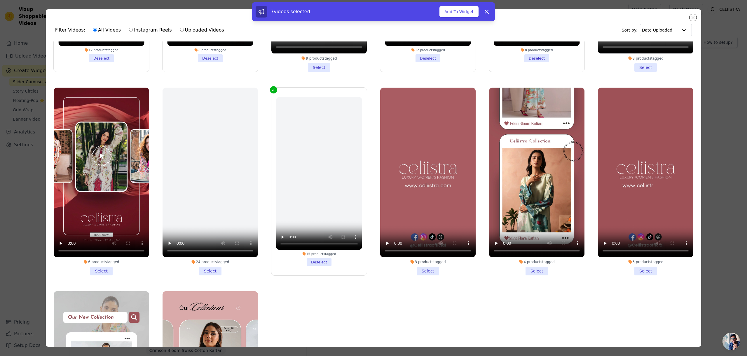
click at [324, 265] on li "15 products tagged Deselect" at bounding box center [319, 181] width 86 height 169
click at [0, 0] on input "15 products tagged Deselect" at bounding box center [0, 0] width 0 height 0
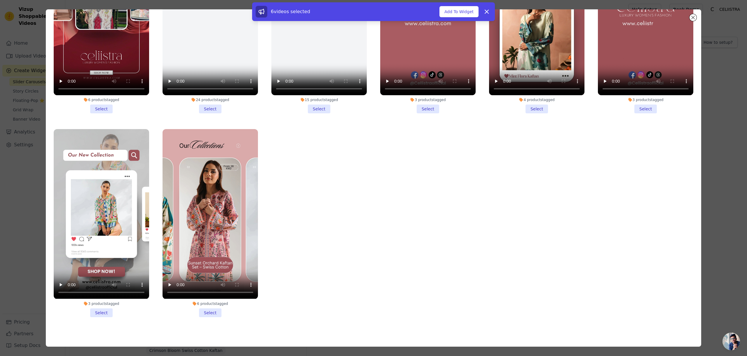
scroll to position [51, 0]
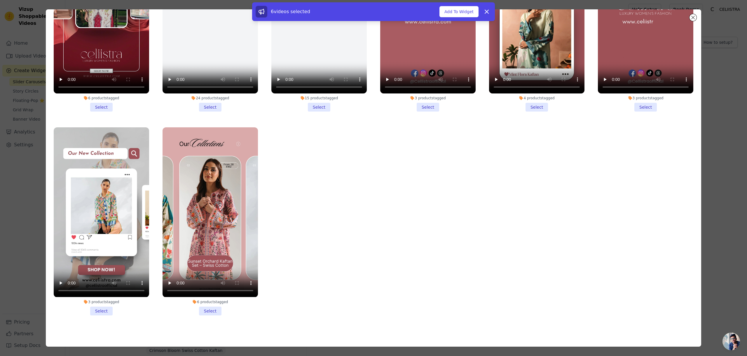
click at [216, 310] on li "6 products tagged Select" at bounding box center [210, 221] width 95 height 188
click at [0, 0] on input "6 products tagged Select" at bounding box center [0, 0] width 0 height 0
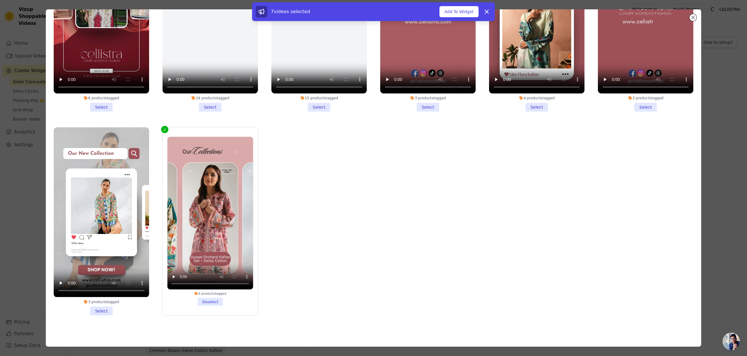
click at [94, 309] on li "3 products tagged Select" at bounding box center [101, 221] width 95 height 188
click at [0, 0] on input "3 products tagged Select" at bounding box center [0, 0] width 0 height 0
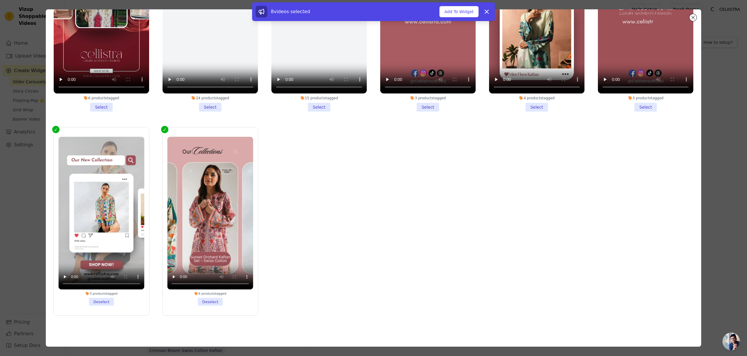
scroll to position [392, 0]
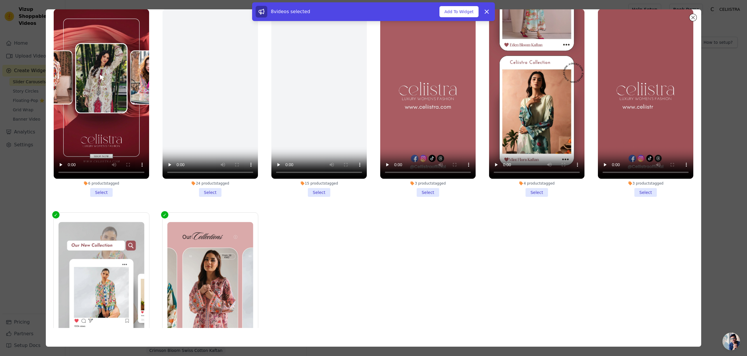
click at [106, 194] on li "6 products tagged Select" at bounding box center [101, 103] width 95 height 188
click at [0, 0] on input "6 products tagged Select" at bounding box center [0, 0] width 0 height 0
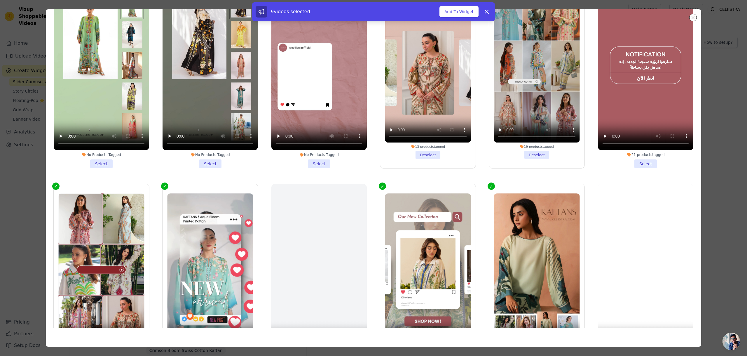
scroll to position [0, 0]
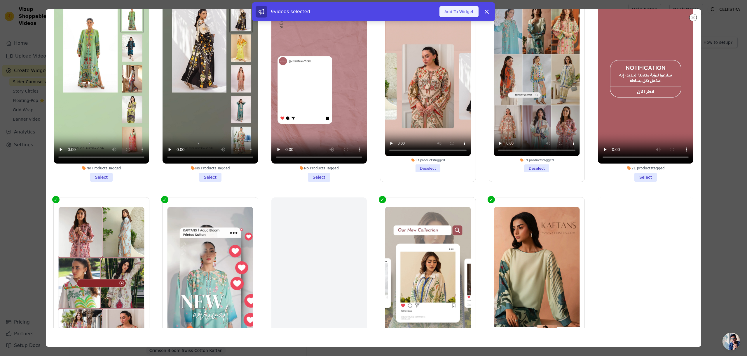
click at [449, 12] on button "Add To Widget" at bounding box center [459, 11] width 39 height 11
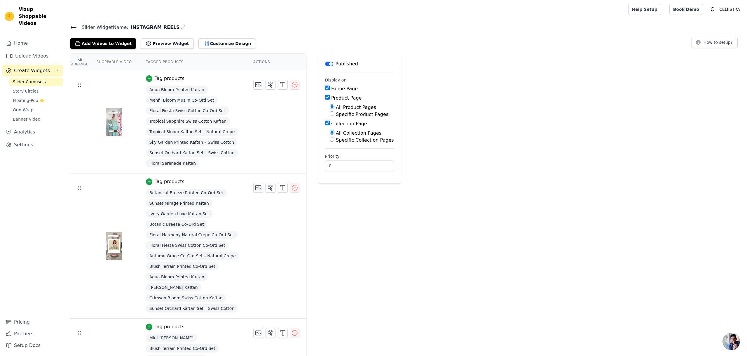
click at [73, 28] on icon at bounding box center [73, 27] width 7 height 7
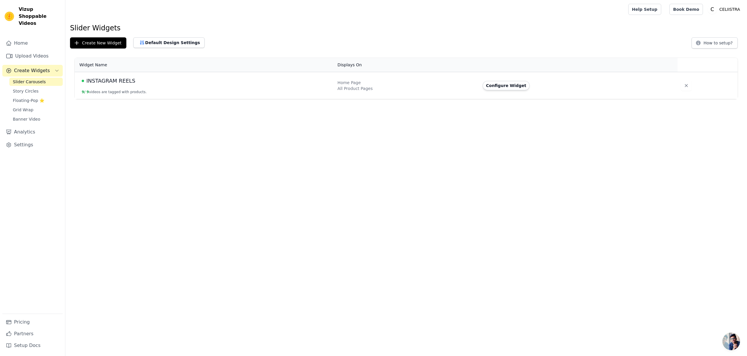
click at [158, 89] on td "INSTAGRAM REELS 9 / 9 videos are tagged with products." at bounding box center [205, 85] width 260 height 27
click at [35, 50] on link "Upload Videos" at bounding box center [32, 56] width 60 height 12
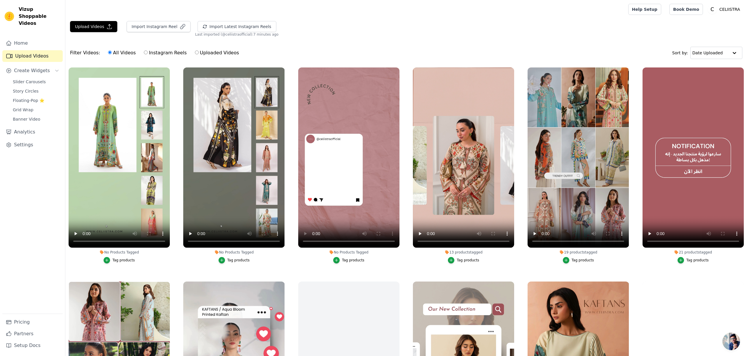
click at [355, 262] on div "Tag products" at bounding box center [353, 260] width 22 height 5
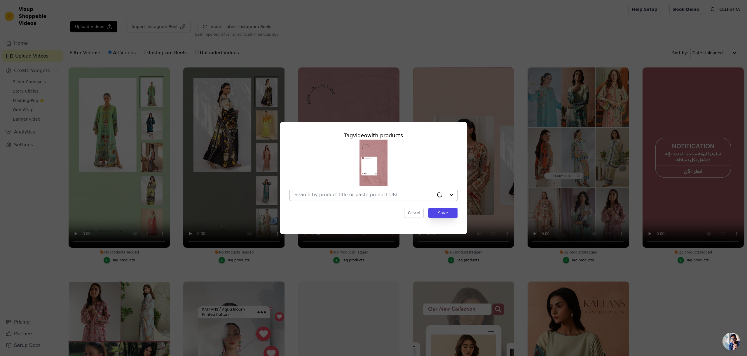
click at [380, 196] on input "No Products Tagged Tag video with products Cancel Save Tag products" at bounding box center [365, 195] width 140 height 6
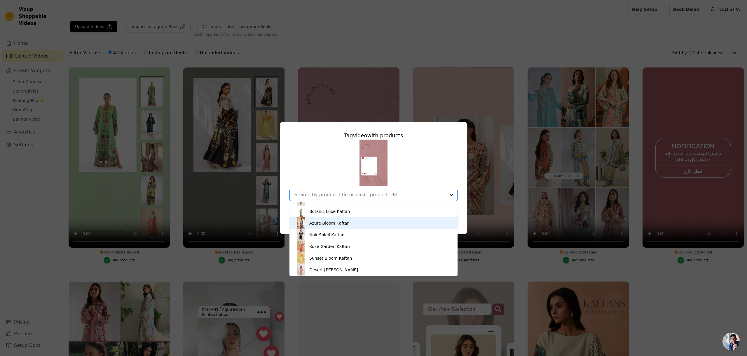
scroll to position [347, 0]
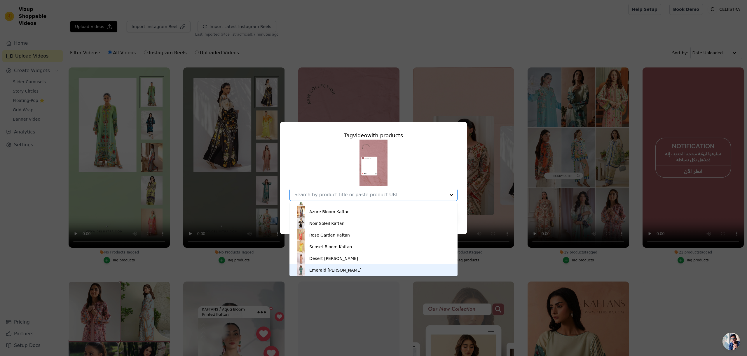
click at [354, 268] on div "Emerald [PERSON_NAME]" at bounding box center [373, 270] width 156 height 12
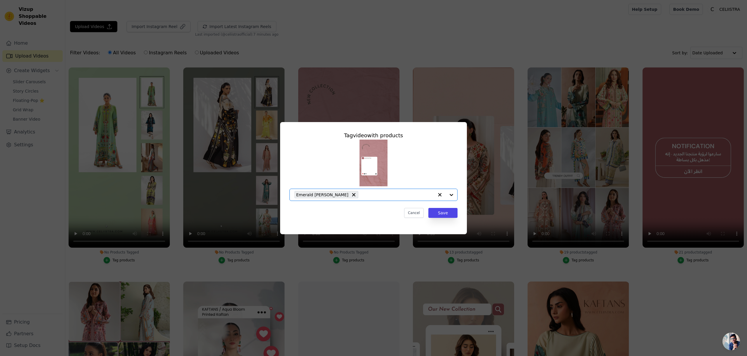
click at [391, 197] on div "Emerald [PERSON_NAME]" at bounding box center [365, 195] width 140 height 12
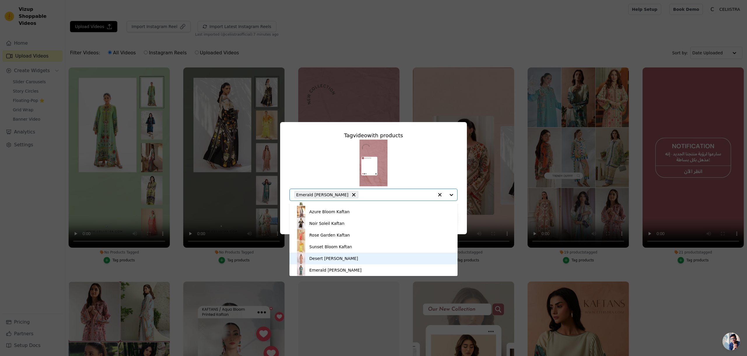
click at [345, 259] on div "Desert [PERSON_NAME]" at bounding box center [333, 258] width 49 height 6
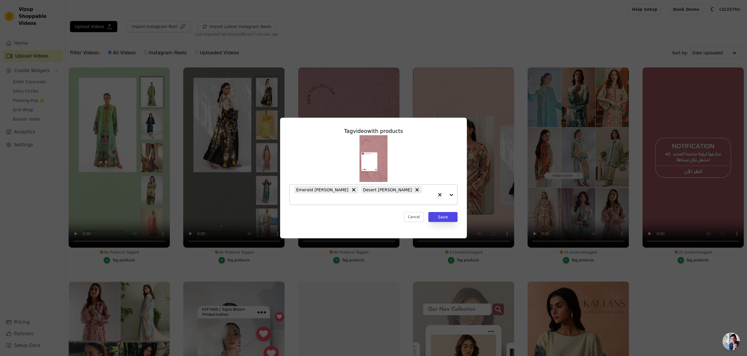
click at [420, 198] on div "Emerald [PERSON_NAME] Desert [PERSON_NAME]" at bounding box center [365, 194] width 140 height 20
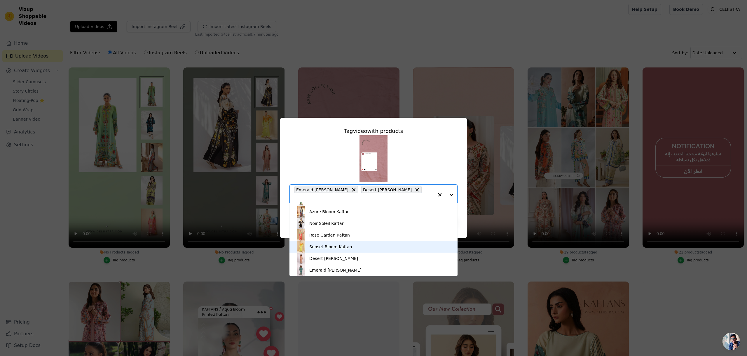
click at [341, 249] on div "Sunset Bloom Kaftan" at bounding box center [330, 247] width 43 height 6
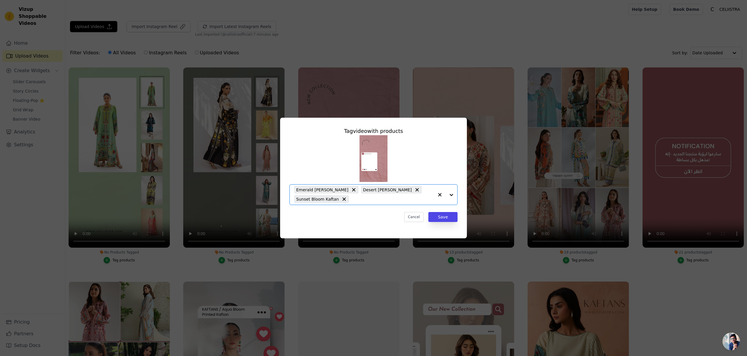
click at [420, 199] on input "No Products Tagged Tag video with products Option Emerald [PERSON_NAME], Desert…" at bounding box center [393, 199] width 82 height 6
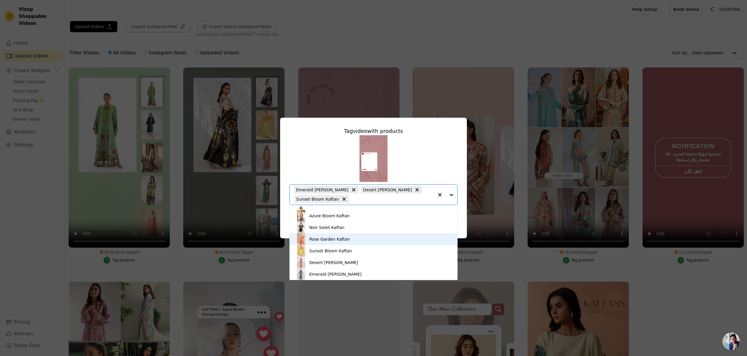
click at [331, 238] on div "Rose Garden Kaftan" at bounding box center [329, 239] width 41 height 6
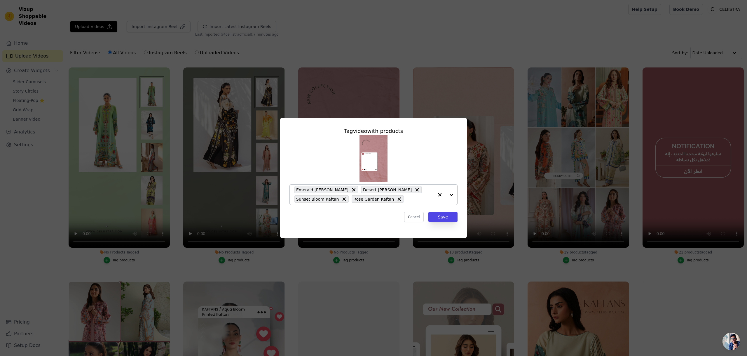
click at [407, 202] on div "Emerald [PERSON_NAME] Desert [PERSON_NAME] Sunset Bloom [PERSON_NAME] Garden Ka…" at bounding box center [365, 194] width 140 height 20
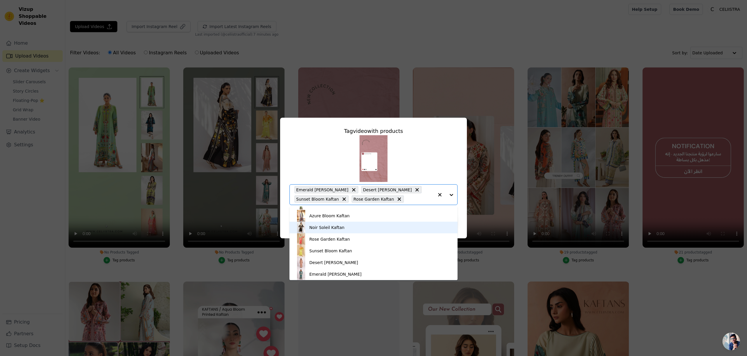
click at [337, 223] on div "Noir Soleil Kaftan" at bounding box center [373, 228] width 156 height 12
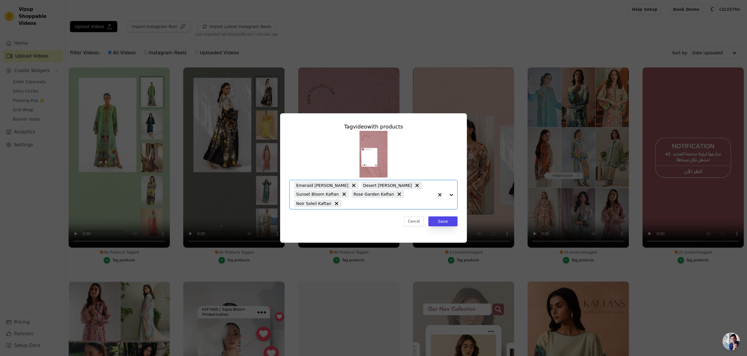
click at [428, 201] on input "No Products Tagged Tag video with products Option Emerald [PERSON_NAME], Desert…" at bounding box center [389, 204] width 90 height 6
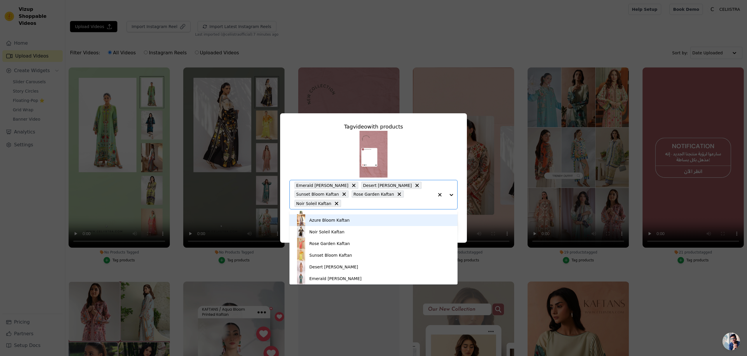
click at [342, 221] on div "Azure Bloom Kaftan" at bounding box center [329, 220] width 40 height 6
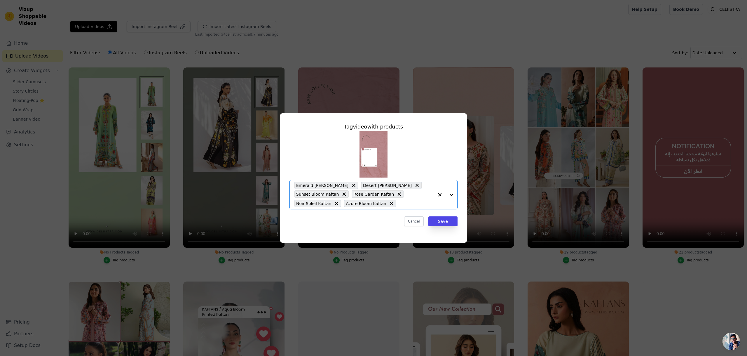
click at [411, 204] on input "No Products Tagged Tag video with products Option Emerald [PERSON_NAME], Desert…" at bounding box center [416, 204] width 35 height 6
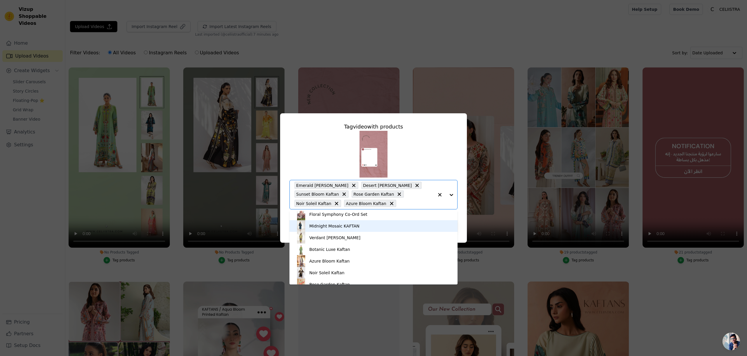
scroll to position [305, 0]
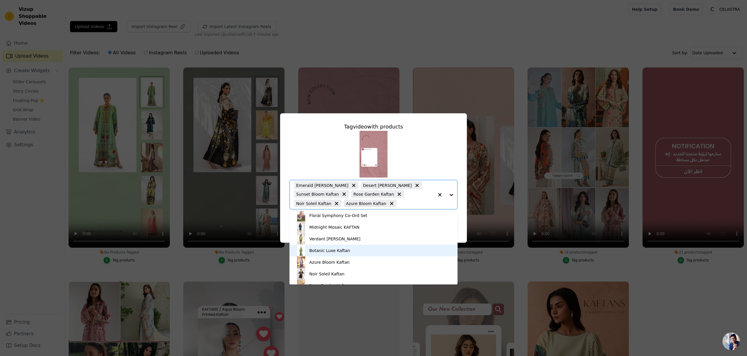
click at [332, 249] on div "Botanic Luxe Kaftan" at bounding box center [329, 251] width 41 height 6
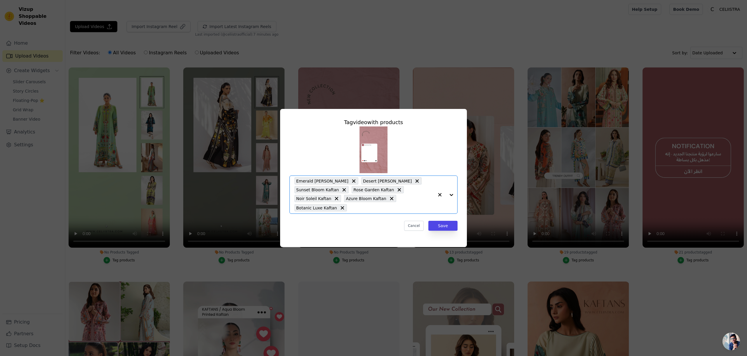
click at [408, 207] on input "No Products Tagged Tag video with products Option Emerald [PERSON_NAME], Desert…" at bounding box center [392, 208] width 84 height 6
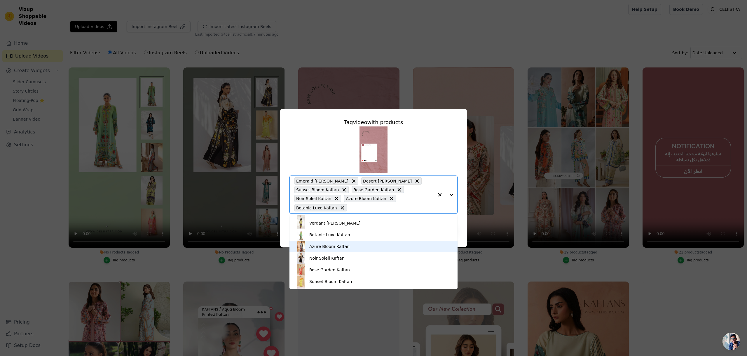
scroll to position [323, 0]
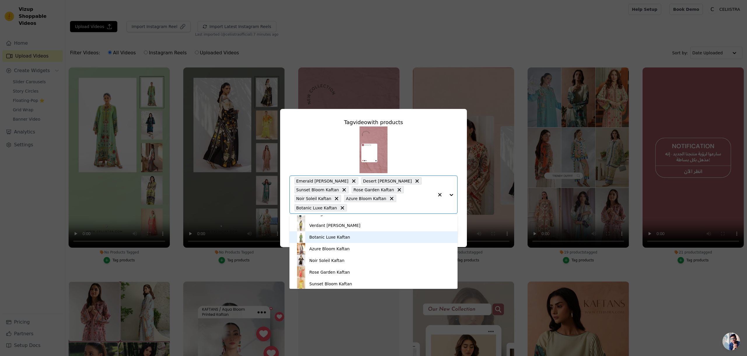
click at [325, 236] on div "Botanic Luxe Kaftan" at bounding box center [329, 237] width 41 height 6
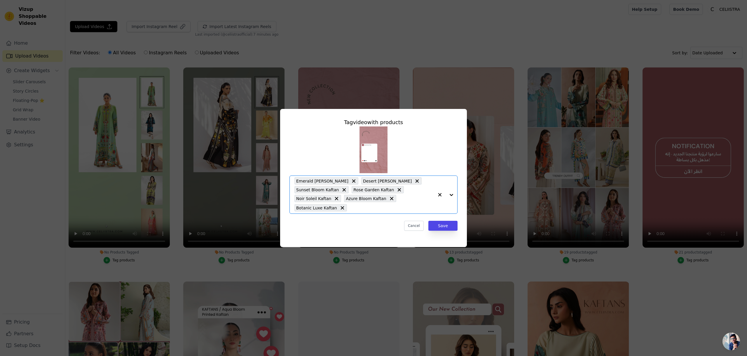
click at [383, 209] on input "No Products Tagged Tag video with products Option Emerald [PERSON_NAME], Desert…" at bounding box center [392, 208] width 84 height 6
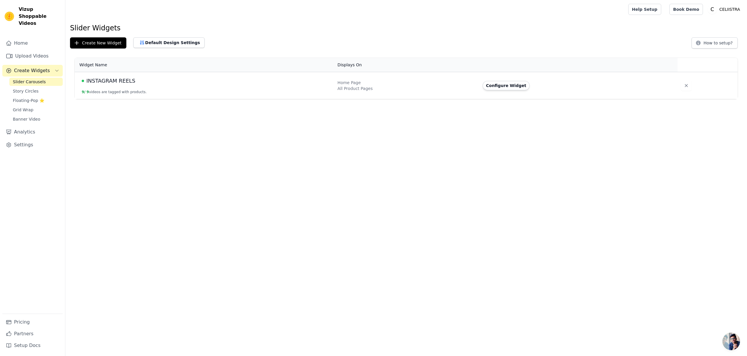
click at [42, 67] on span "Create Widgets" at bounding box center [32, 70] width 36 height 7
click at [41, 50] on link "Upload Videos" at bounding box center [32, 56] width 60 height 12
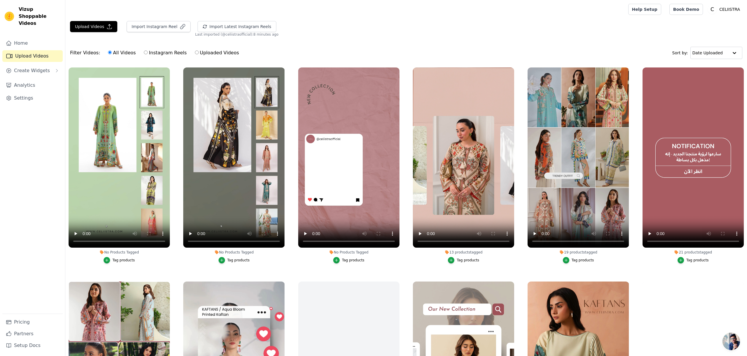
click at [122, 262] on div "Tag products" at bounding box center [123, 260] width 22 height 5
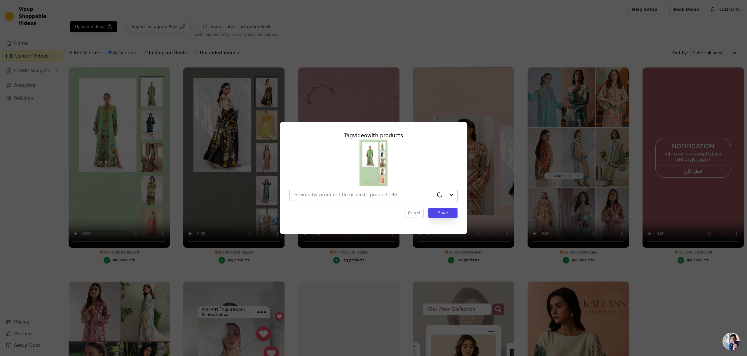
click at [342, 196] on input "No Products Tagged Tag video with products Cancel Save Tag products" at bounding box center [365, 195] width 140 height 6
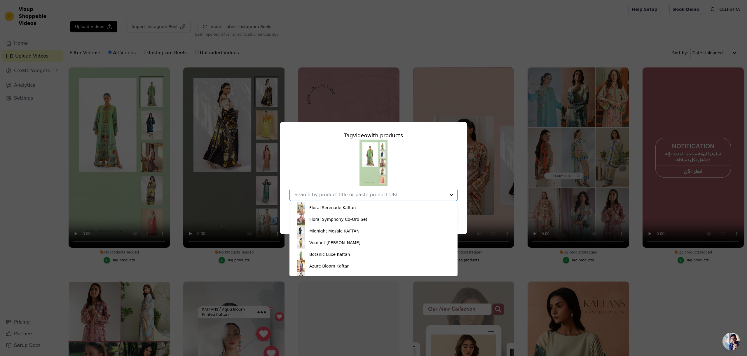
scroll to position [281, 0]
click at [324, 264] on div "Botanic Luxe Kaftan" at bounding box center [329, 265] width 41 height 6
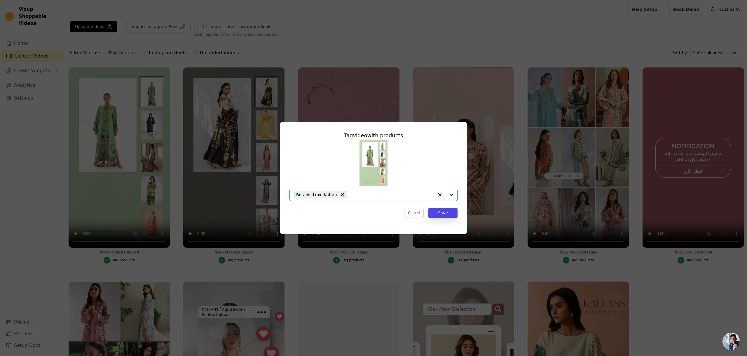
click at [373, 195] on input "No Products Tagged Tag video with products Option Botanic Luxe Kaftan, selected…" at bounding box center [392, 195] width 84 height 6
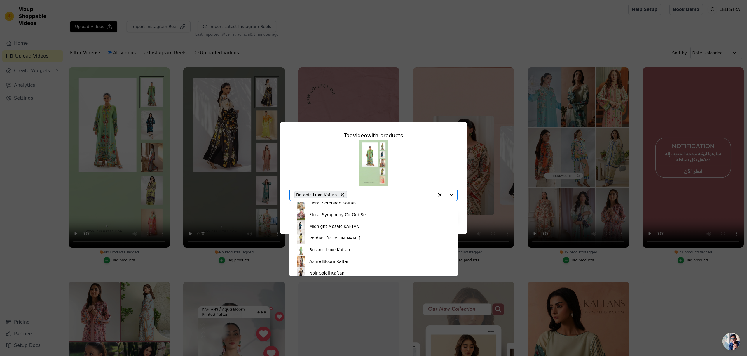
scroll to position [299, 0]
click at [353, 228] on div "Midnight Mosaic KAFTAN" at bounding box center [373, 224] width 156 height 12
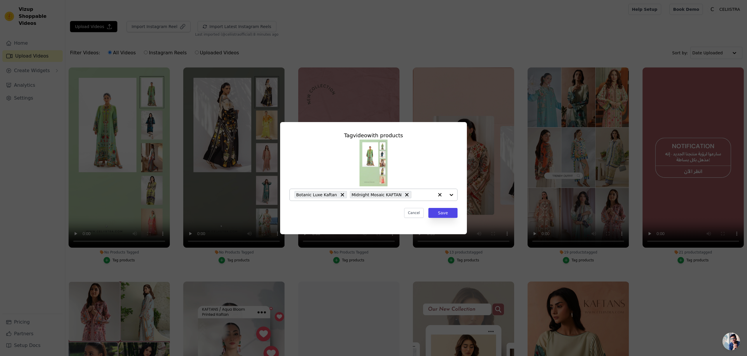
click at [424, 198] on div "Botanic Luxe Kaftan Midnight Mosaic KAFTAN" at bounding box center [365, 195] width 140 height 12
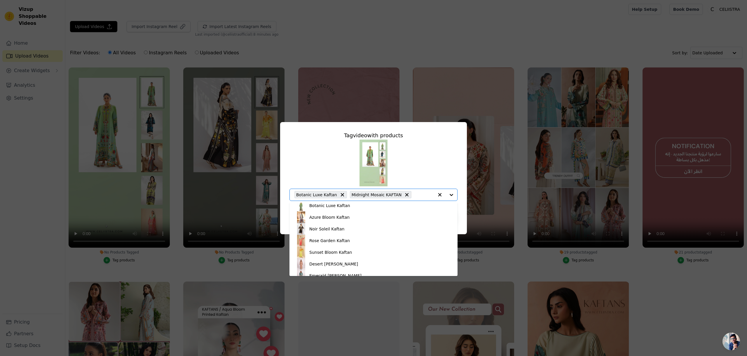
scroll to position [347, 0]
click at [333, 214] on div "Azure Bloom Kaftan" at bounding box center [329, 212] width 40 height 6
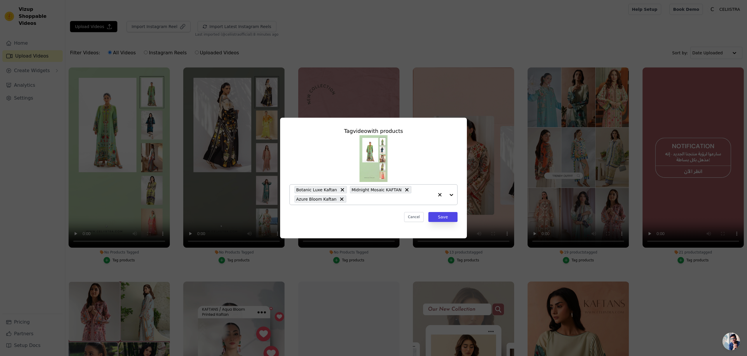
click at [406, 203] on div "Botanic Luxe Kaftan Midnight Mosaic KAFTAN Azure Bloom Kaftan" at bounding box center [365, 194] width 140 height 20
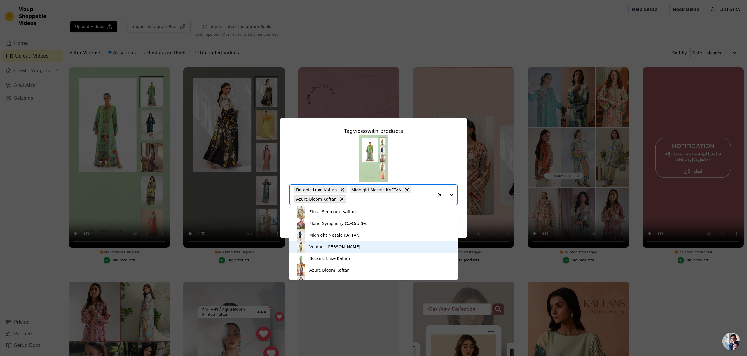
scroll to position [294, 0]
click at [330, 252] on div "Botanic Luxe Kaftan" at bounding box center [373, 257] width 156 height 12
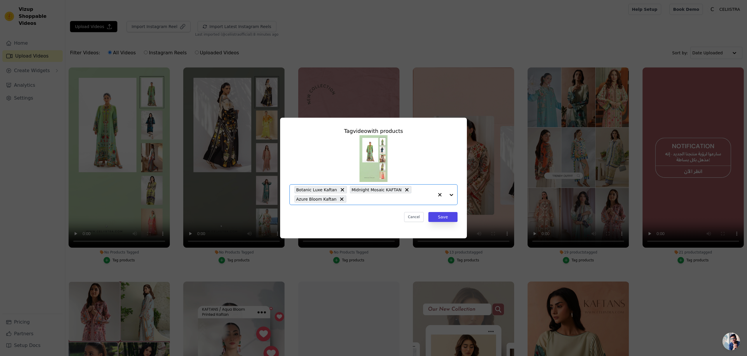
click at [383, 198] on input "No Products Tagged Tag video with products Option Botanic Luxe Kaftan, Midnight…" at bounding box center [391, 199] width 85 height 6
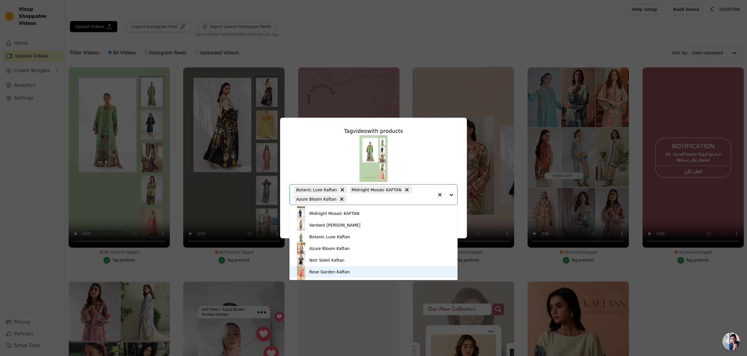
scroll to position [308, 0]
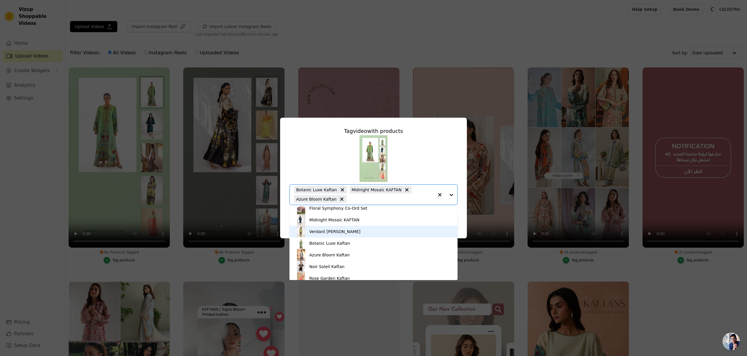
click at [325, 233] on div "Verdant [PERSON_NAME]" at bounding box center [334, 232] width 51 height 6
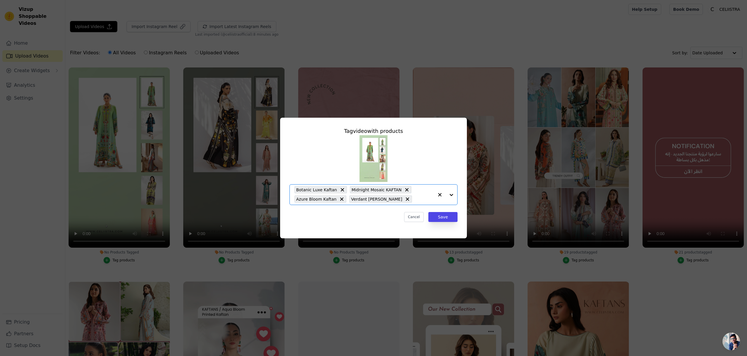
click at [415, 199] on input "No Products Tagged Tag video with products Option Botanic Luxe Kaftan, Midnight…" at bounding box center [424, 199] width 19 height 6
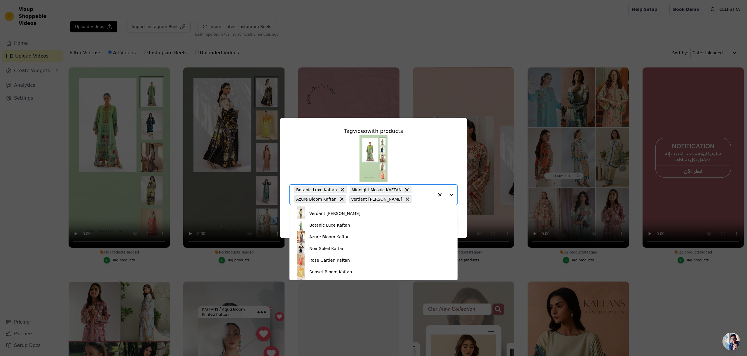
scroll to position [347, 0]
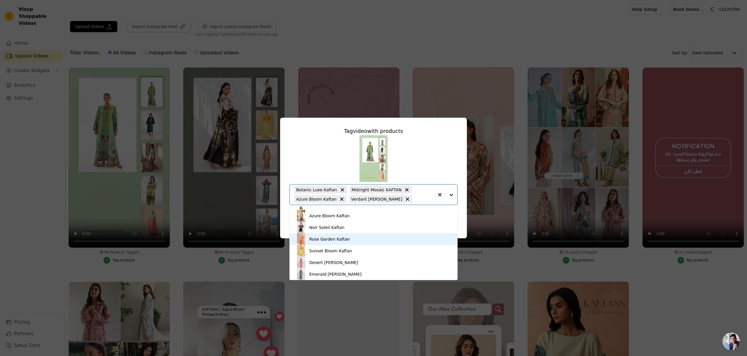
click at [335, 240] on div "Rose Garden Kaftan" at bounding box center [329, 239] width 41 height 6
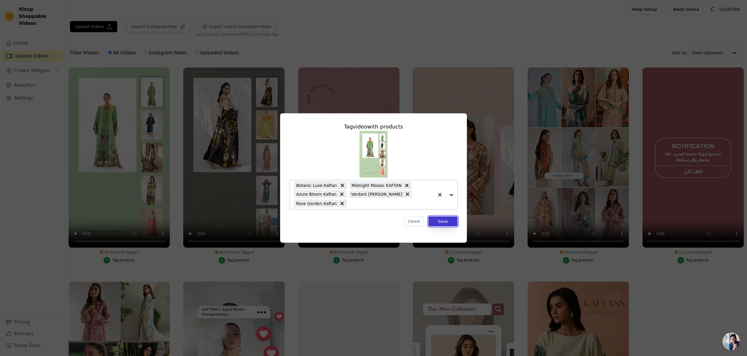
click at [438, 219] on button "Save" at bounding box center [443, 221] width 29 height 10
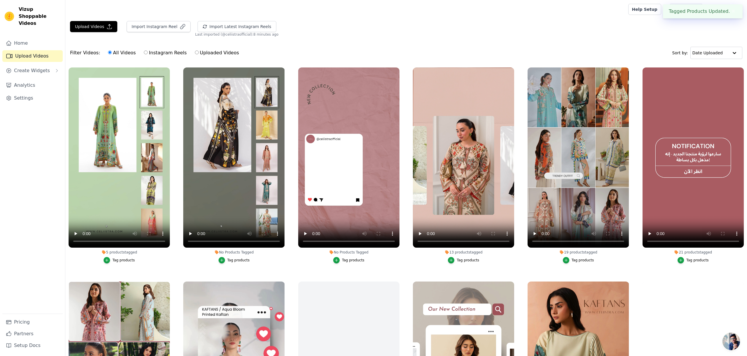
click at [236, 259] on div "Tag products" at bounding box center [238, 260] width 22 height 5
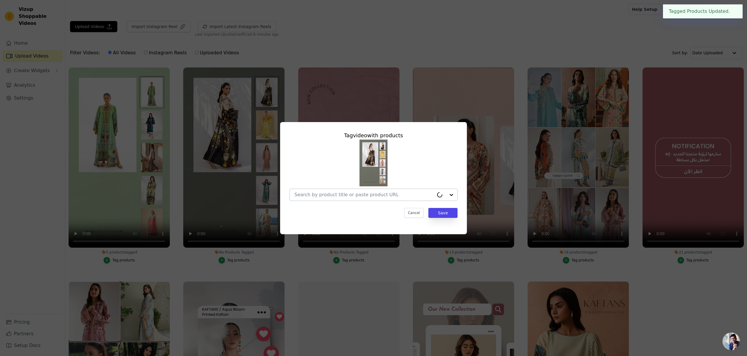
click at [361, 192] on input "No Products Tagged Tag video with products Cancel Save Tag products" at bounding box center [365, 195] width 140 height 6
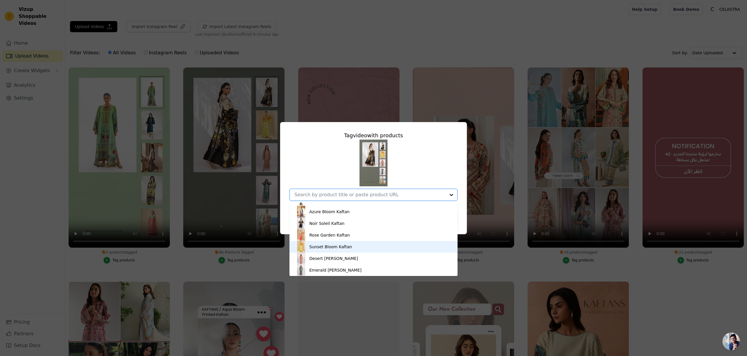
click at [348, 245] on div "Sunset Bloom Kaftan" at bounding box center [330, 247] width 43 height 6
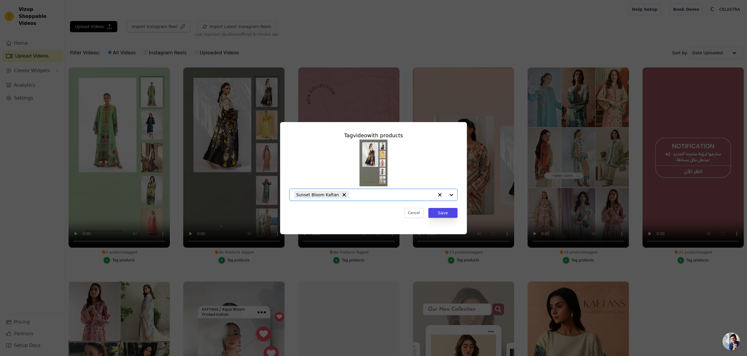
click at [386, 195] on input "No Products Tagged Tag video with products Option Sunset Bloom Kaftan, selected…" at bounding box center [393, 195] width 82 height 6
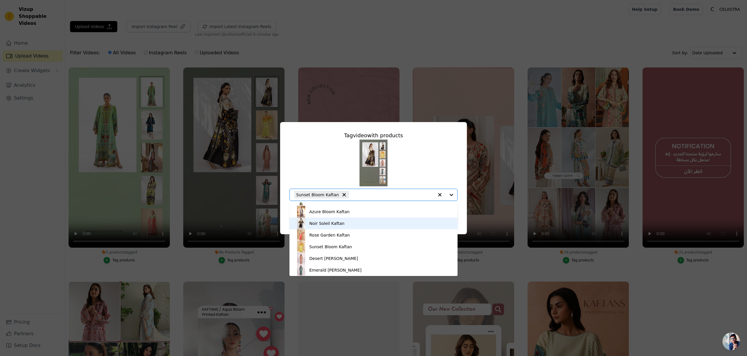
click at [322, 224] on div "Noir Soleil Kaftan" at bounding box center [326, 223] width 35 height 6
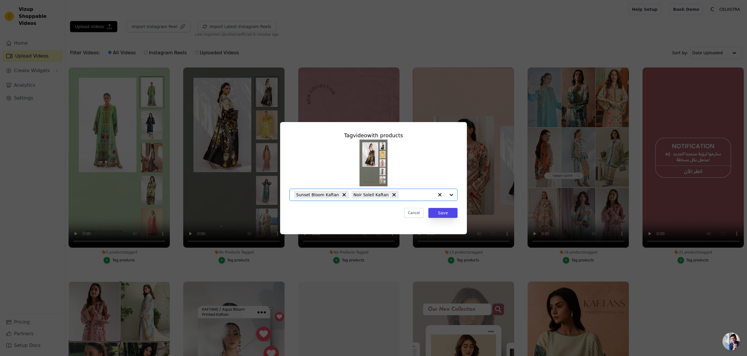
click at [409, 194] on input "No Products Tagged Tag video with products Option Sunset Bloom Kaftan, Noir Sol…" at bounding box center [418, 195] width 32 height 6
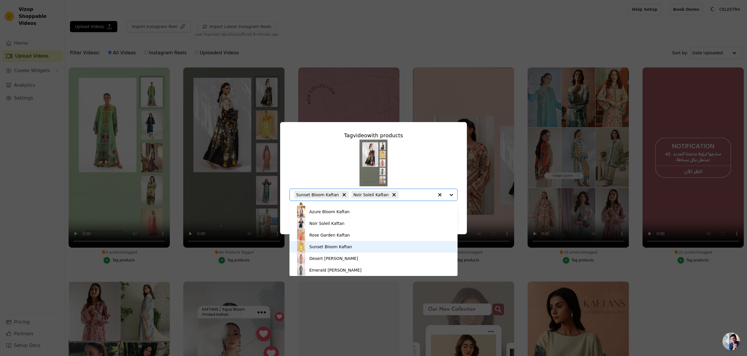
click at [323, 247] on div "Sunset Bloom Kaftan" at bounding box center [330, 247] width 43 height 6
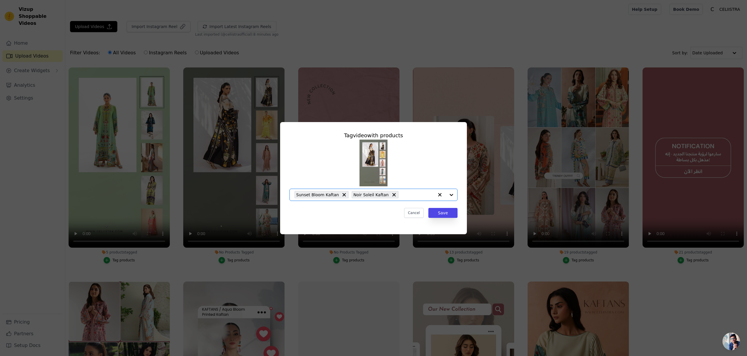
click at [412, 196] on input "No Products Tagged Tag video with products Option Sunset Bloom Kaftan, Noir Sol…" at bounding box center [418, 195] width 32 height 6
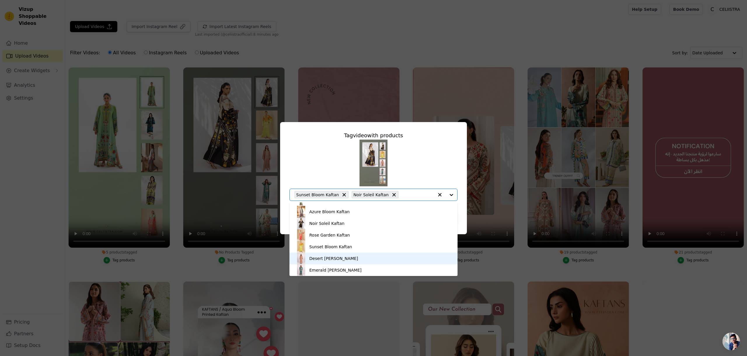
click at [341, 257] on div "Desert [PERSON_NAME]" at bounding box center [333, 258] width 49 height 6
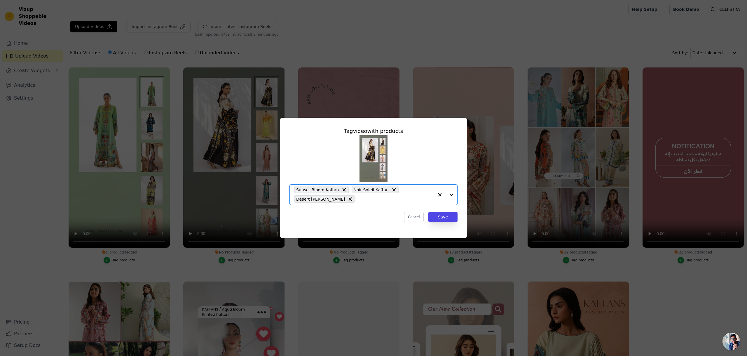
click at [403, 199] on input "No Products Tagged Tag video with products Option Sunset Bloom Kaftan, Noir Sol…" at bounding box center [396, 199] width 76 height 6
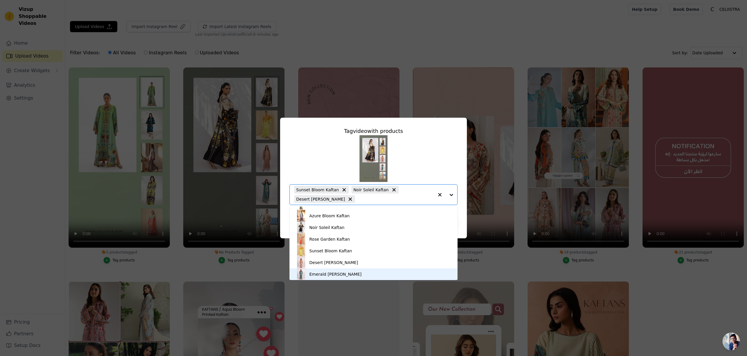
click at [334, 274] on div "Emerald [PERSON_NAME]" at bounding box center [335, 274] width 52 height 6
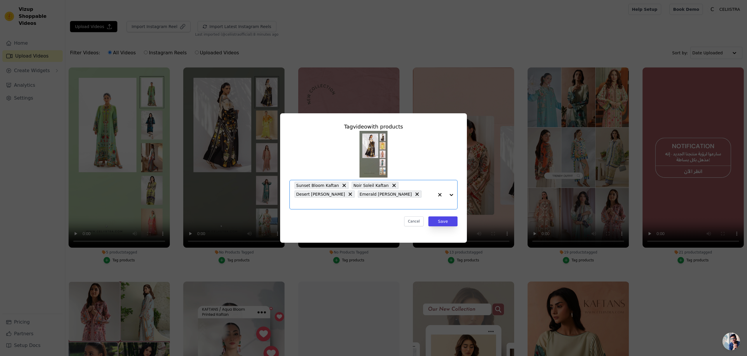
click at [412, 201] on input "No Products Tagged Tag video with products Option Sunset Bloom Kaftan, Noir Sol…" at bounding box center [365, 204] width 140 height 6
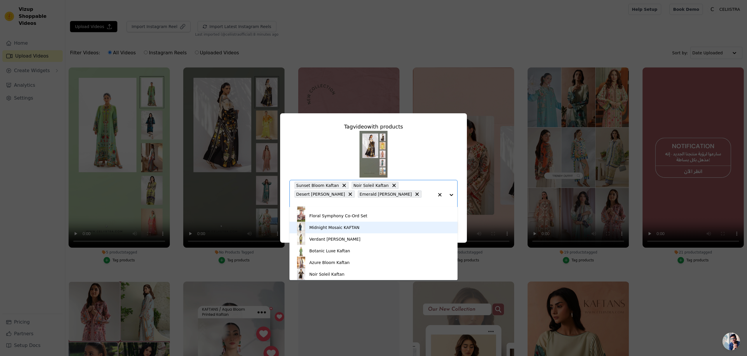
scroll to position [282, 0]
click at [340, 223] on div "Floral Serenade Kaftan" at bounding box center [332, 223] width 46 height 6
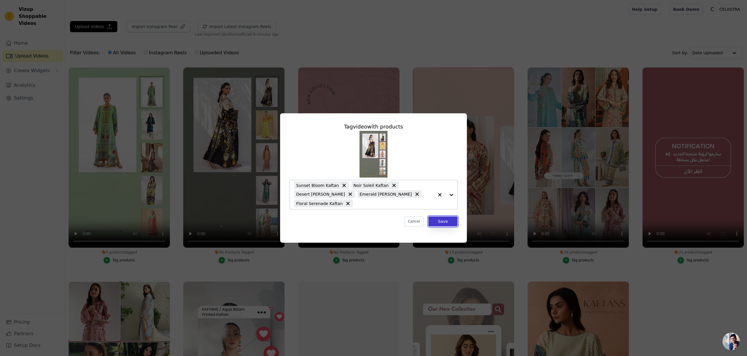
click at [439, 220] on button "Save" at bounding box center [443, 221] width 29 height 10
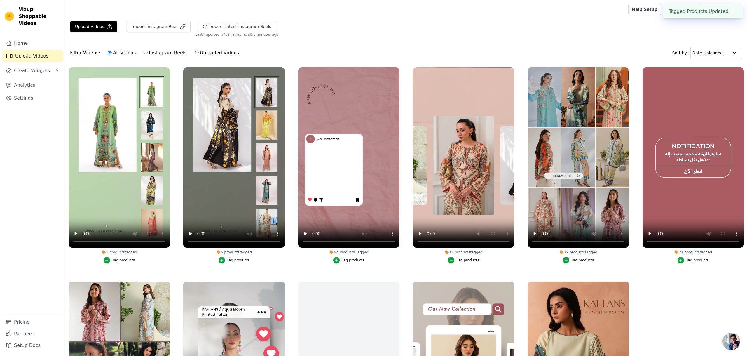
click at [348, 260] on div "Tag products" at bounding box center [353, 260] width 22 height 5
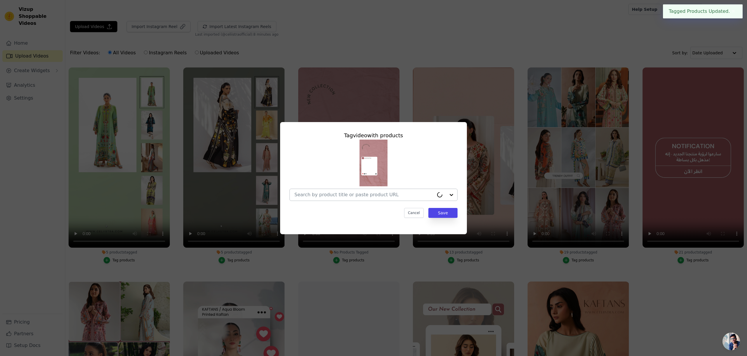
click at [384, 195] on input "No Products Tagged Tag video with products Cancel Save Tag products" at bounding box center [365, 195] width 140 height 6
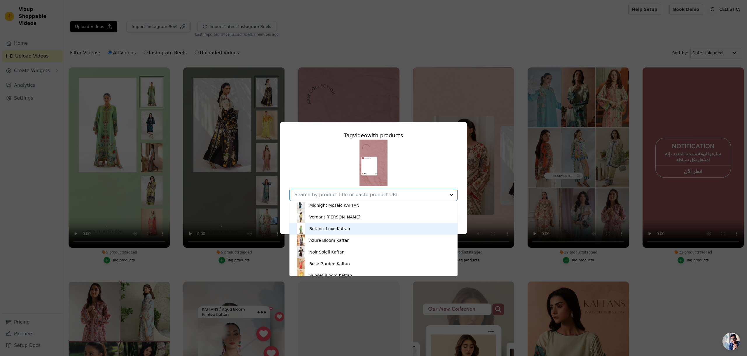
scroll to position [321, 0]
click at [335, 229] on div "Botanic Luxe Kaftan" at bounding box center [373, 226] width 156 height 12
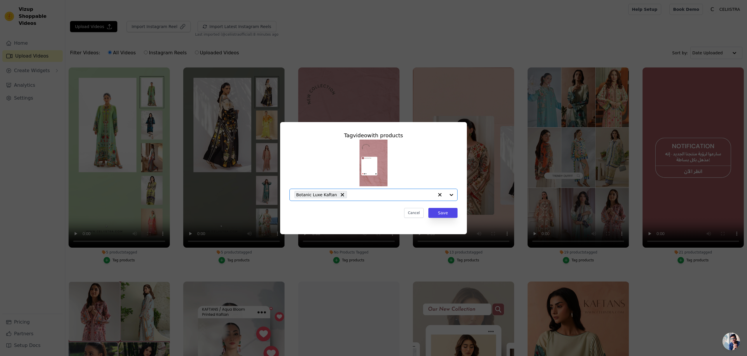
click at [374, 197] on input "No Products Tagged Tag video with products Option Botanic Luxe Kaftan, selected…" at bounding box center [392, 195] width 84 height 6
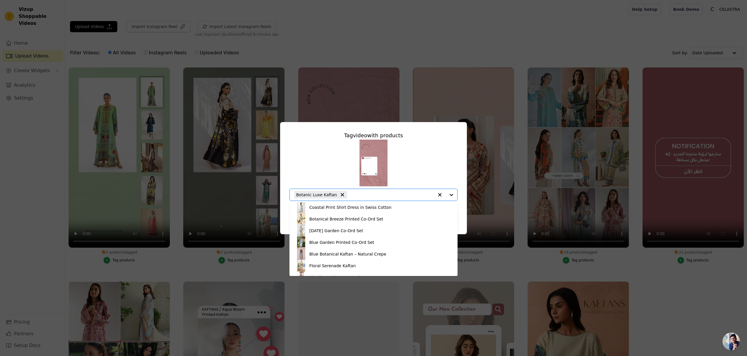
scroll to position [347, 0]
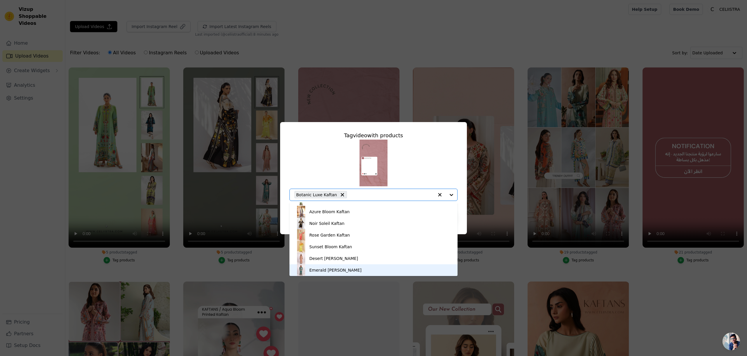
click at [325, 268] on div "Emerald [PERSON_NAME]" at bounding box center [335, 270] width 52 height 6
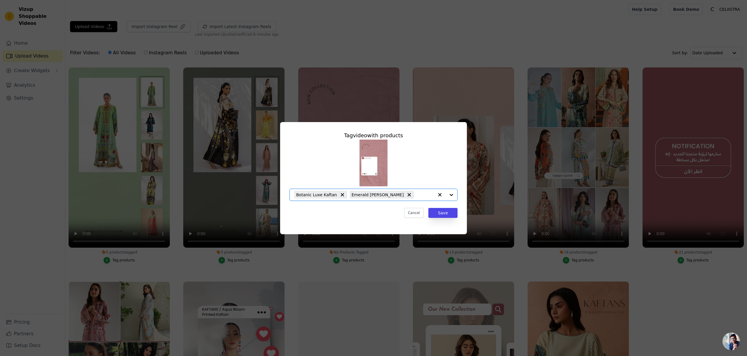
click at [420, 195] on input "No Products Tagged Tag video with products Option Botanic Luxe Kaftan, Emerald …" at bounding box center [425, 195] width 17 height 6
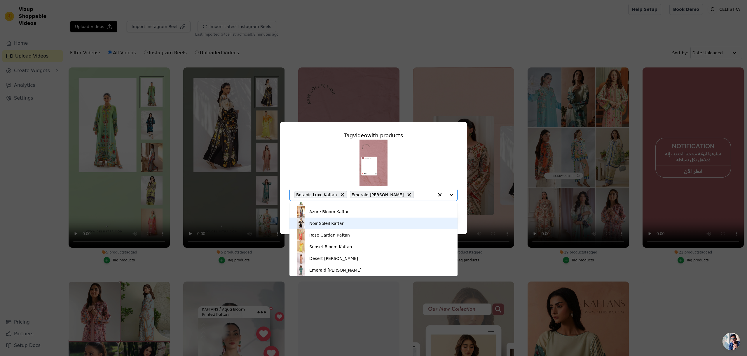
click at [330, 225] on div "Noir Soleil Kaftan" at bounding box center [326, 223] width 35 height 6
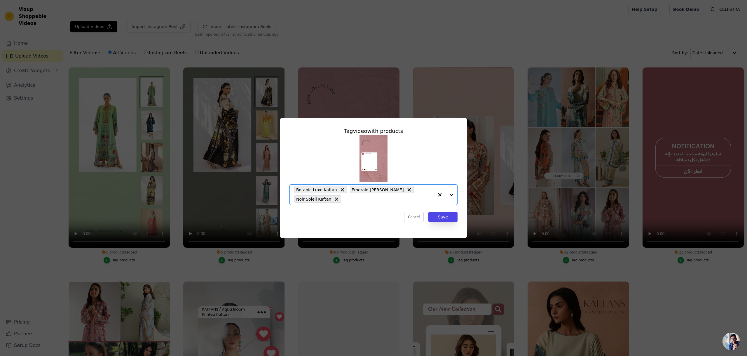
click at [403, 202] on div "Botanic Luxe Kaftan Emerald [PERSON_NAME] Noir Soleil Kaftan" at bounding box center [365, 194] width 140 height 20
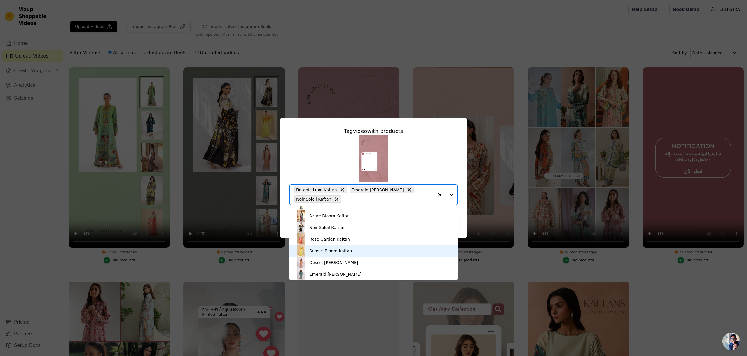
click at [323, 253] on div "Sunset Bloom Kaftan" at bounding box center [330, 251] width 43 height 6
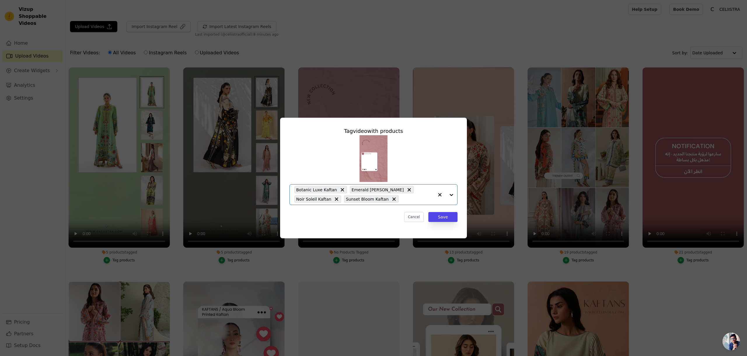
click at [412, 199] on input "No Products Tagged Tag video with products Option Botanic Luxe Kaftan, Emerald …" at bounding box center [418, 199] width 32 height 6
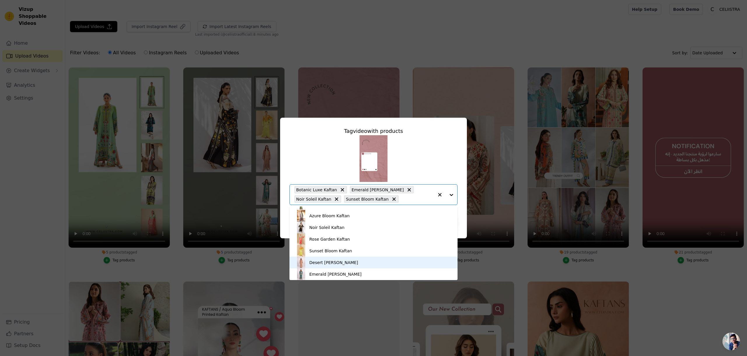
click at [327, 264] on div "Desert [PERSON_NAME]" at bounding box center [333, 263] width 49 height 6
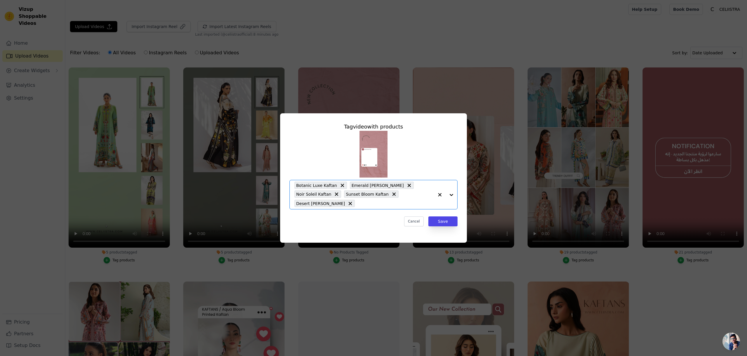
click at [382, 201] on input "No Products Tagged Tag video with products Option Botanic Luxe Kaftan, Emerald …" at bounding box center [396, 204] width 76 height 6
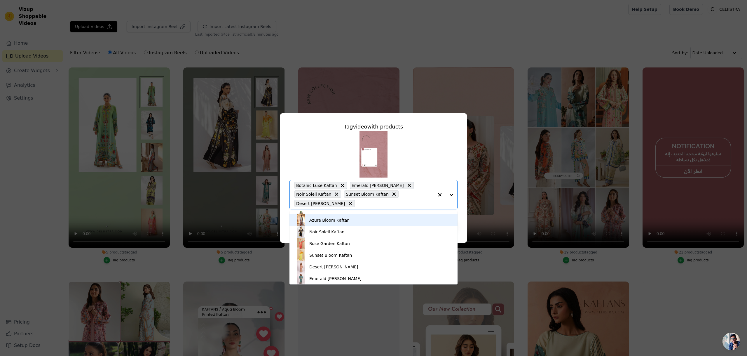
click at [332, 222] on div "Azure Bloom Kaftan" at bounding box center [329, 220] width 40 height 6
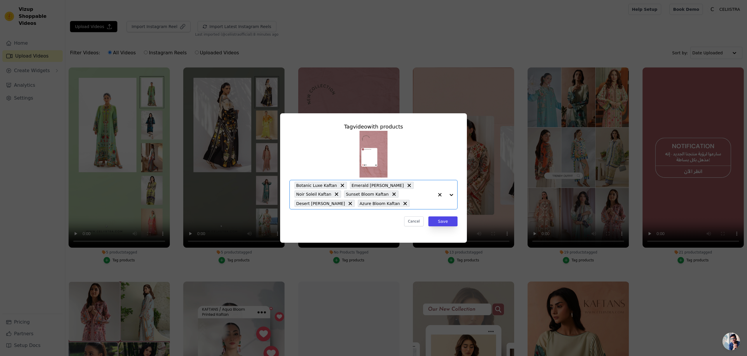
click at [413, 204] on input "No Products Tagged Tag video with products Option Botanic Luxe Kaftan, Emerald …" at bounding box center [423, 204] width 21 height 6
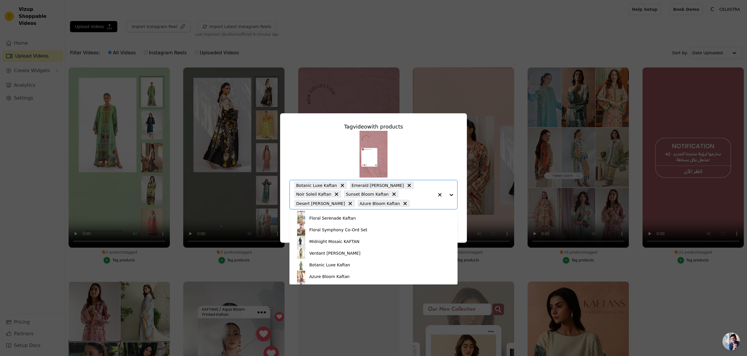
scroll to position [289, 0]
click at [330, 232] on div "Floral Symphony Co-Ord Set" at bounding box center [338, 231] width 58 height 6
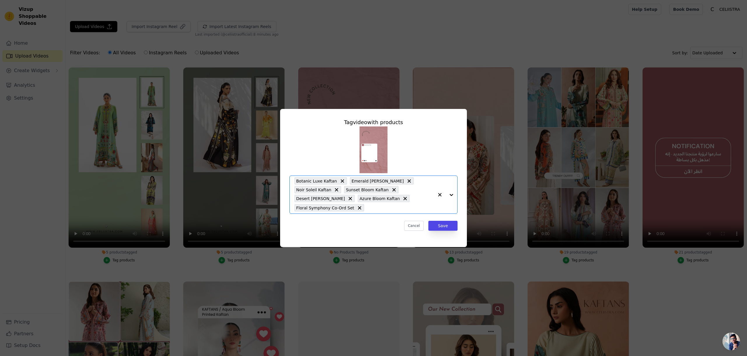
click at [390, 208] on input "No Products Tagged Tag video with products Option Botanic Luxe Kaftan, Emerald …" at bounding box center [400, 208] width 67 height 6
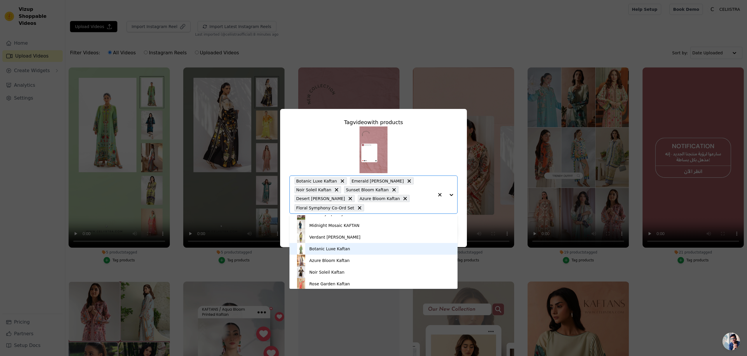
scroll to position [311, 0]
click at [347, 237] on div "Verdant [PERSON_NAME]" at bounding box center [334, 237] width 51 height 6
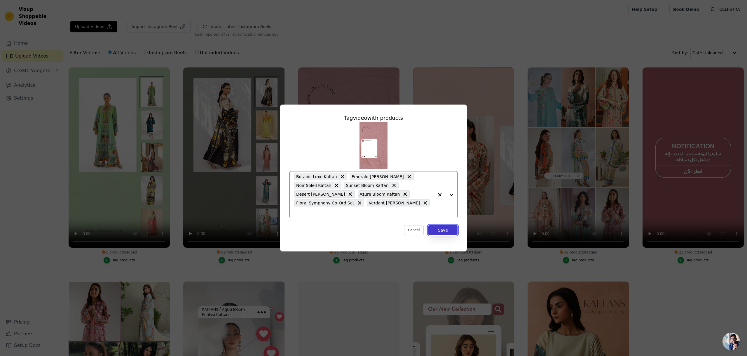
click at [440, 225] on button "Save" at bounding box center [443, 230] width 29 height 10
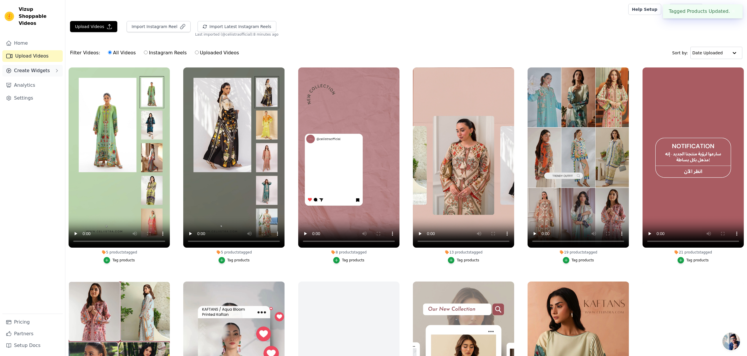
click at [33, 67] on span "Create Widgets" at bounding box center [32, 70] width 36 height 7
click at [34, 79] on span "Slider Carousels" at bounding box center [29, 82] width 33 height 6
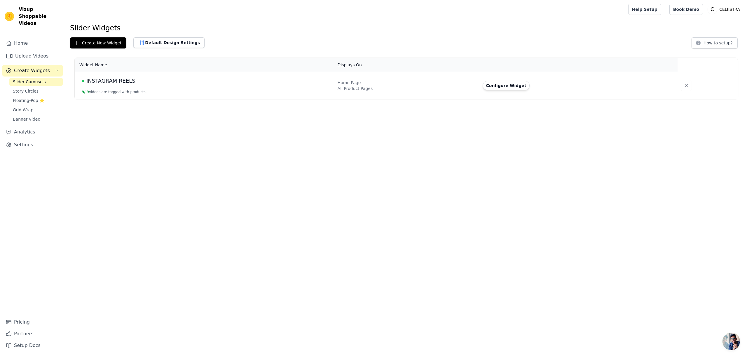
click at [124, 78] on span "INSTAGRAM REELS" at bounding box center [110, 81] width 49 height 8
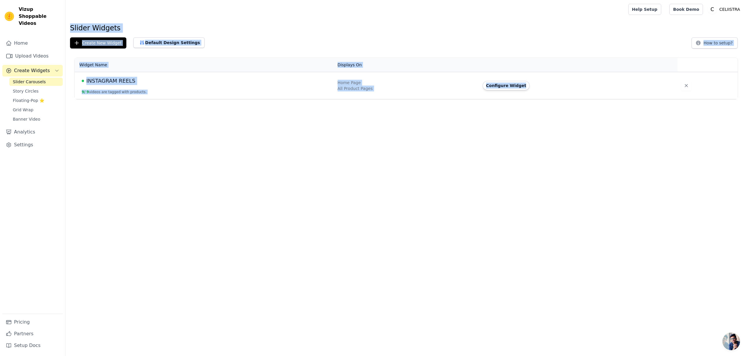
click at [124, 78] on html "Vizup Shoppable Videos Home Upload Videos Create Widgets Slider Carousels Story…" at bounding box center [373, 49] width 747 height 99
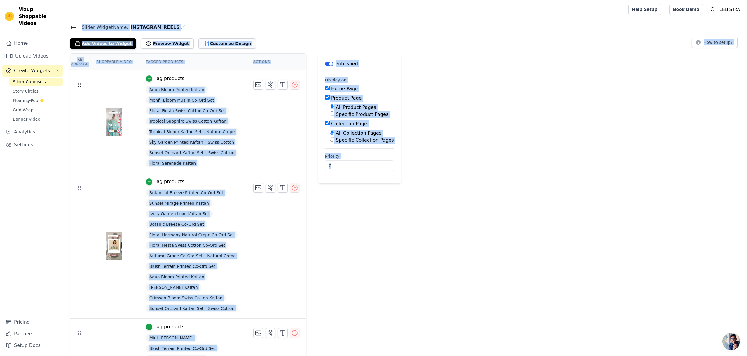
click at [217, 43] on button "Customize Design" at bounding box center [228, 43] width 58 height 11
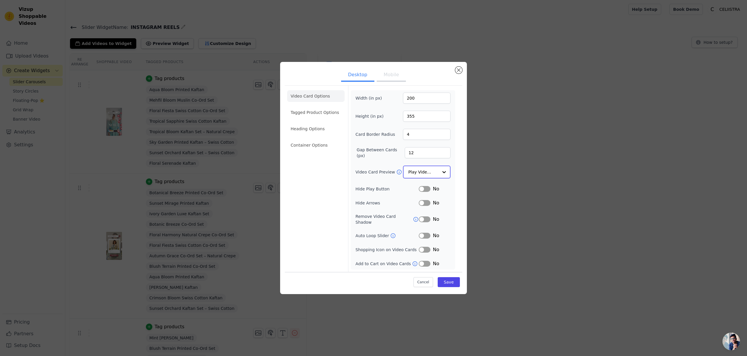
click at [433, 176] on input "Video Card Preview" at bounding box center [423, 172] width 30 height 12
click at [457, 151] on form "Width (in px) 200 Height (in px) 355 Card Border Radius 4 Gap Between Cards (px…" at bounding box center [402, 179] width 109 height 186
click at [457, 74] on button "Close modal" at bounding box center [458, 70] width 7 height 7
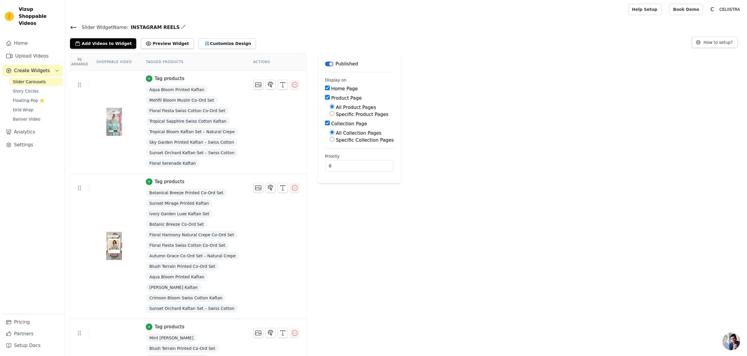
scroll to position [1, 0]
click at [98, 40] on button "Add Videos to Widget" at bounding box center [103, 42] width 66 height 11
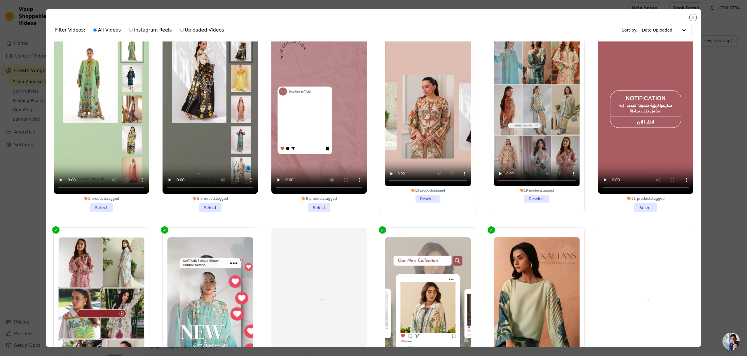
scroll to position [0, 0]
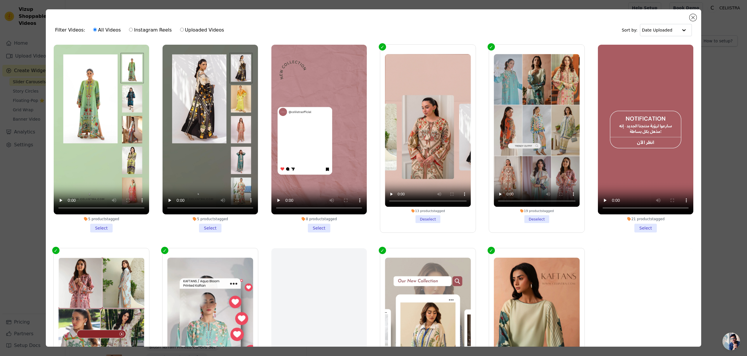
click at [210, 229] on li "5 products tagged Select" at bounding box center [210, 139] width 95 height 188
click at [0, 0] on input "5 products tagged Select" at bounding box center [0, 0] width 0 height 0
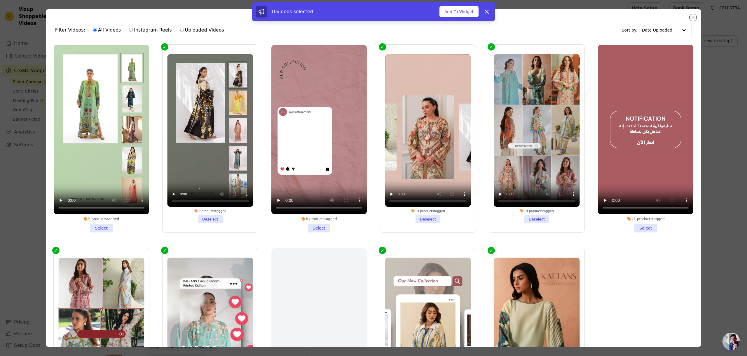
click at [105, 228] on li "5 products tagged Select" at bounding box center [101, 139] width 95 height 188
click at [0, 0] on input "5 products tagged Select" at bounding box center [0, 0] width 0 height 0
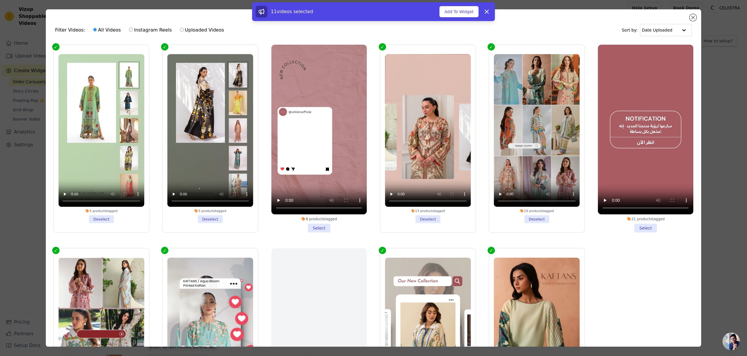
click at [314, 231] on li "8 products tagged Select" at bounding box center [318, 139] width 95 height 188
click at [0, 0] on input "8 products tagged Select" at bounding box center [0, 0] width 0 height 0
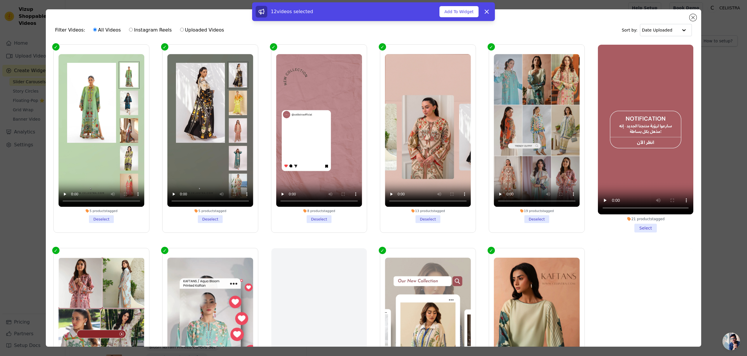
click at [642, 231] on li "21 products tagged Select" at bounding box center [645, 139] width 95 height 188
click at [0, 0] on input "21 products tagged Select" at bounding box center [0, 0] width 0 height 0
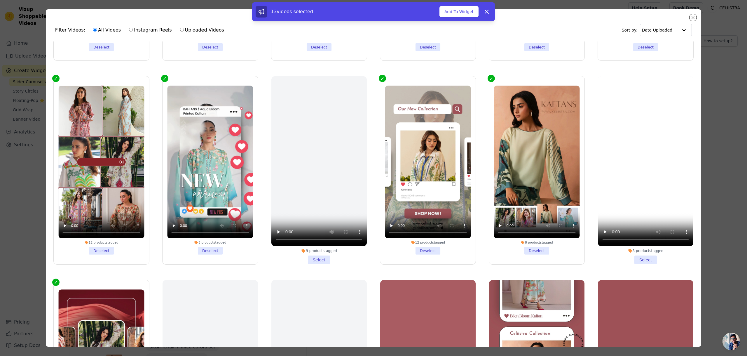
scroll to position [175, 0]
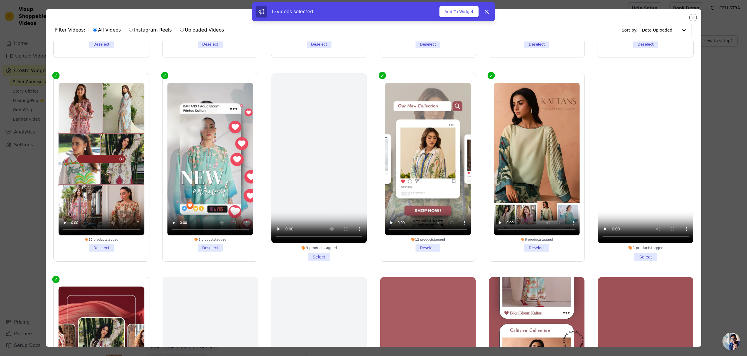
click at [651, 259] on li "8 products tagged Select" at bounding box center [645, 167] width 95 height 188
click at [0, 0] on input "8 products tagged Select" at bounding box center [0, 0] width 0 height 0
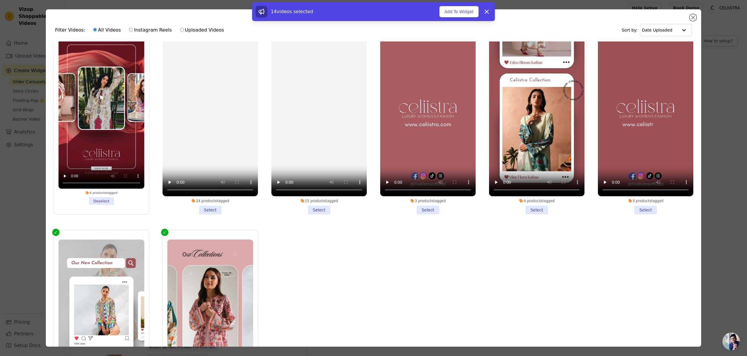
scroll to position [477, 0]
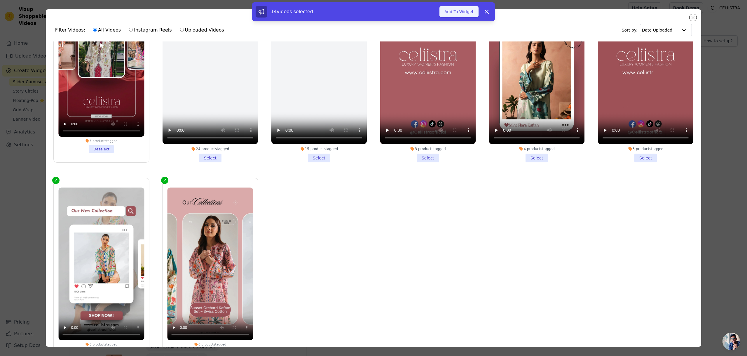
click at [463, 12] on button "Add To Widget" at bounding box center [459, 11] width 39 height 11
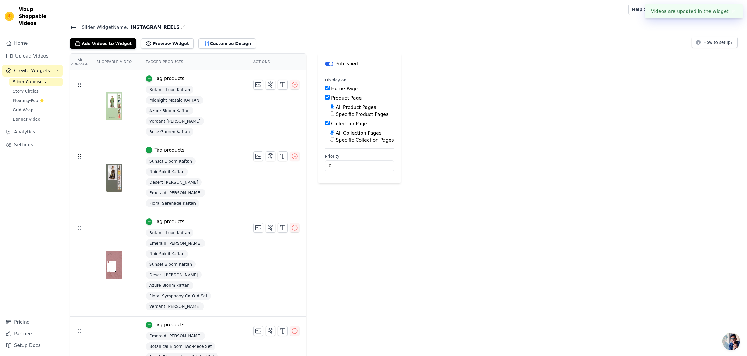
click at [733, 11] on button "✖" at bounding box center [733, 11] width 7 height 7
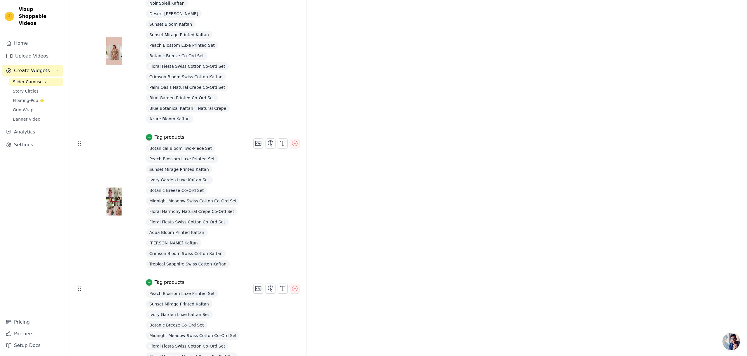
scroll to position [1388, 0]
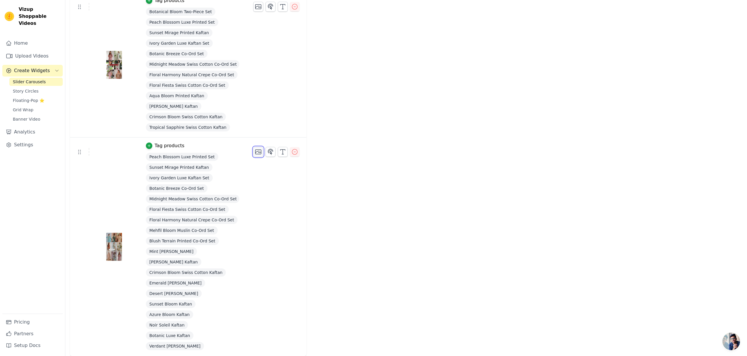
click at [259, 152] on button "button" at bounding box center [258, 152] width 10 height 10
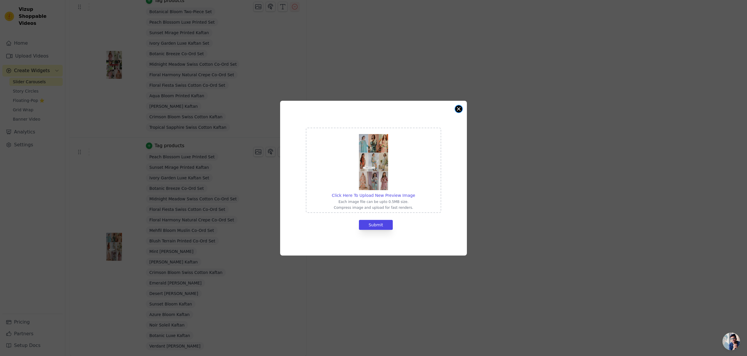
click at [459, 110] on button "Close modal" at bounding box center [458, 108] width 7 height 7
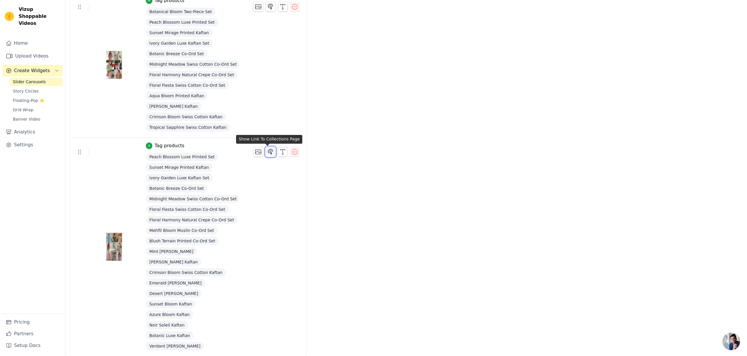
click at [270, 154] on icon "button" at bounding box center [270, 151] width 7 height 7
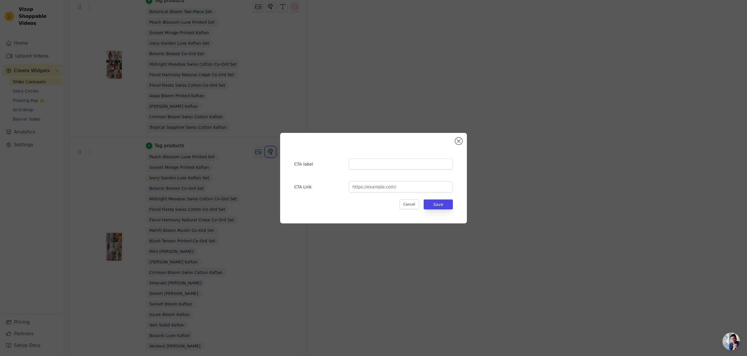
scroll to position [0, 0]
click at [408, 164] on input "text" at bounding box center [401, 164] width 104 height 11
click at [420, 188] on input "url" at bounding box center [401, 186] width 104 height 11
click at [426, 186] on input "url" at bounding box center [401, 186] width 104 height 11
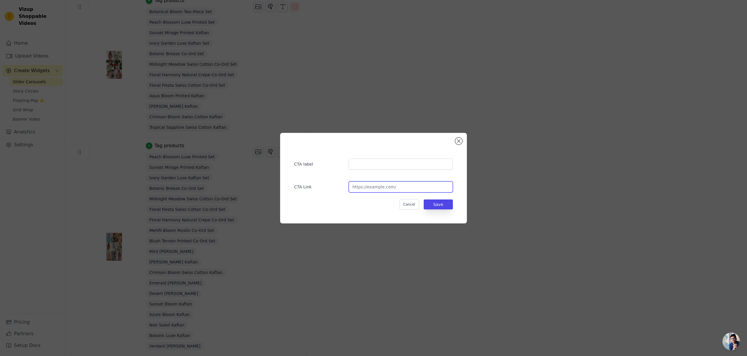
paste input "[URL][DOMAIN_NAME]"
type input "[URL][DOMAIN_NAME]"
click at [431, 162] on input "text" at bounding box center [401, 164] width 104 height 11
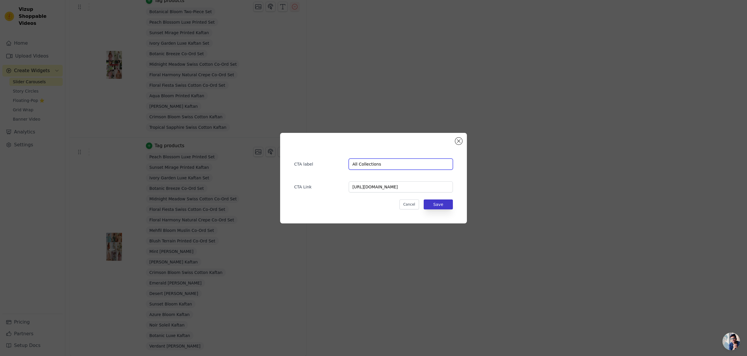
type input "All Collections"
click at [438, 205] on button "Save" at bounding box center [438, 204] width 29 height 10
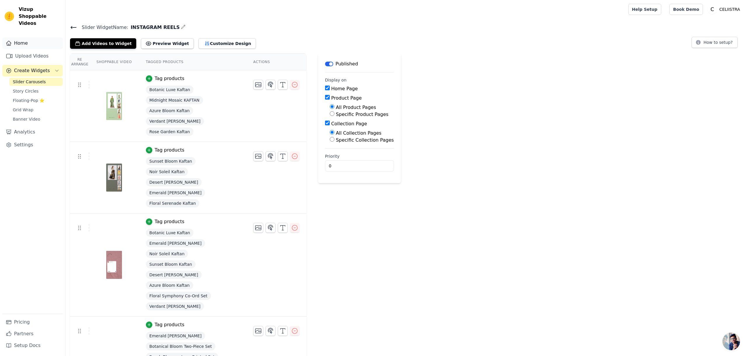
click at [26, 37] on link "Home" at bounding box center [32, 43] width 60 height 12
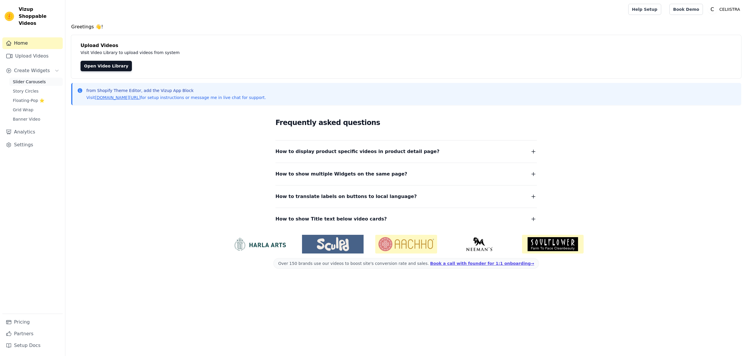
click at [30, 79] on span "Slider Carousels" at bounding box center [29, 82] width 33 height 6
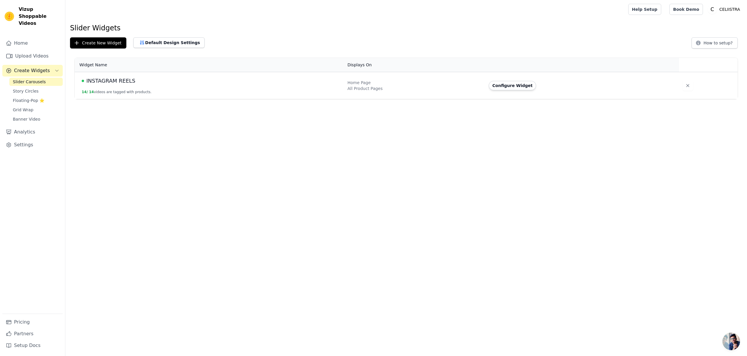
click at [134, 83] on div "INSTAGRAM REELS" at bounding box center [211, 81] width 259 height 8
click at [127, 81] on span "INSTAGRAM REELS" at bounding box center [110, 81] width 49 height 8
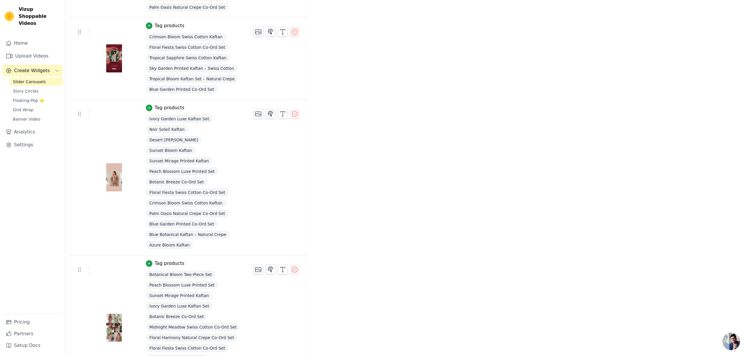
scroll to position [1388, 0]
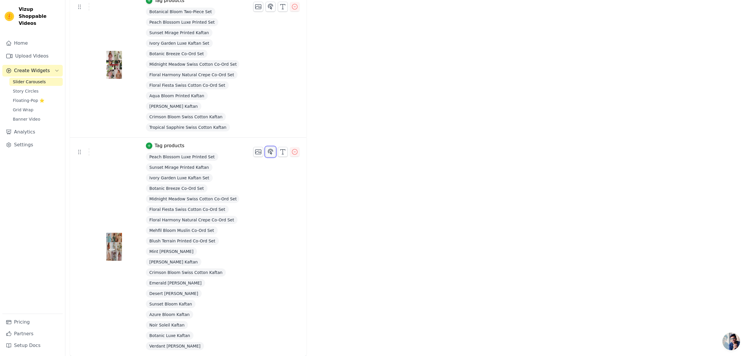
click at [268, 152] on icon "button" at bounding box center [270, 151] width 7 height 7
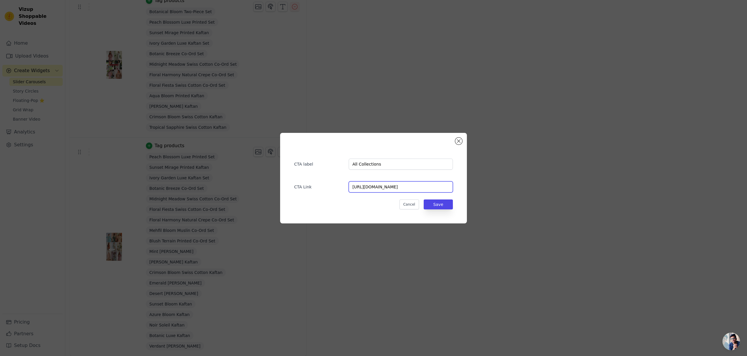
click at [422, 186] on input "[URL][DOMAIN_NAME]" at bounding box center [401, 186] width 104 height 11
click at [414, 166] on input "All Collections" at bounding box center [401, 164] width 104 height 11
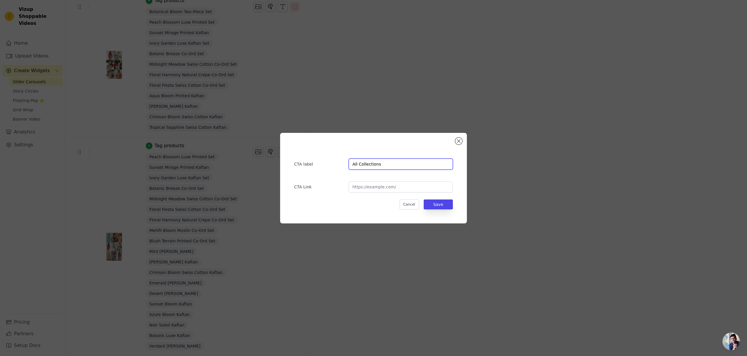
click at [414, 166] on input "All Collections" at bounding box center [401, 164] width 104 height 11
click at [445, 204] on button "Save" at bounding box center [438, 204] width 29 height 10
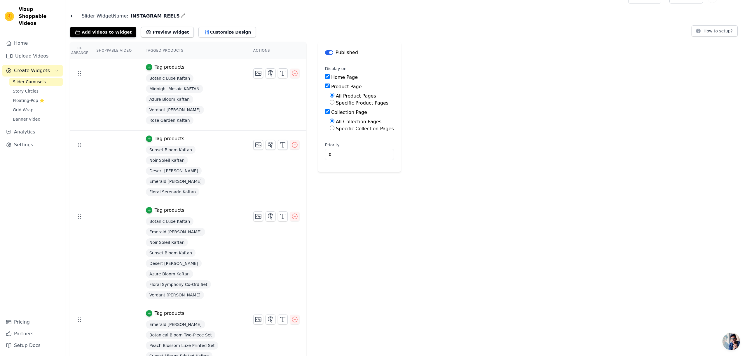
scroll to position [0, 0]
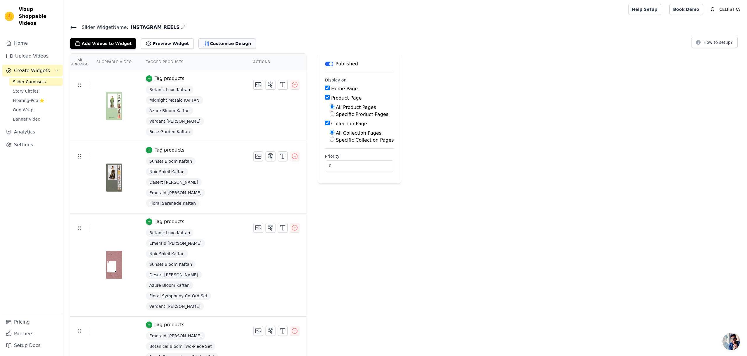
click at [215, 43] on button "Customize Design" at bounding box center [228, 43] width 58 height 11
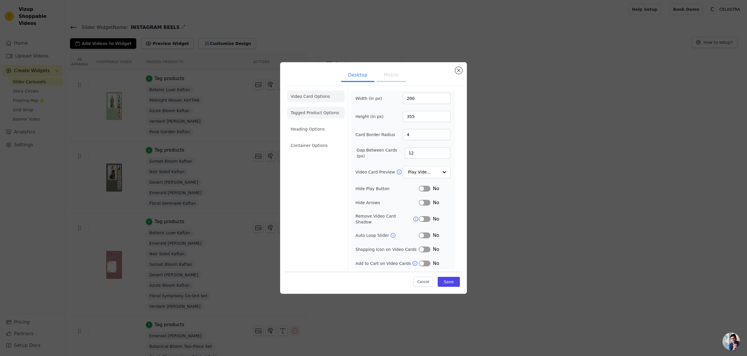
click at [328, 116] on li "Tagged Product Options" at bounding box center [316, 113] width 58 height 12
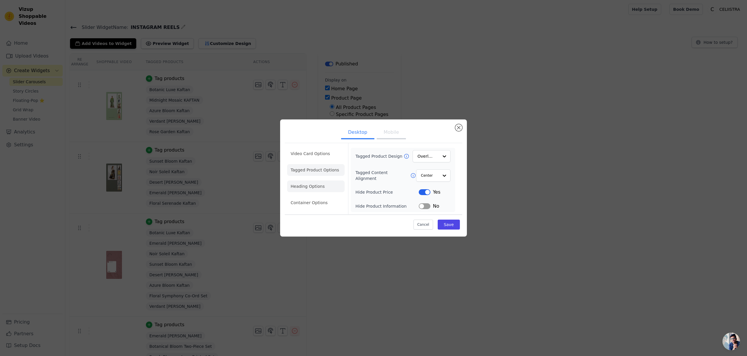
click at [300, 188] on li "Heading Options" at bounding box center [316, 186] width 58 height 12
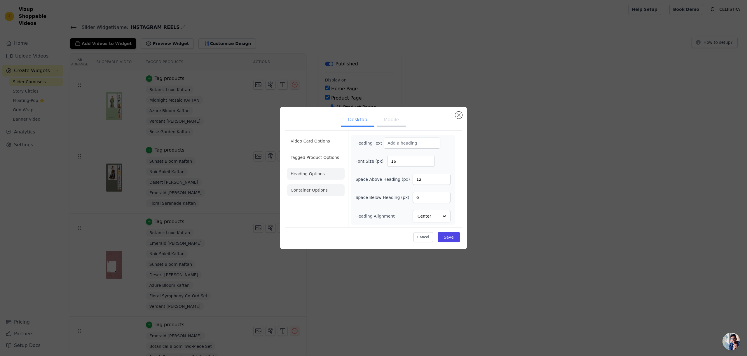
click at [313, 191] on li "Container Options" at bounding box center [316, 190] width 58 height 12
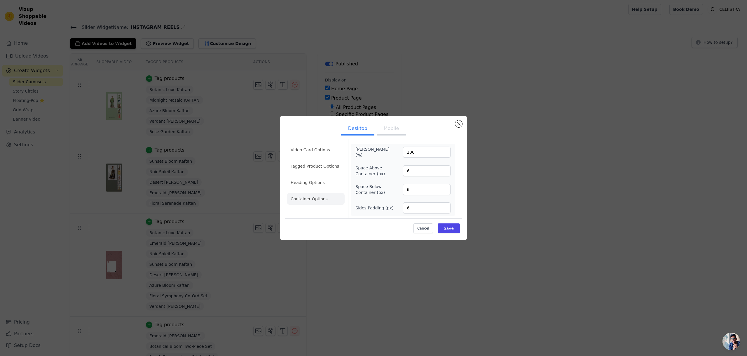
click at [394, 133] on button "Mobile" at bounding box center [391, 129] width 29 height 13
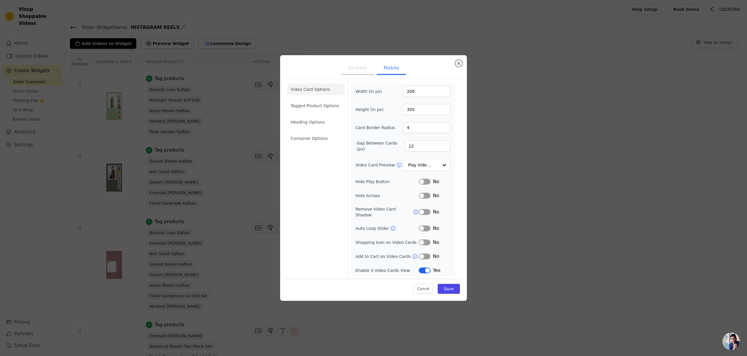
click at [462, 66] on div "Desktop Mobile Video Card Options Tagged Product Options Heading Options Contai…" at bounding box center [373, 177] width 187 height 245
click at [459, 66] on button "Close modal" at bounding box center [458, 63] width 7 height 7
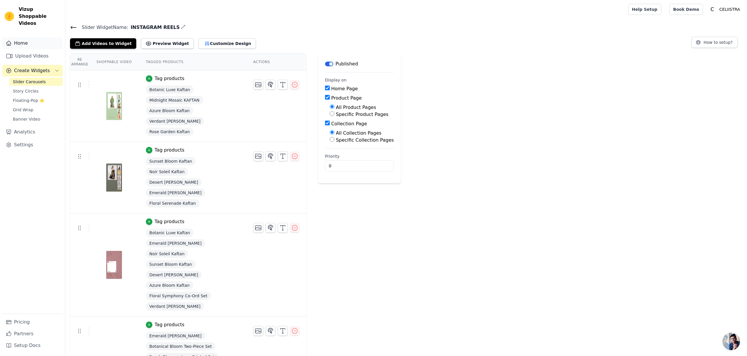
click at [18, 37] on link "Home" at bounding box center [32, 43] width 60 height 12
